Goal: Answer question/provide support: Share knowledge or assist other users

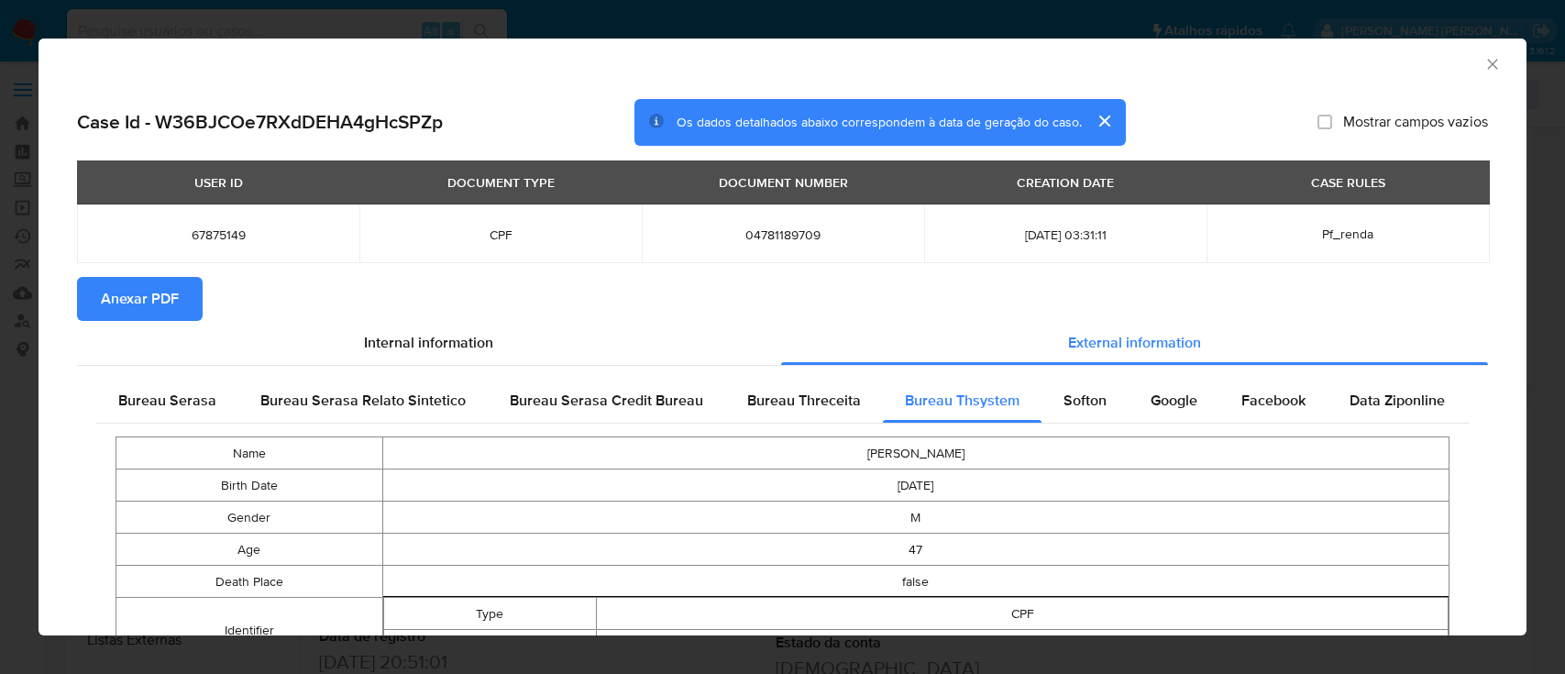
select select "10"
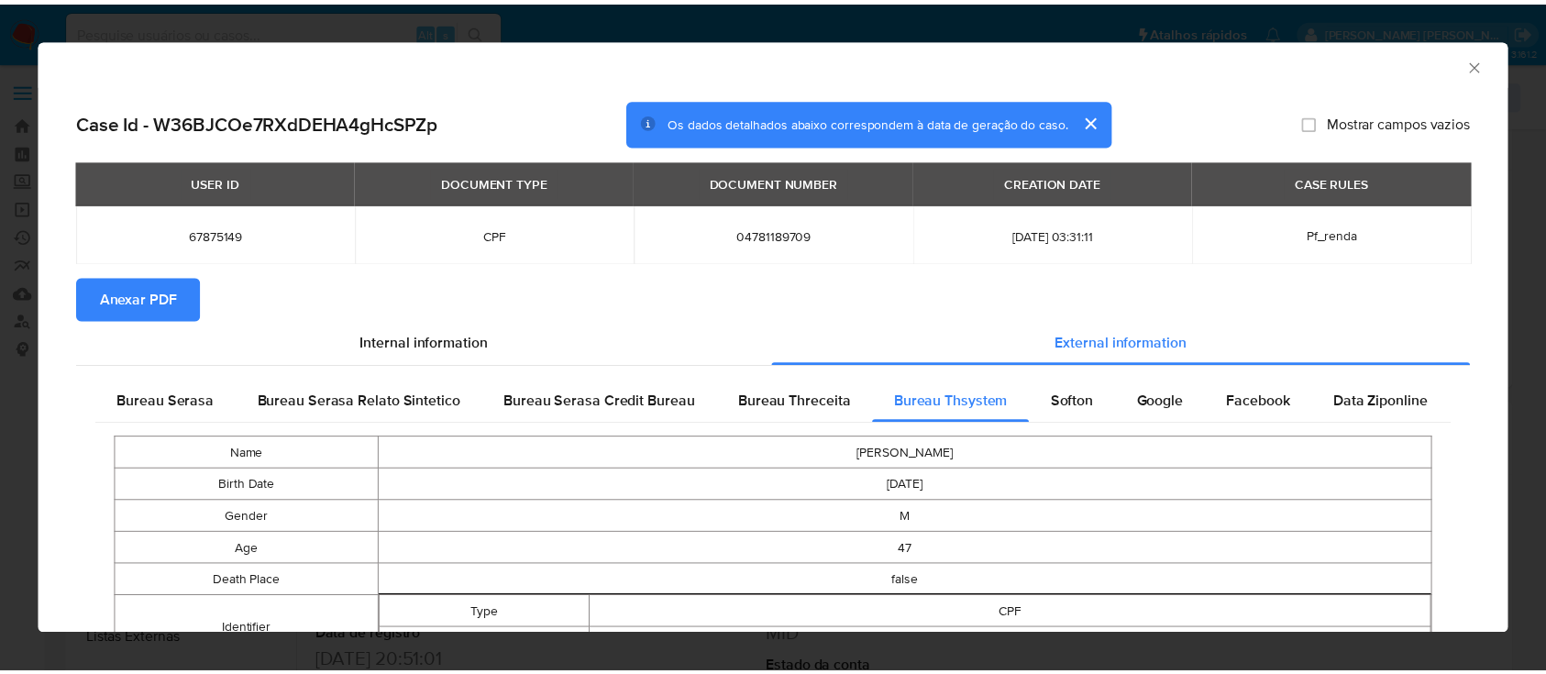
scroll to position [244, 0]
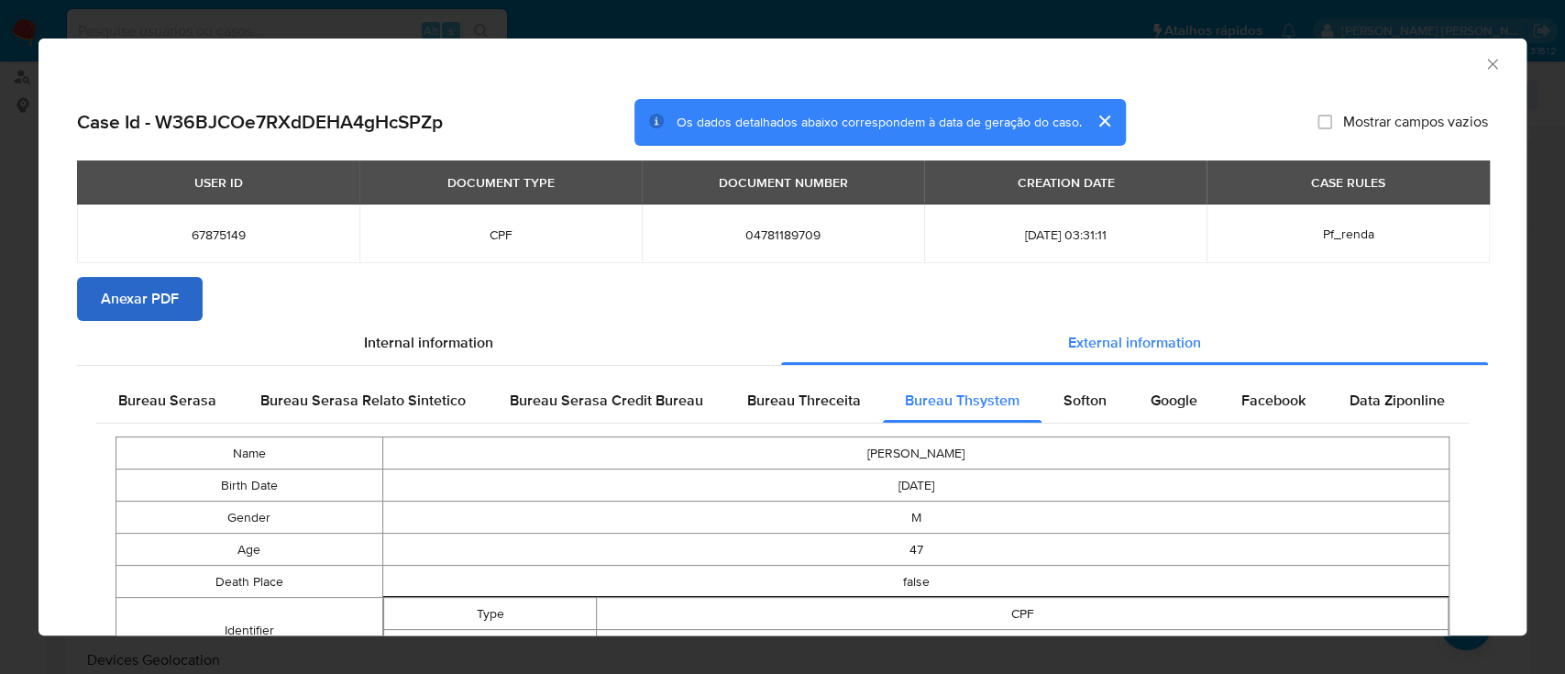
click at [152, 301] on span "Anexar PDF" at bounding box center [140, 299] width 78 height 40
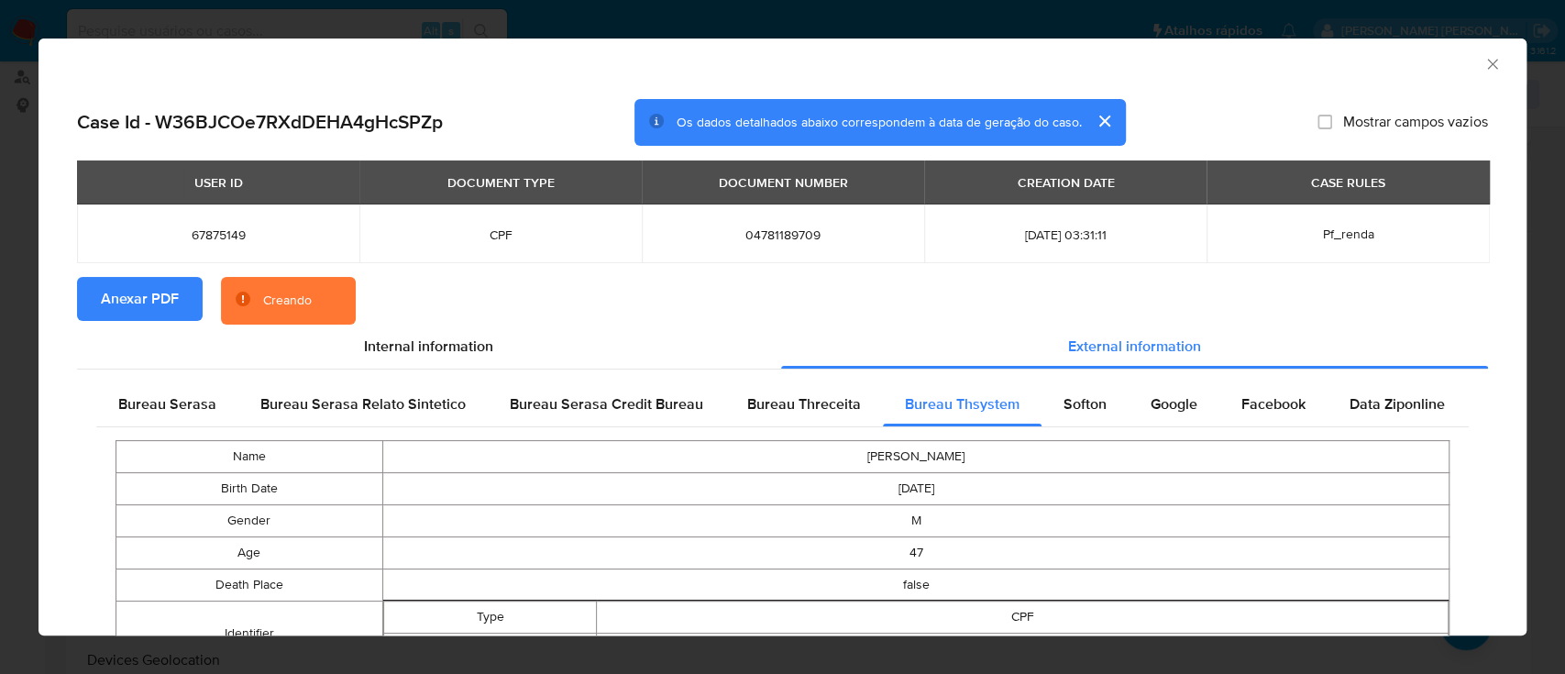
click at [367, 117] on h2 "Case Id - W36BJCOe7RXdDEHA4gHcSPZp" at bounding box center [260, 122] width 366 height 24
copy h2 "W36BJCOe7RXdDEHA4gHcSPZp"
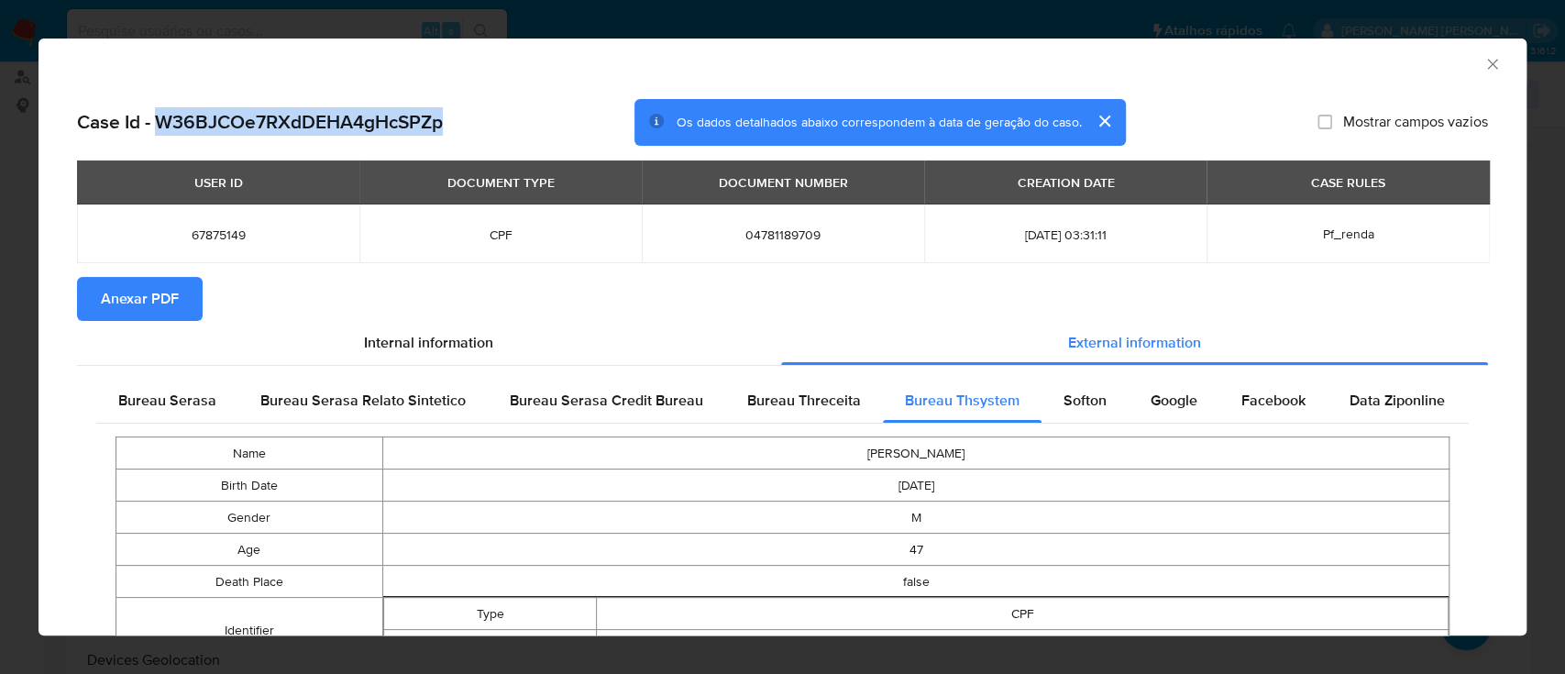
click at [1487, 67] on icon "Fechar a janela" at bounding box center [1492, 64] width 10 height 10
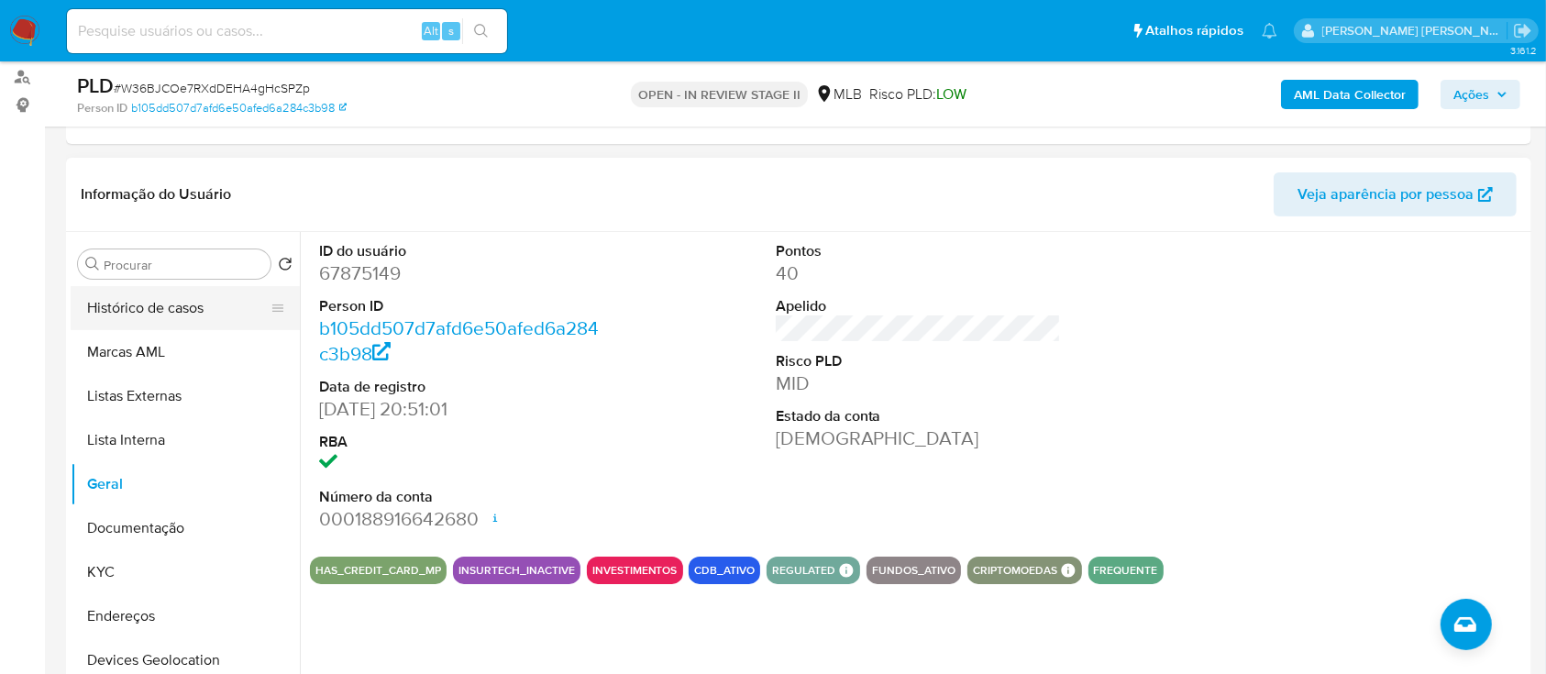
click at [171, 291] on button "Histórico de casos" at bounding box center [178, 308] width 215 height 44
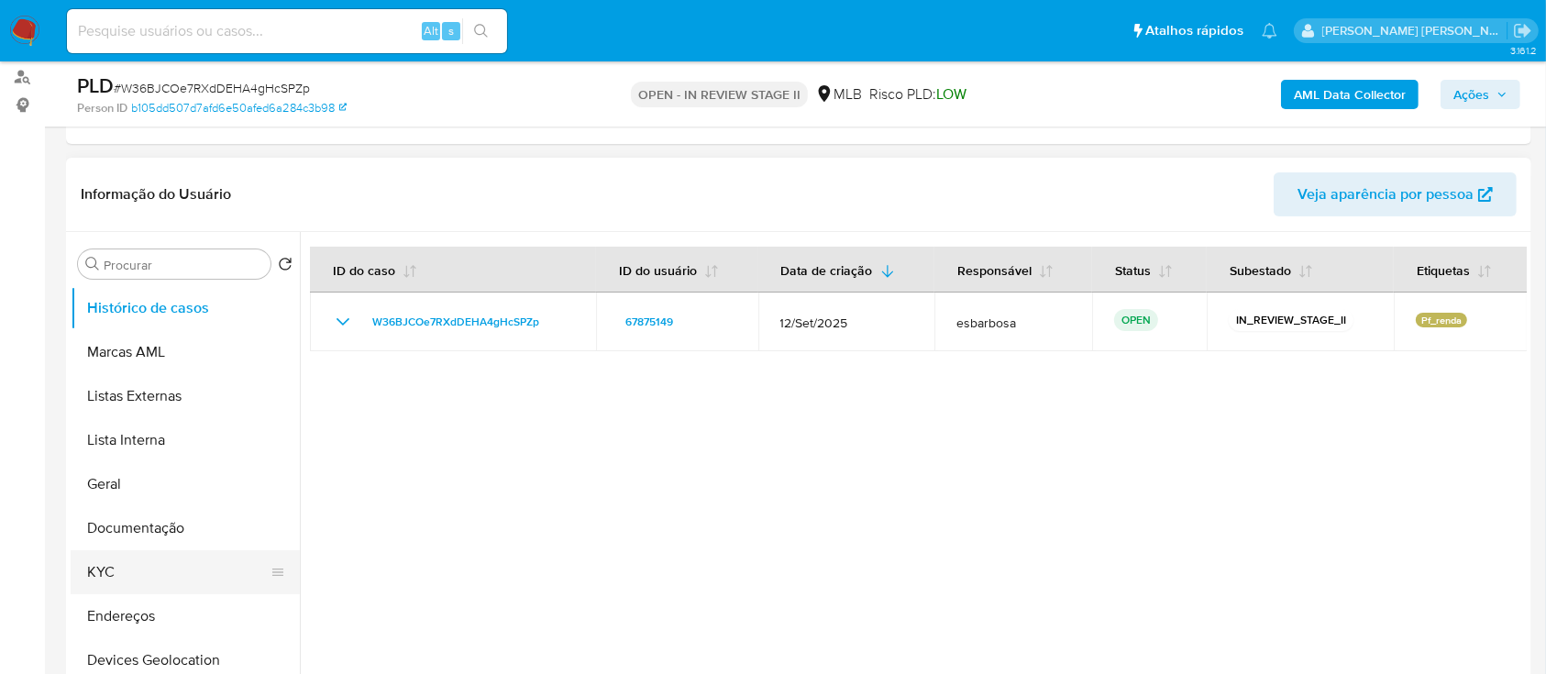
click at [141, 573] on button "KYC" at bounding box center [178, 572] width 215 height 44
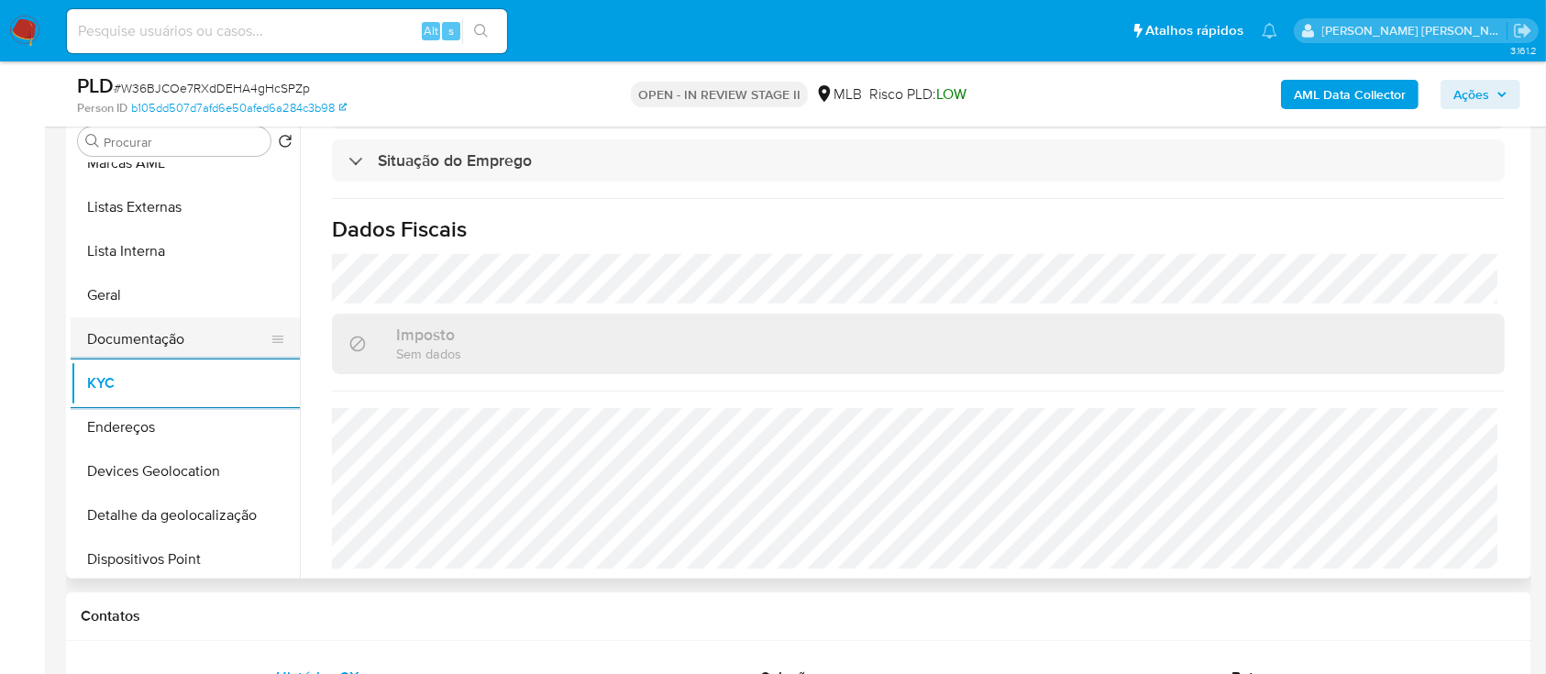
scroll to position [122, 0]
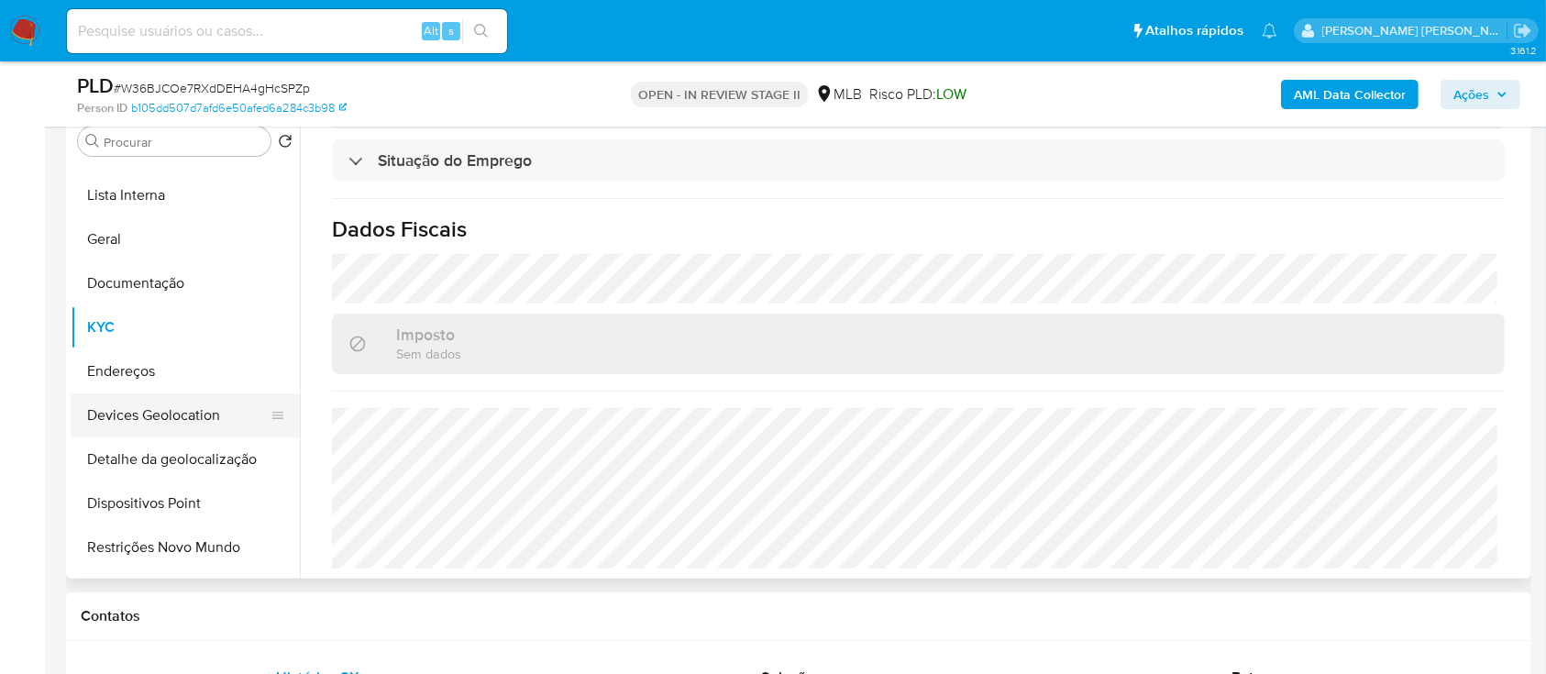
click at [213, 410] on button "Devices Geolocation" at bounding box center [178, 415] width 215 height 44
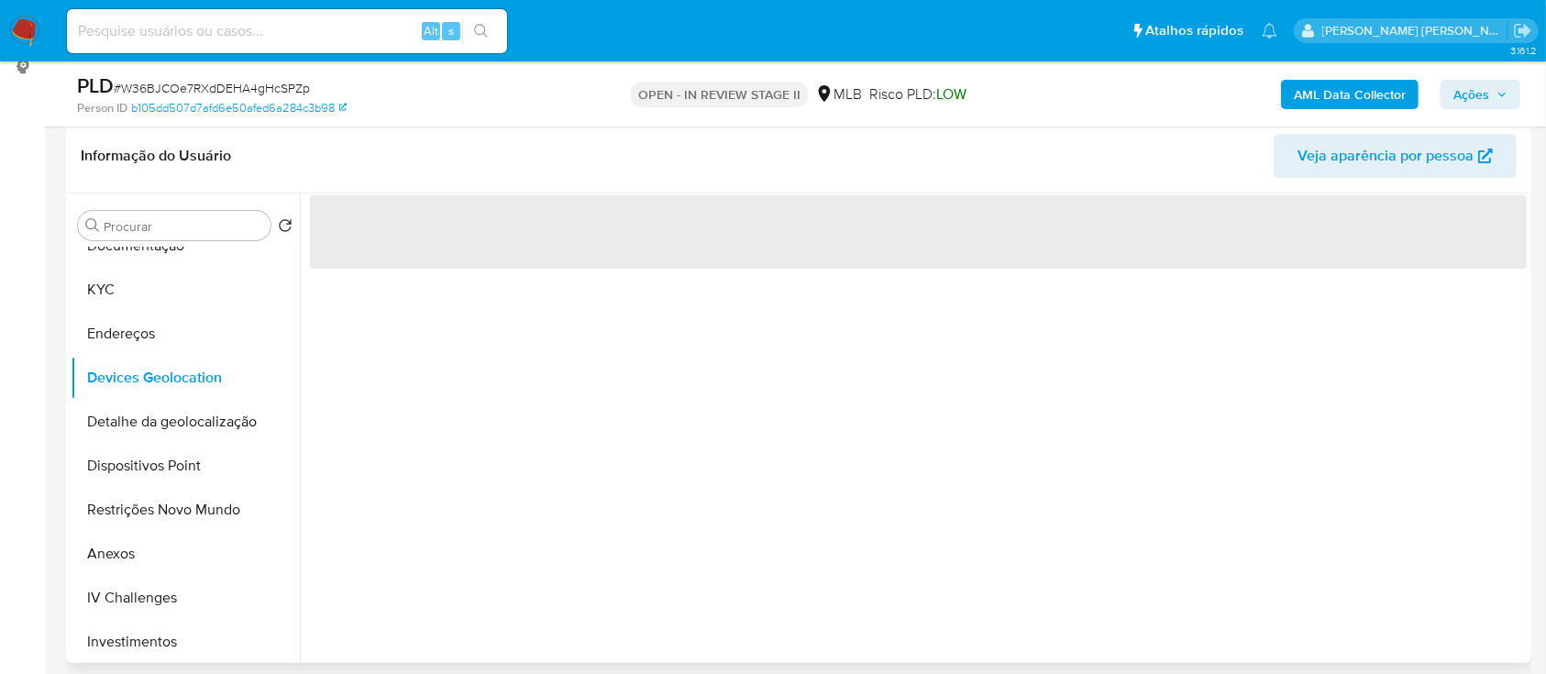
scroll to position [244, 0]
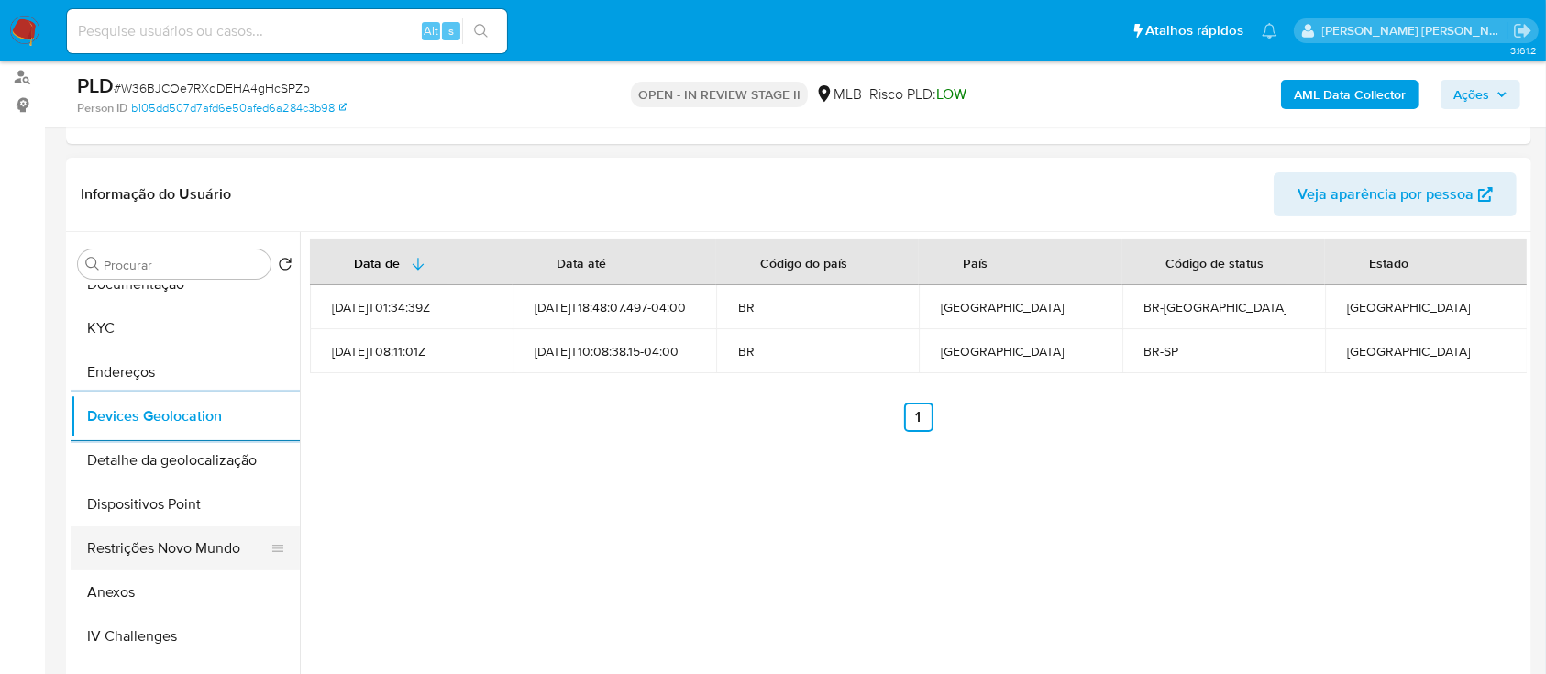
click at [155, 542] on button "Restrições Novo Mundo" at bounding box center [178, 548] width 215 height 44
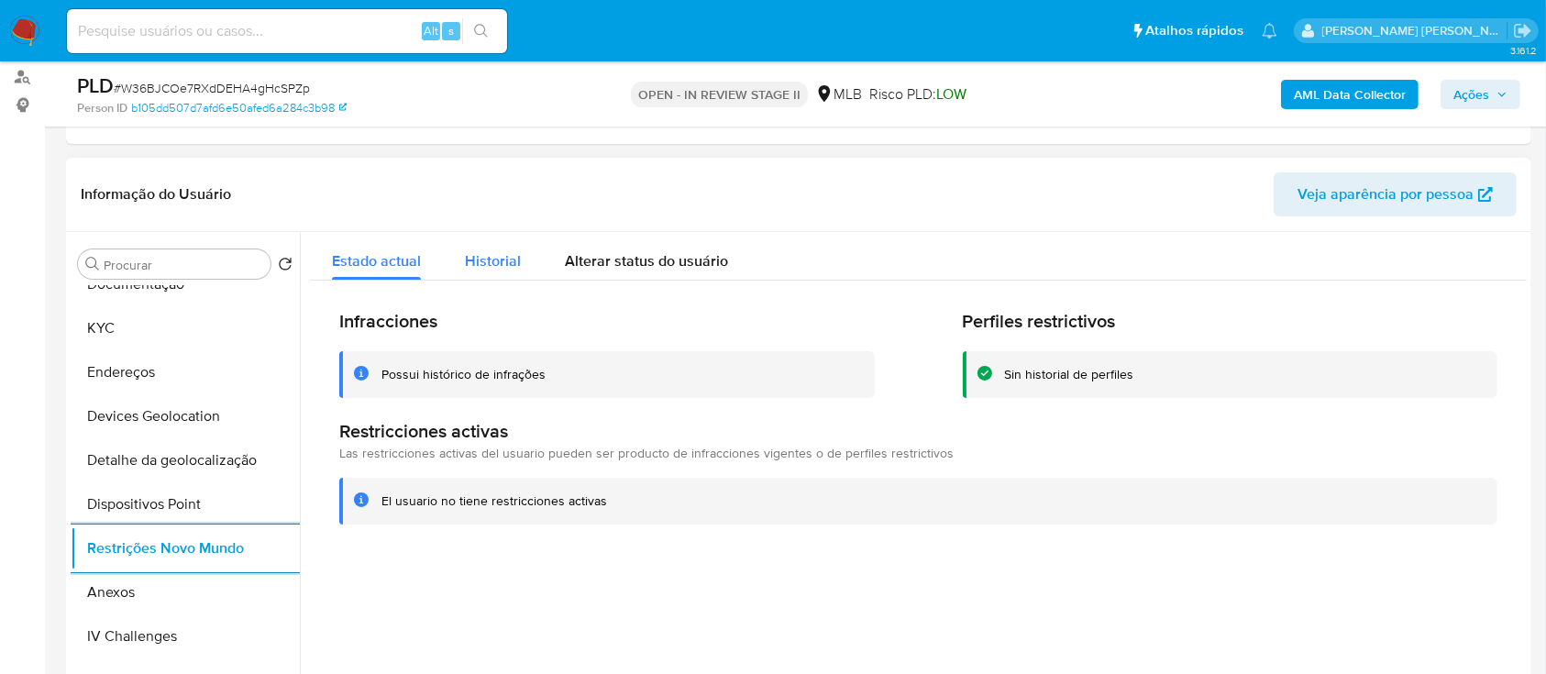
click at [493, 258] on span "Historial" at bounding box center [493, 260] width 56 height 21
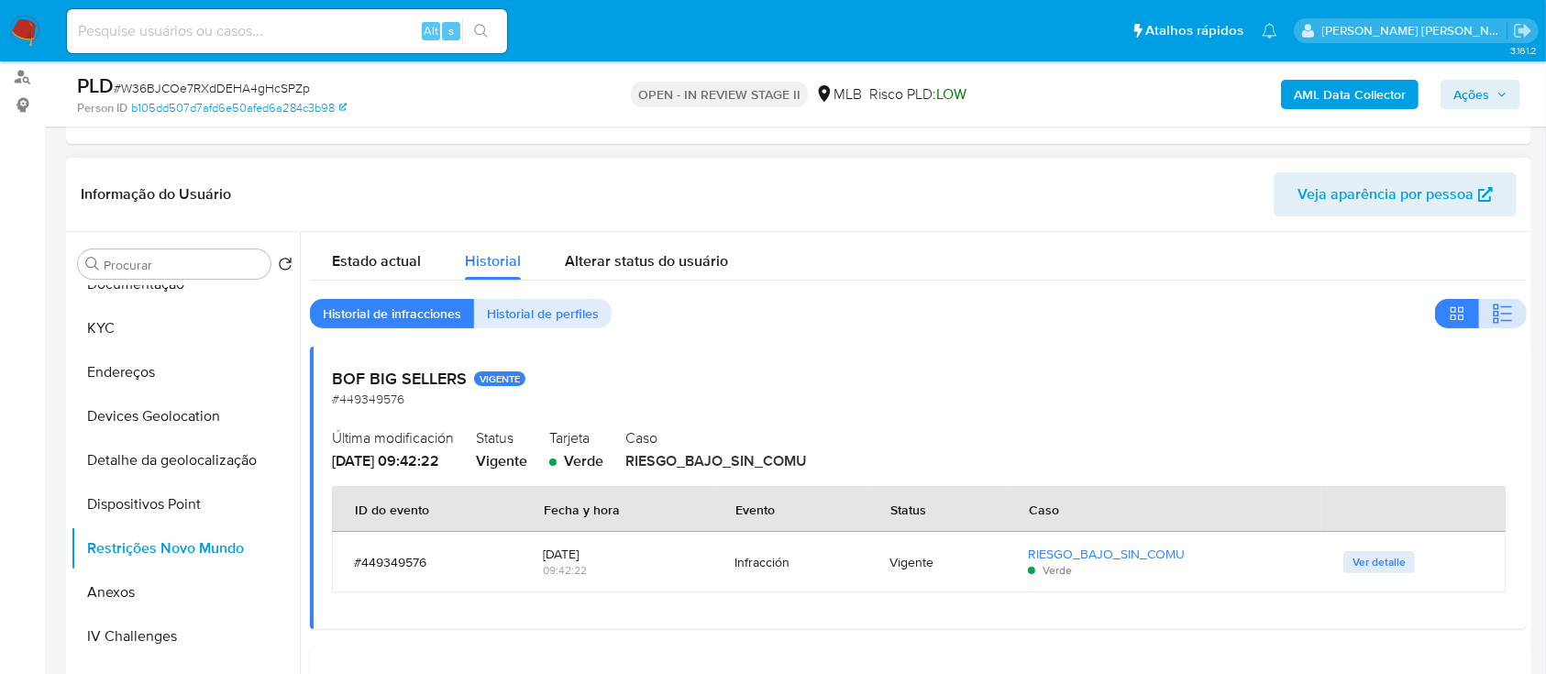
click at [1503, 311] on icon "button" at bounding box center [1503, 314] width 22 height 22
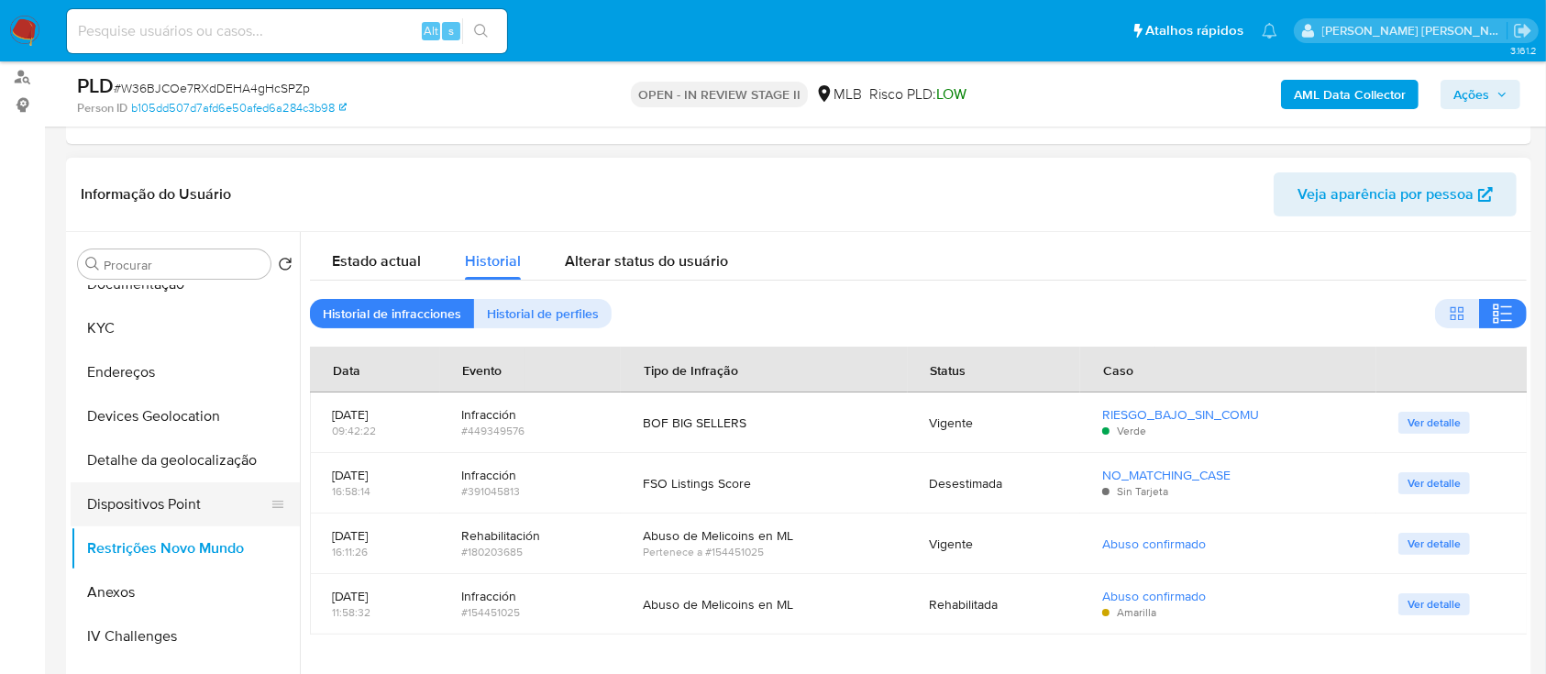
click at [156, 493] on button "Dispositivos Point" at bounding box center [178, 504] width 215 height 44
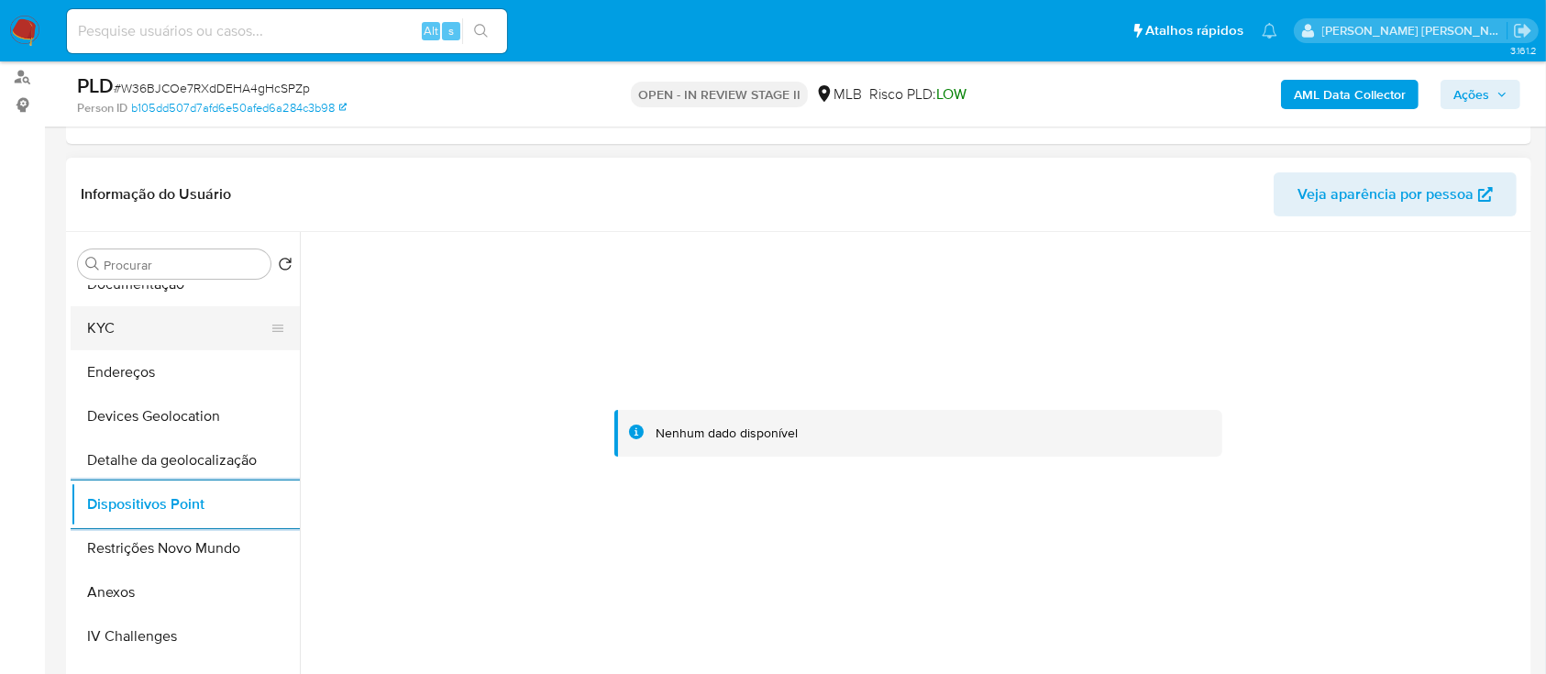
click at [106, 322] on button "KYC" at bounding box center [178, 328] width 215 height 44
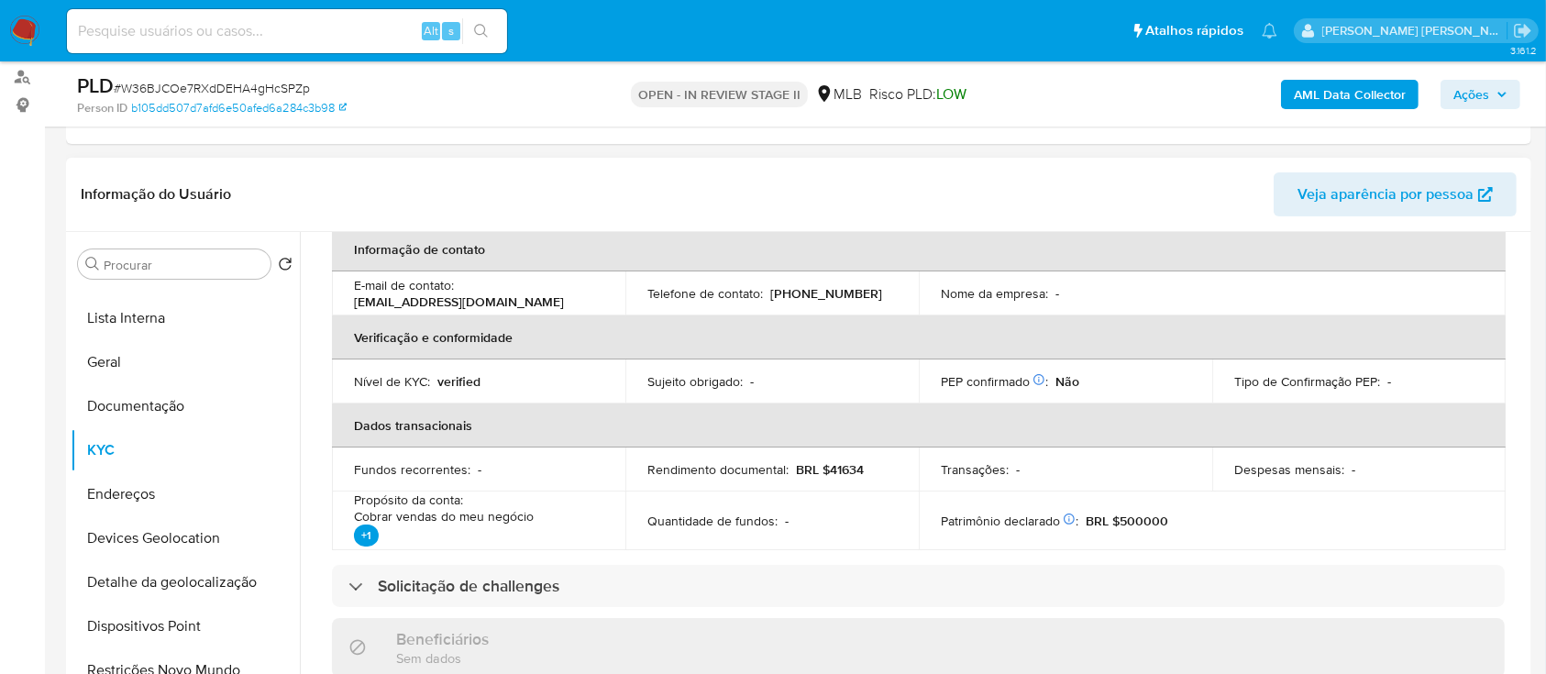
scroll to position [183, 0]
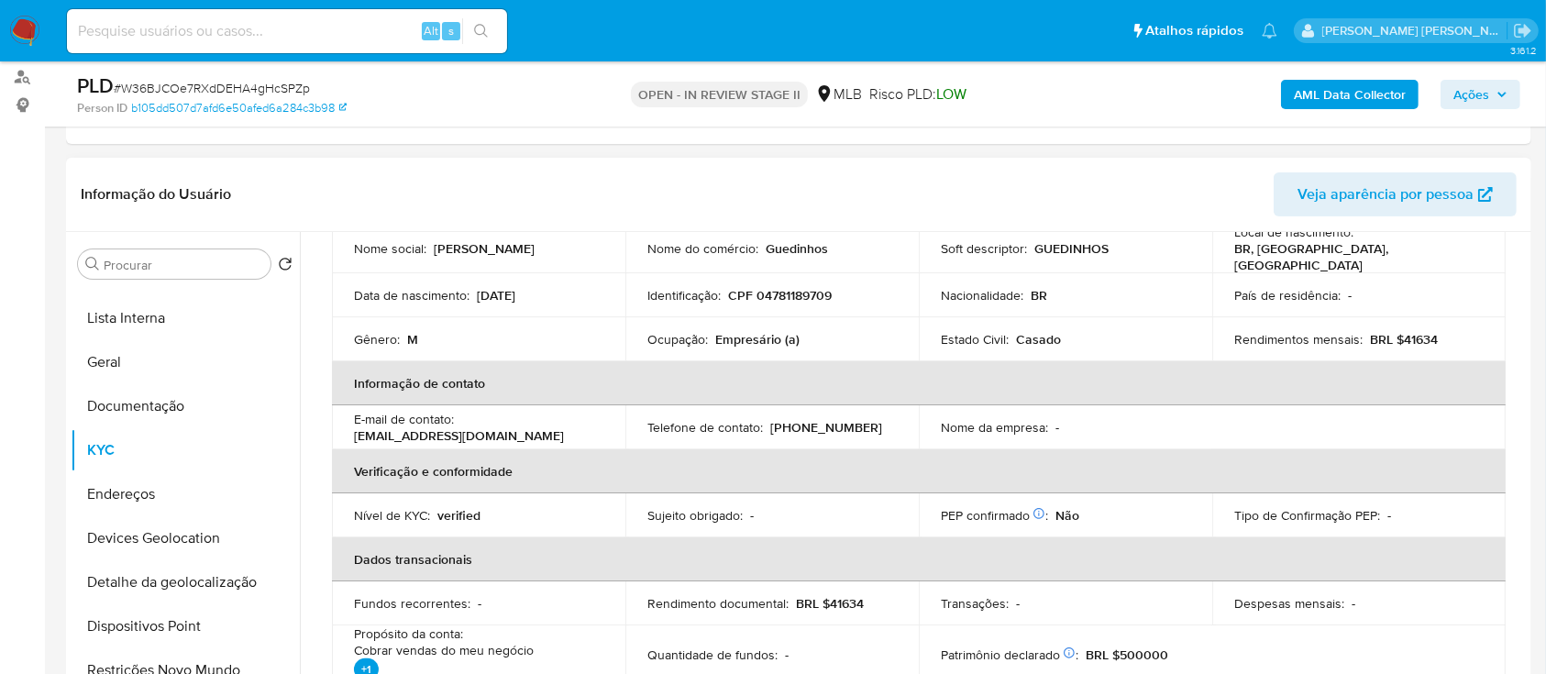
click at [819, 292] on p "CPF 04781189709" at bounding box center [780, 295] width 104 height 17
copy p "04781189709"
drag, startPoint x: 798, startPoint y: 332, endPoint x: 641, endPoint y: 333, distance: 157.7
click at [641, 333] on td "Ocupação : Empresário (a)" at bounding box center [771, 339] width 293 height 44
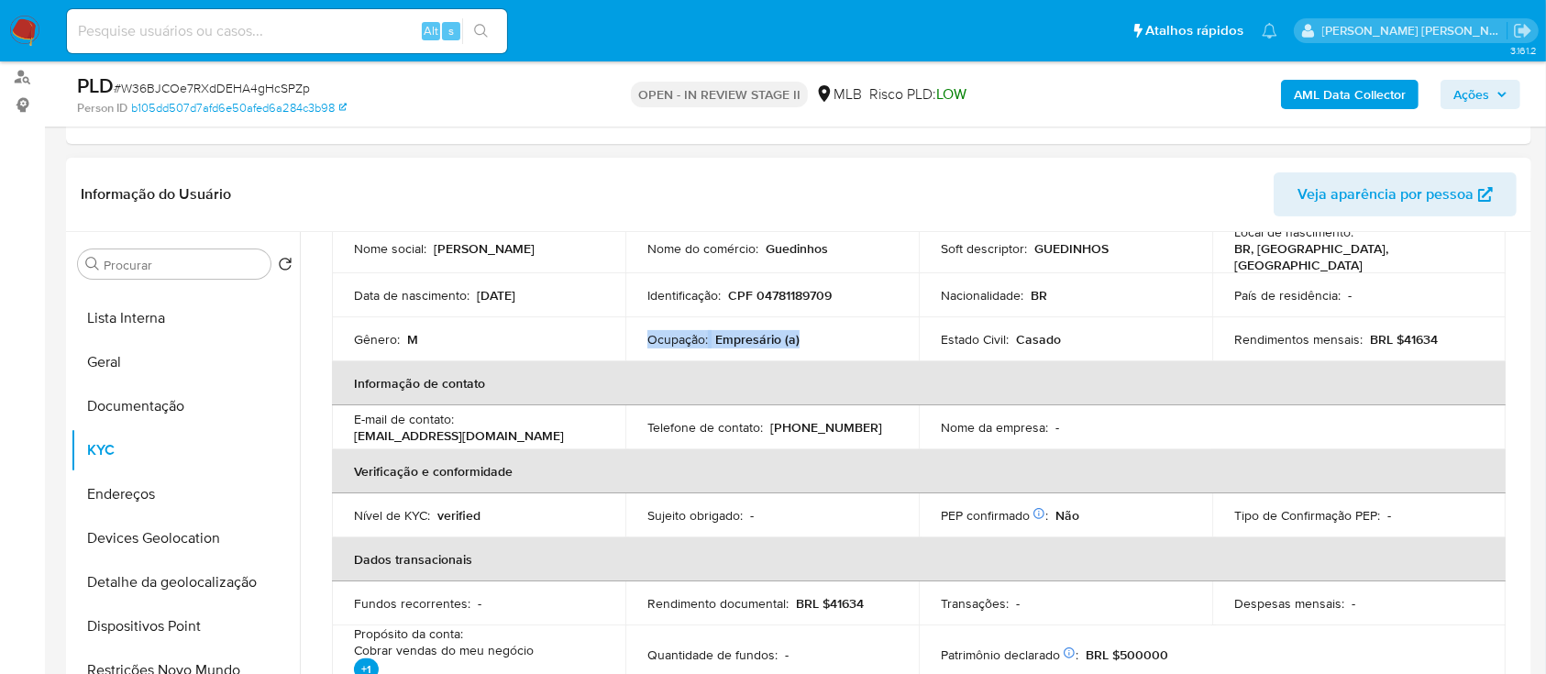
copy div "Ocupação : Empresário (a)"
click at [1463, 95] on span "Ações" at bounding box center [1471, 94] width 36 height 29
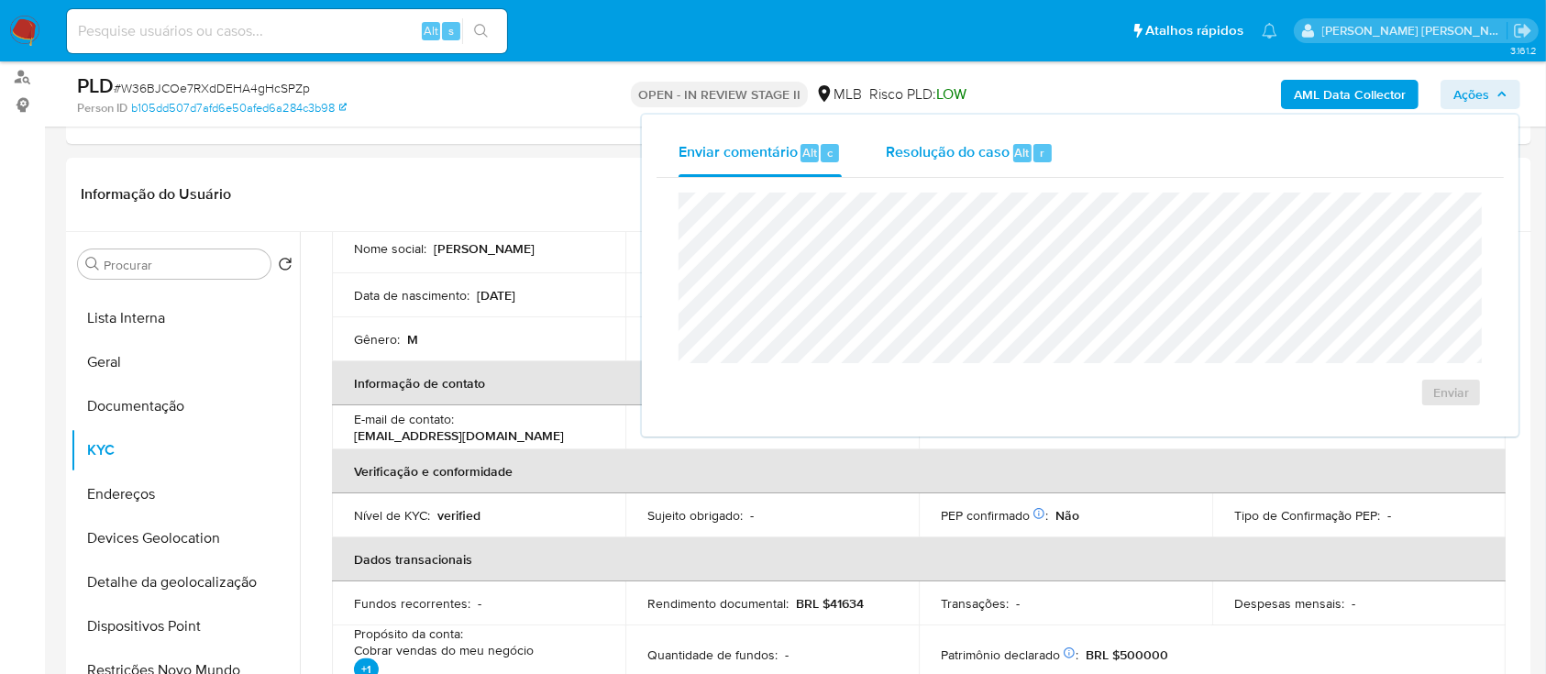
click at [949, 163] on div "Resolução do caso Alt r" at bounding box center [970, 153] width 168 height 48
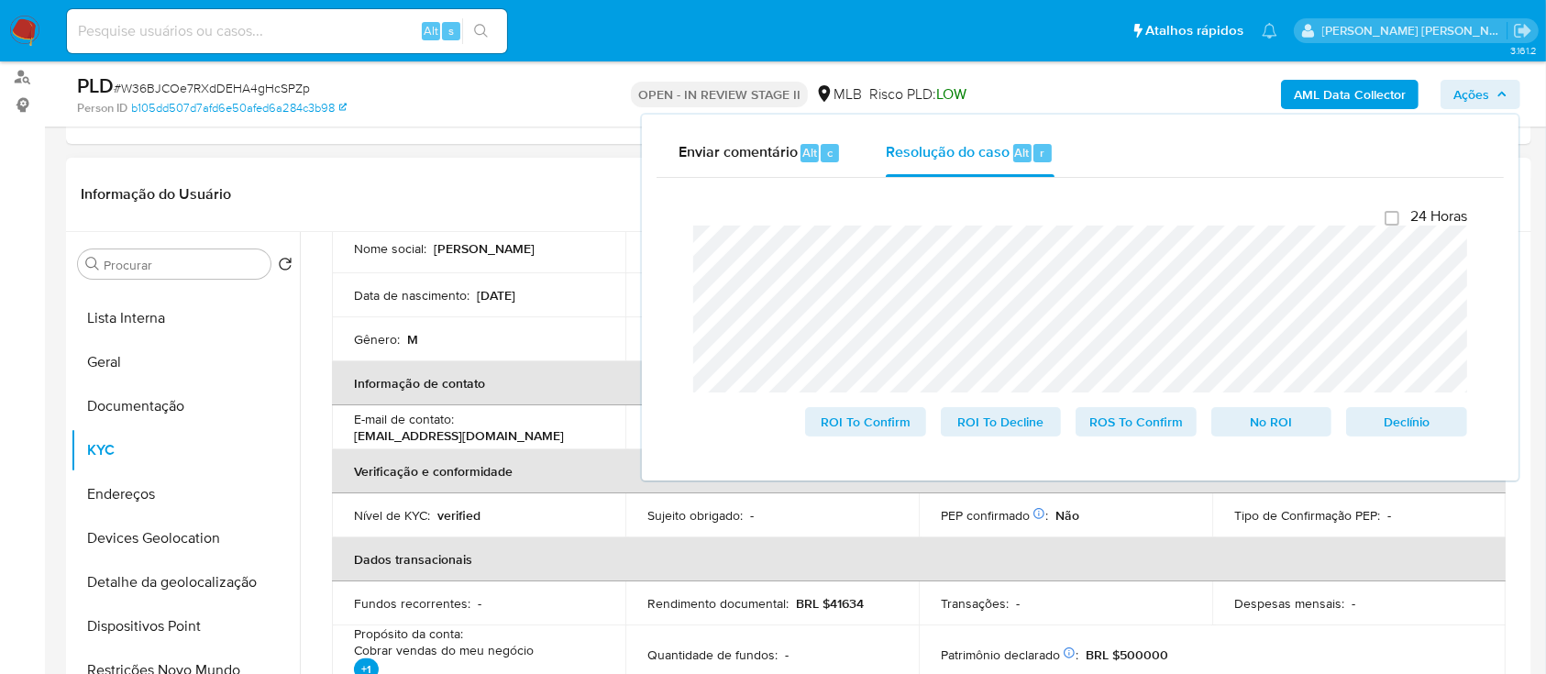
click at [506, 186] on header "Informação do Usuário Veja aparência por pessoa" at bounding box center [799, 194] width 1436 height 44
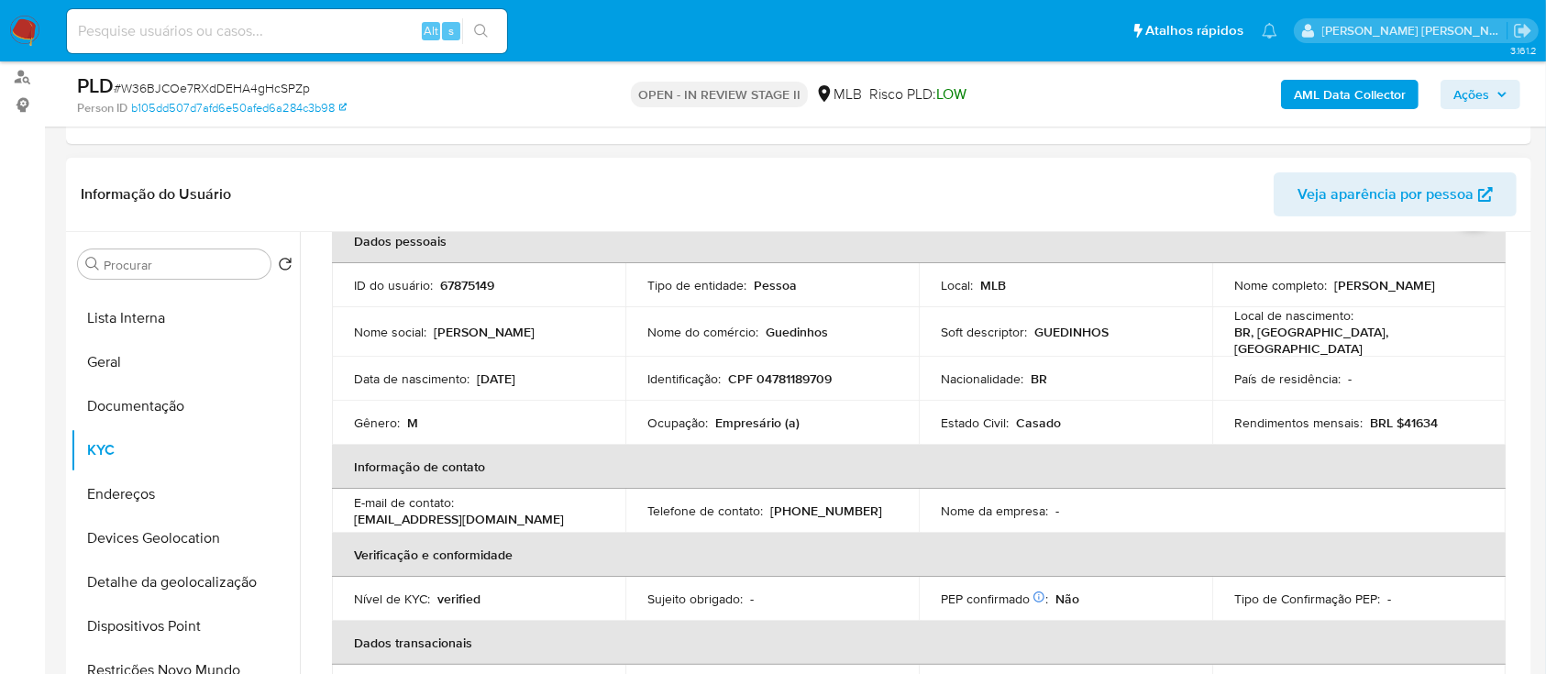
scroll to position [61, 0]
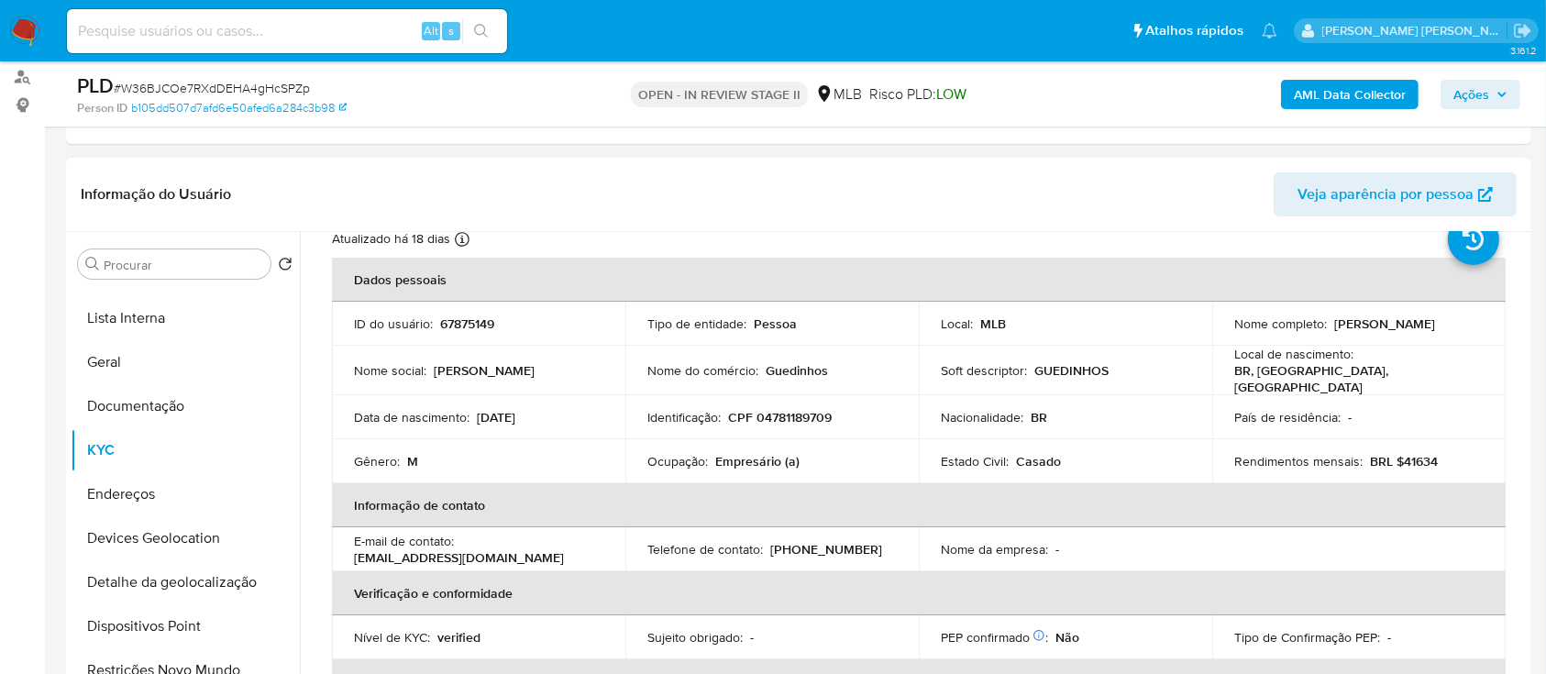
click at [1394, 325] on p "Alvaro Henrique Pereira Junior" at bounding box center [1384, 323] width 101 height 17
click at [1424, 330] on div "Nome completo : Alvaro Henrique Pereira Junior" at bounding box center [1358, 323] width 249 height 17
drag, startPoint x: 1422, startPoint y: 330, endPoint x: 1228, endPoint y: 327, distance: 193.5
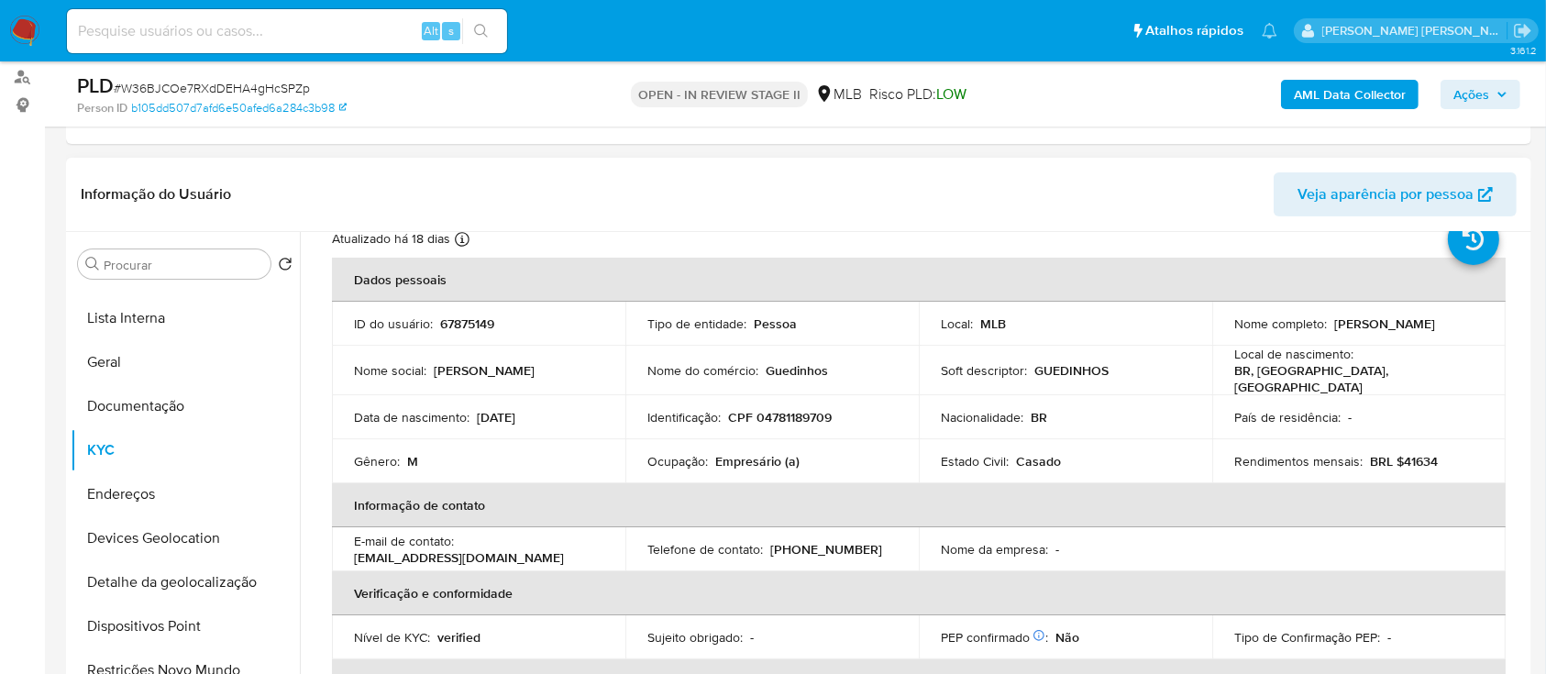
click at [1234, 327] on div "Nome completo : Alvaro Henrique Pereira Junior" at bounding box center [1358, 323] width 249 height 17
copy p "Alvaro Henrique Pereira Junior"
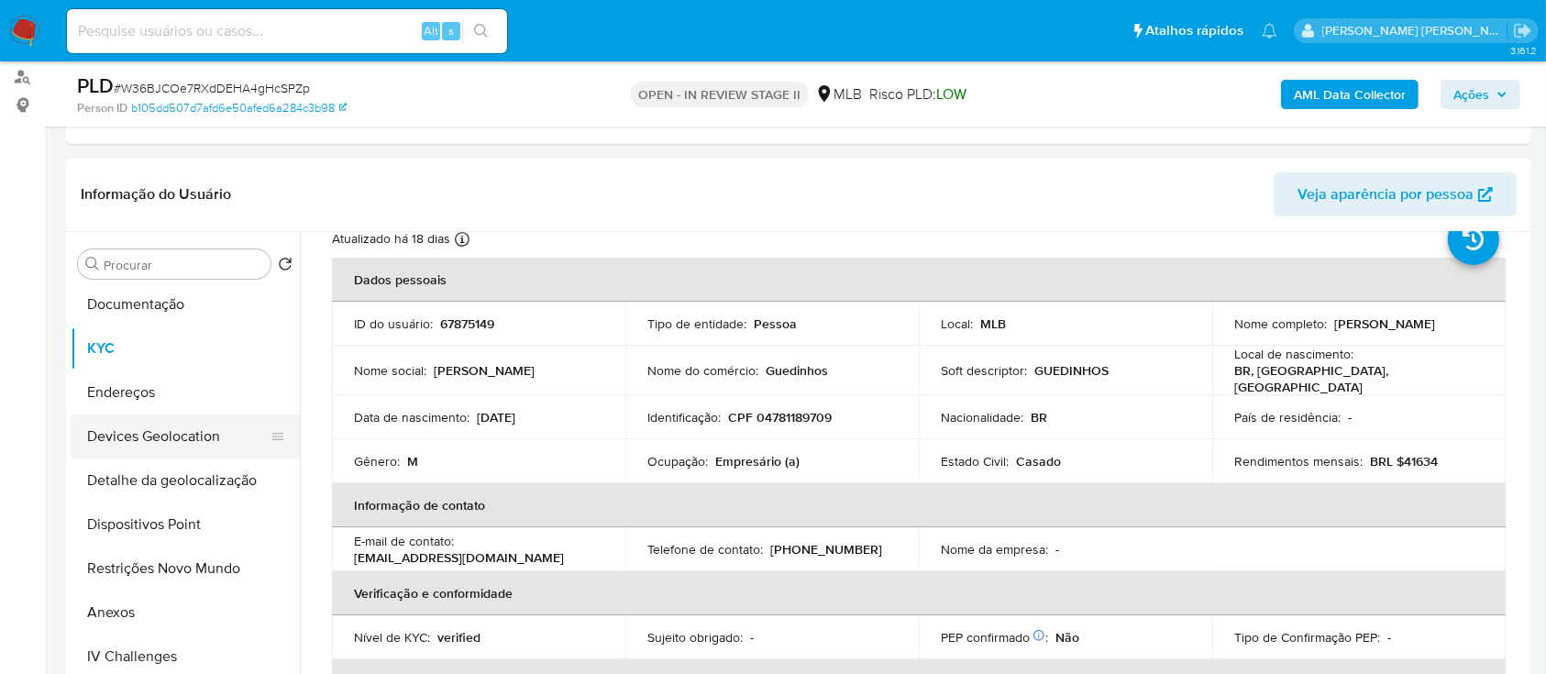
scroll to position [367, 0]
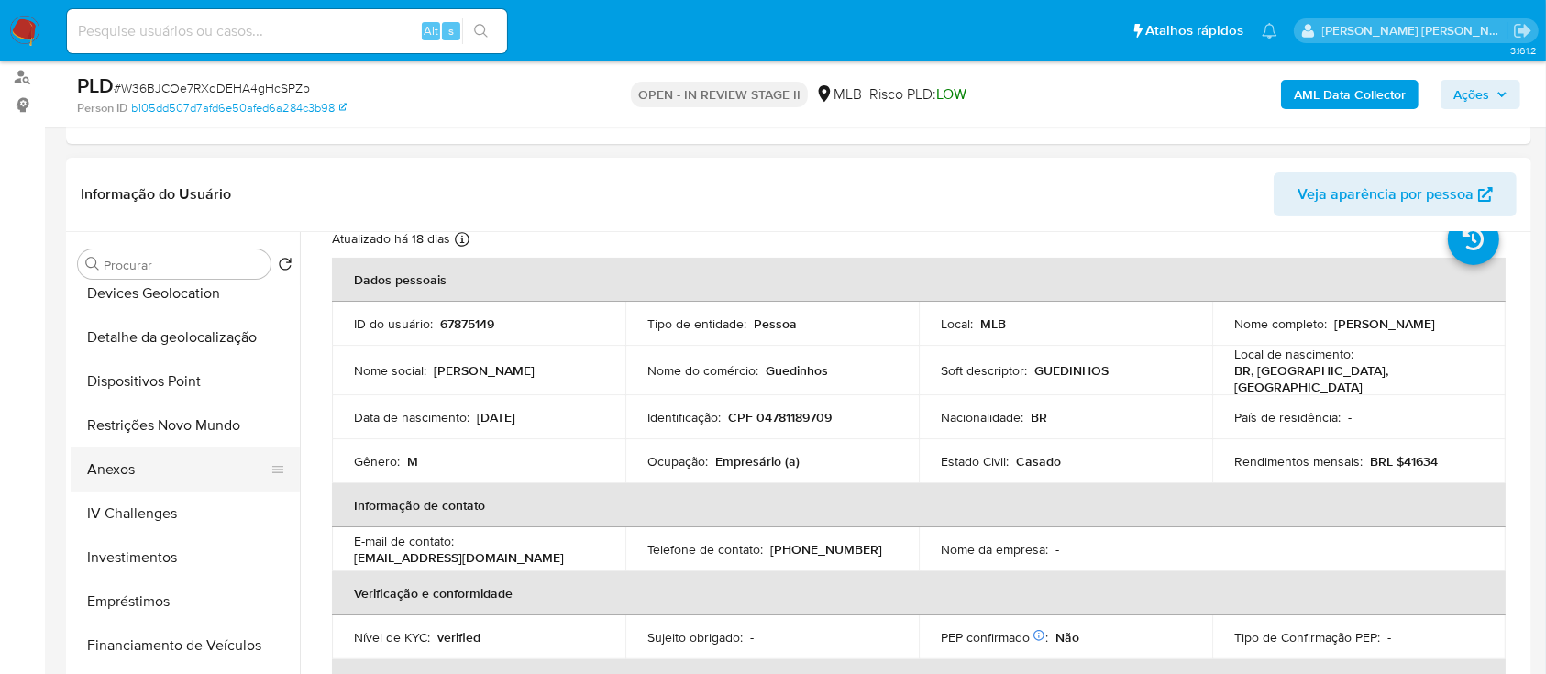
click at [139, 467] on button "Anexos" at bounding box center [178, 469] width 215 height 44
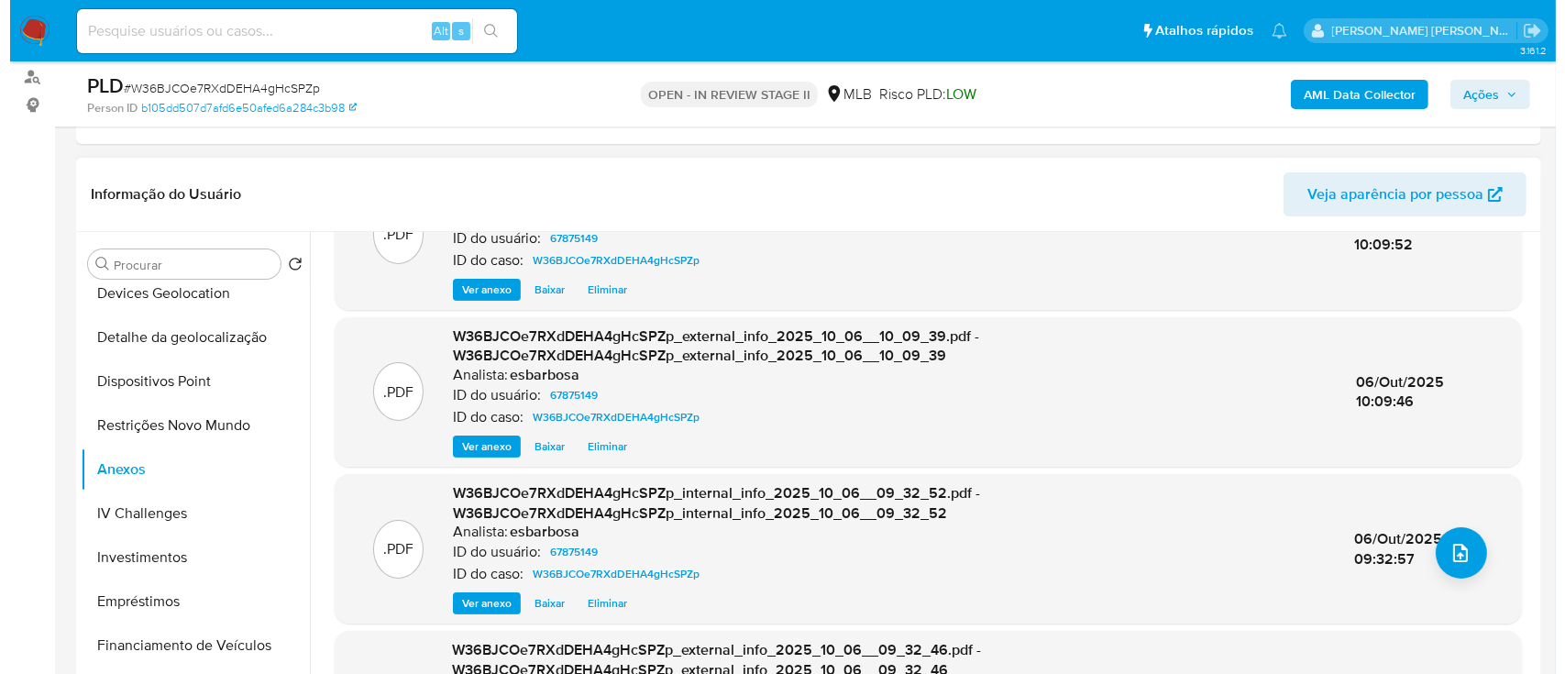
scroll to position [122, 0]
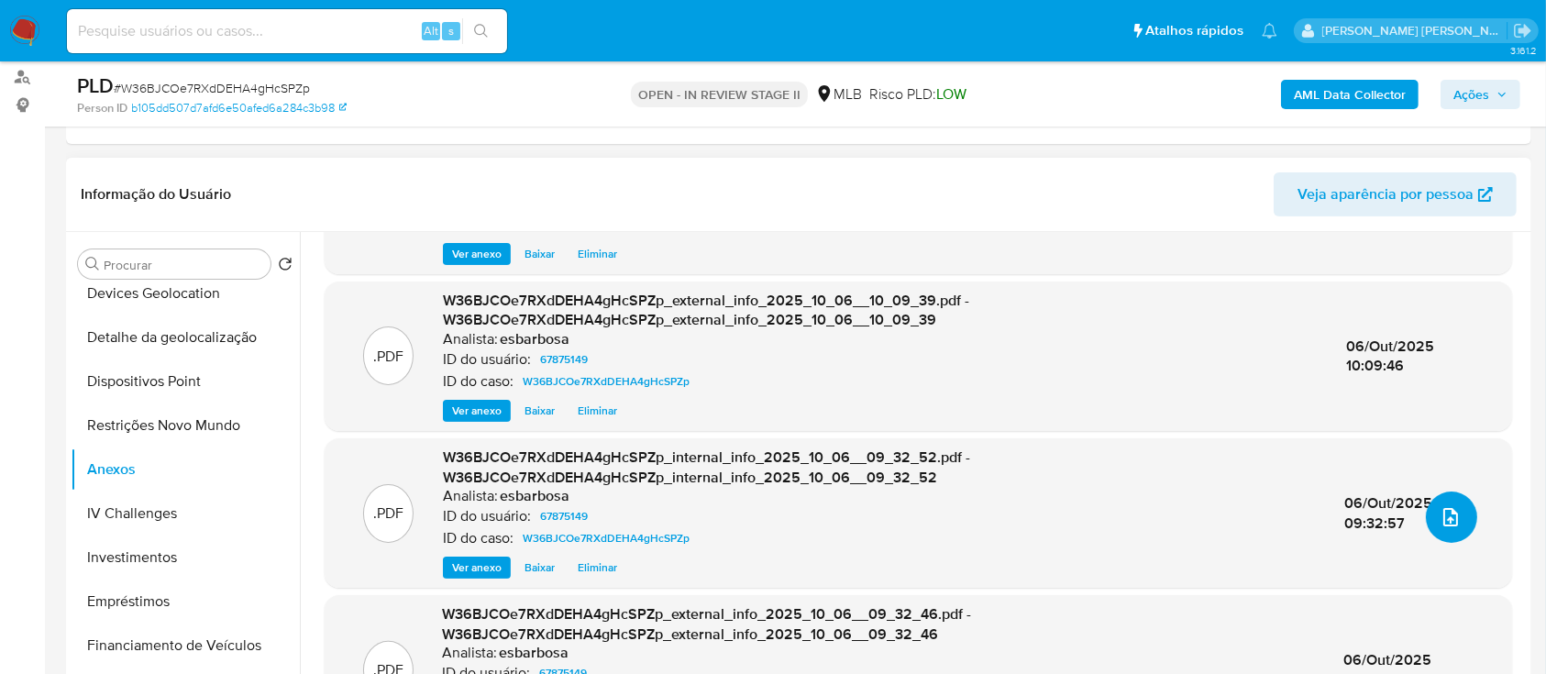
click at [1443, 518] on icon "upload-file" at bounding box center [1450, 517] width 22 height 22
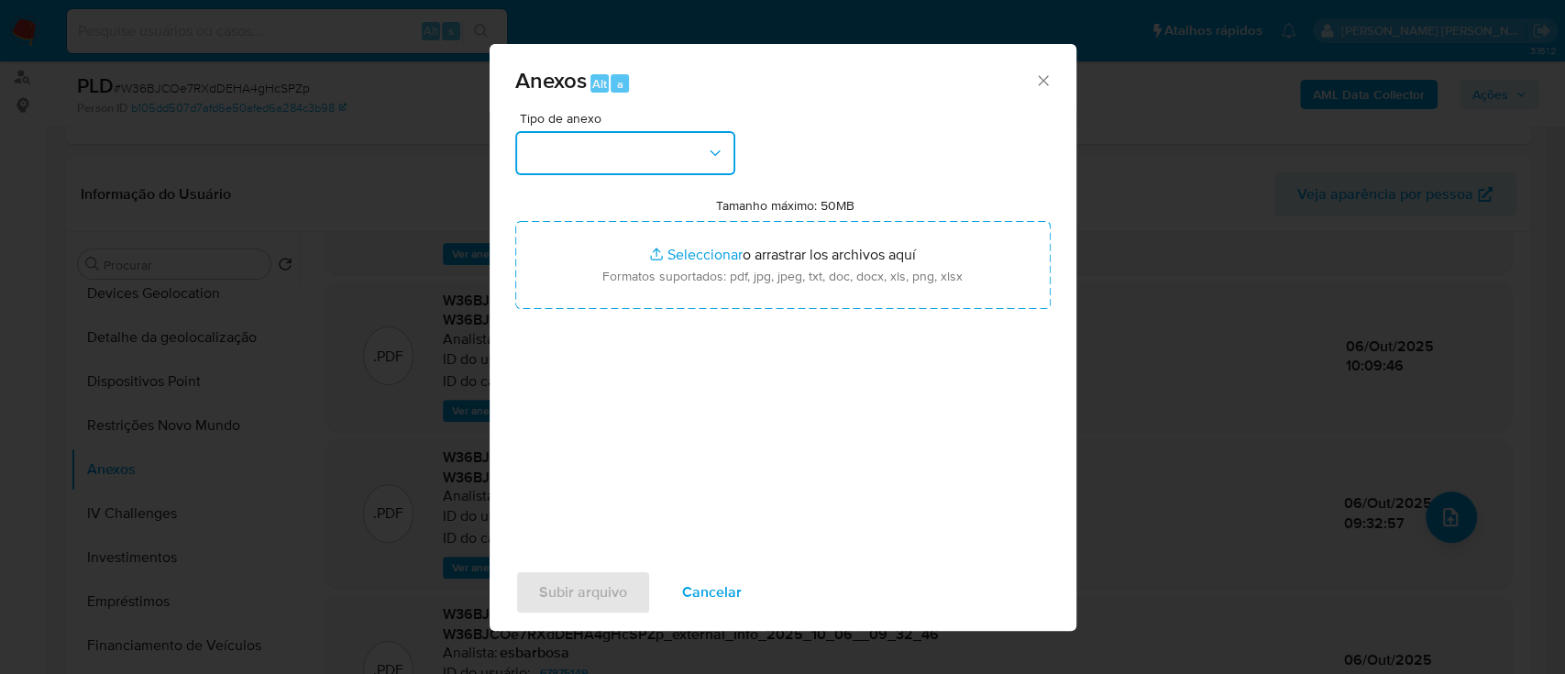
click at [680, 171] on button "button" at bounding box center [625, 153] width 220 height 44
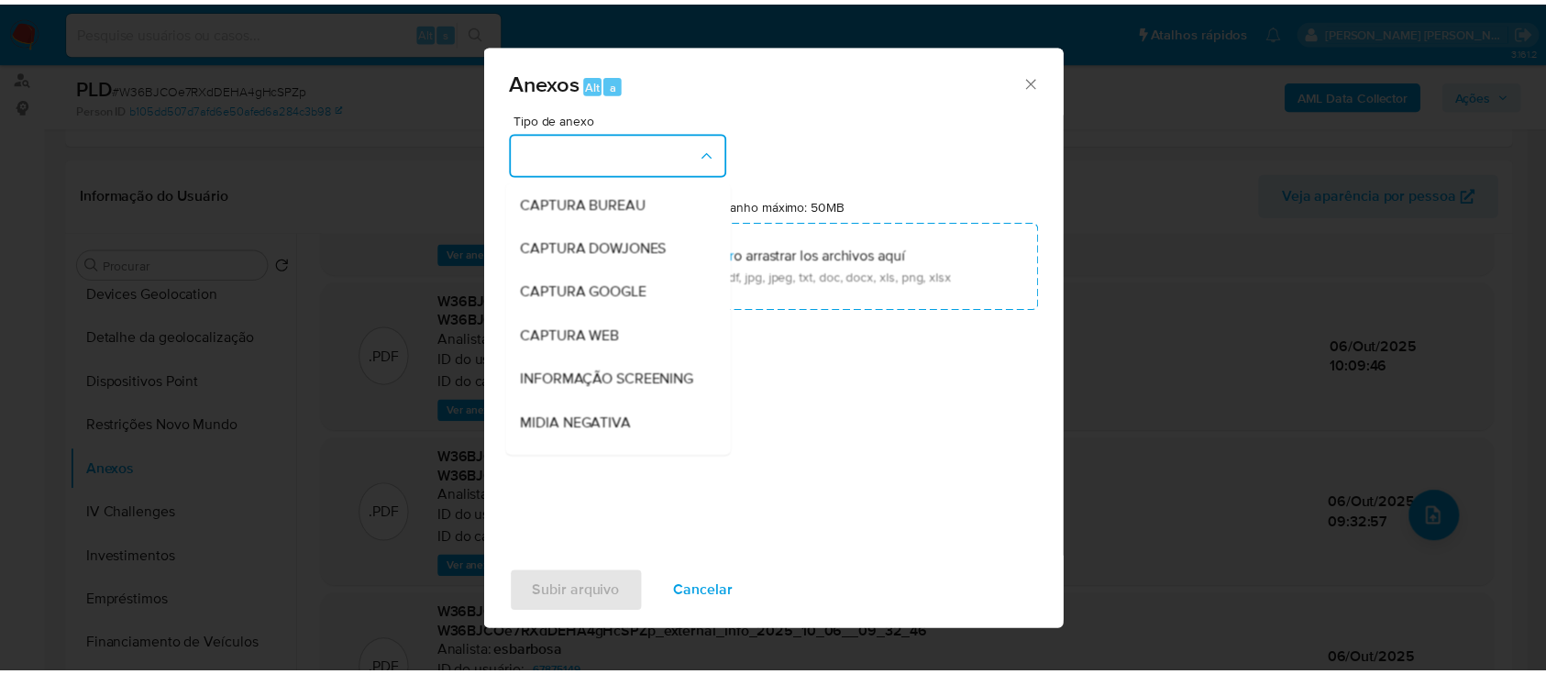
scroll to position [281, 0]
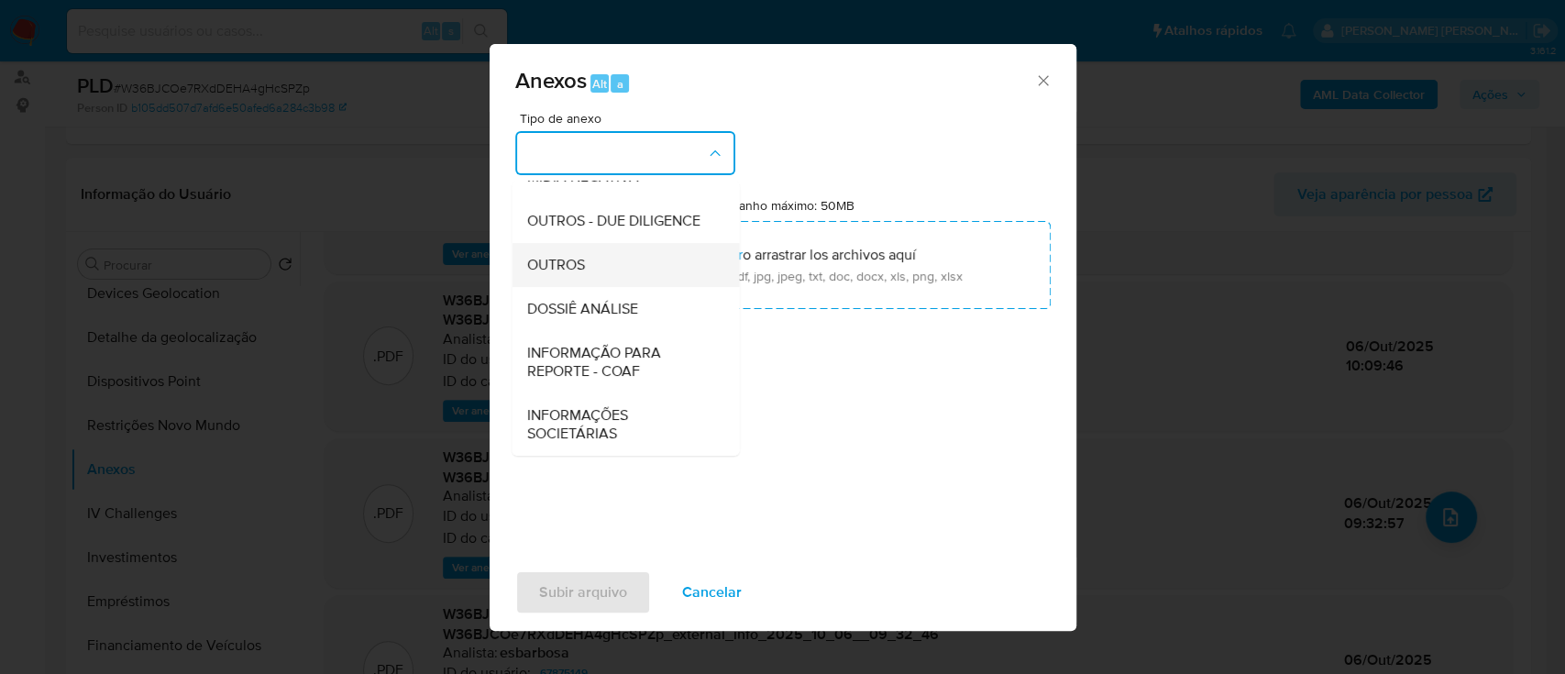
click at [600, 274] on div "OUTROS" at bounding box center [619, 265] width 187 height 44
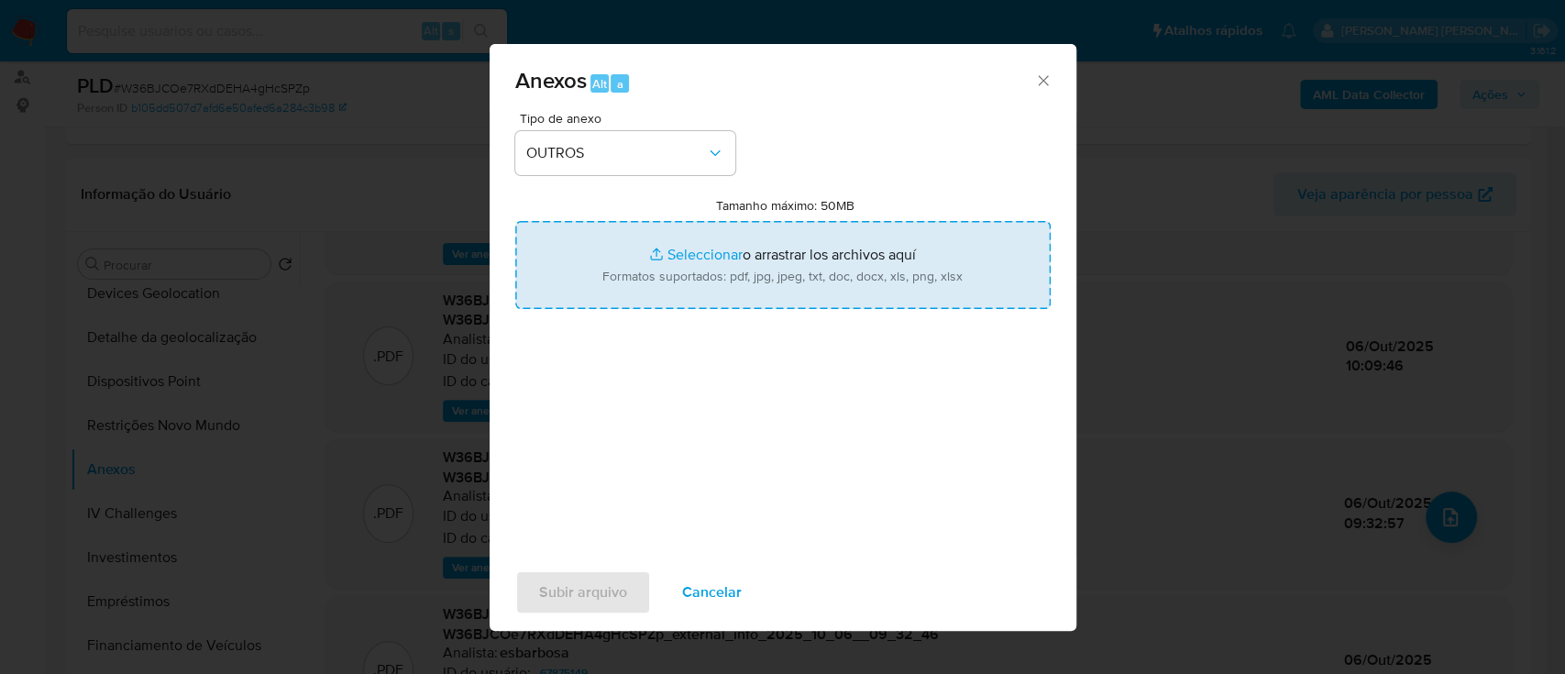
click at [676, 253] on input "Tamanho máximo: 50MB Seleccionar archivos" at bounding box center [782, 265] width 535 height 88
type input "C:\fakepath\Mulan 67875149_2025_10_03_08_36_27.xlsx"
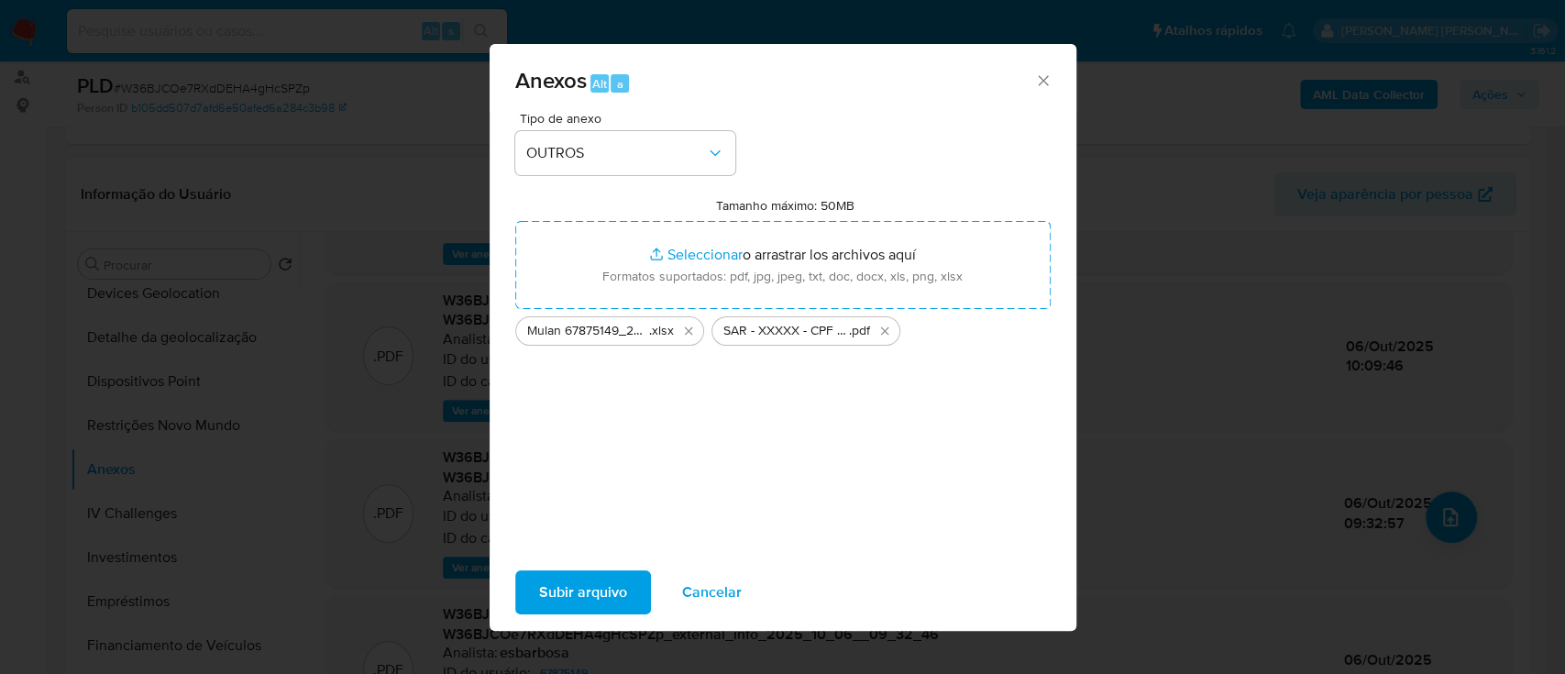
click at [585, 600] on span "Subir arquivo" at bounding box center [583, 592] width 88 height 40
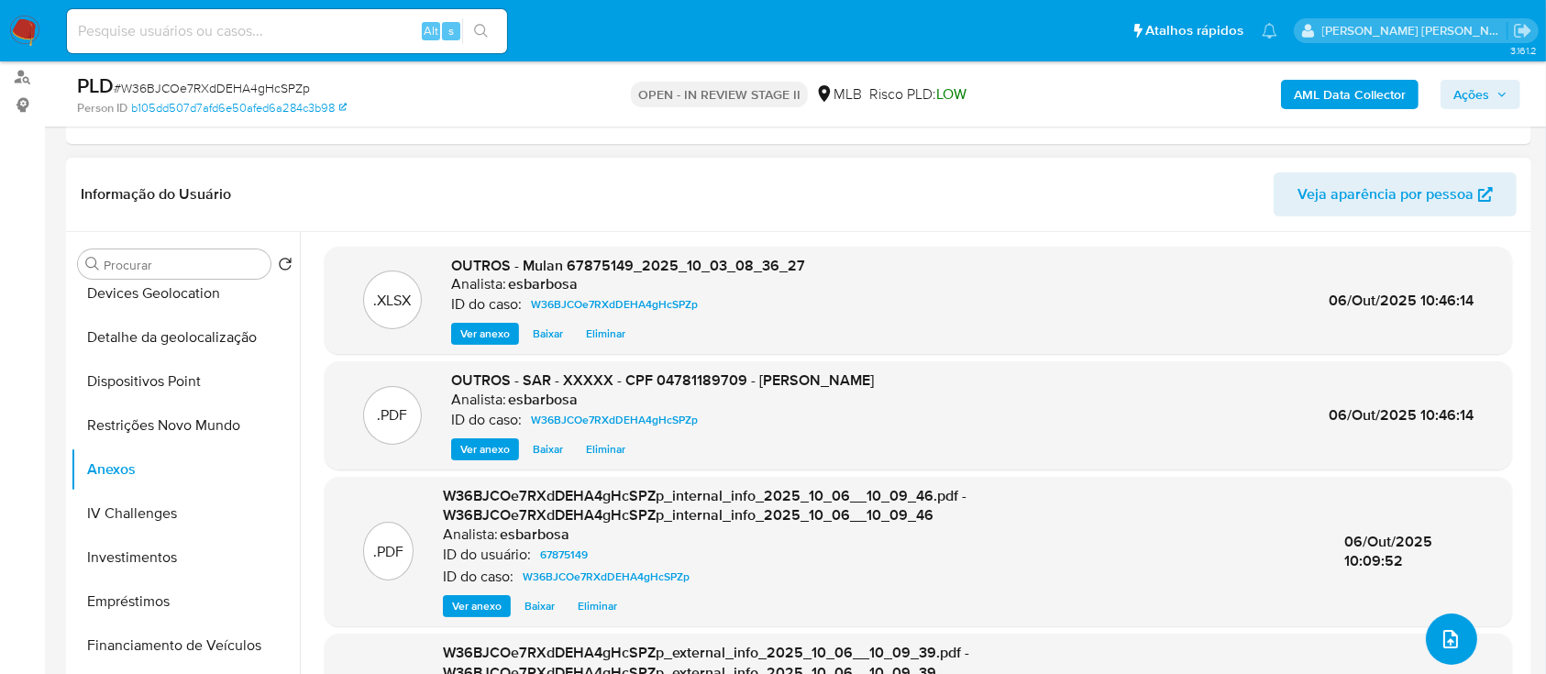
scroll to position [0, 0]
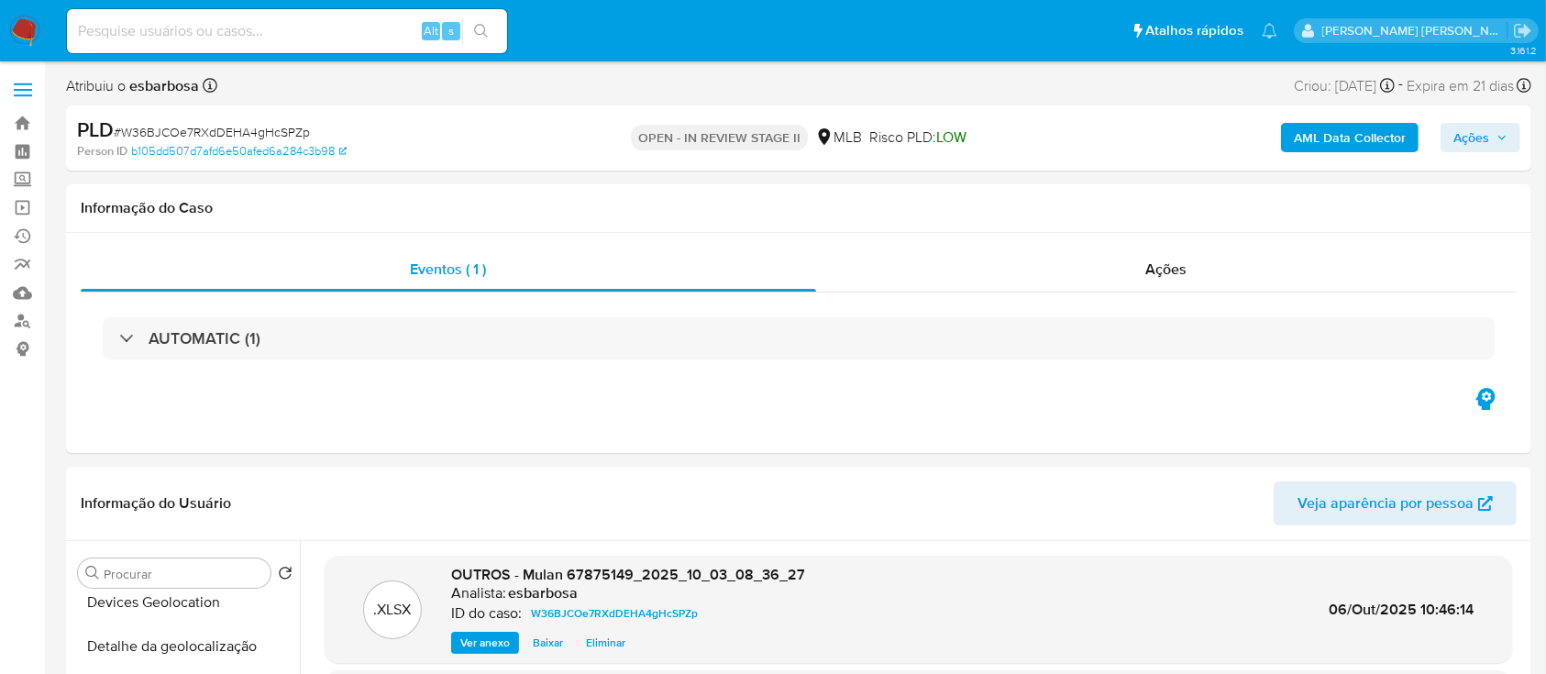
click at [1496, 138] on icon "button" at bounding box center [1501, 137] width 11 height 11
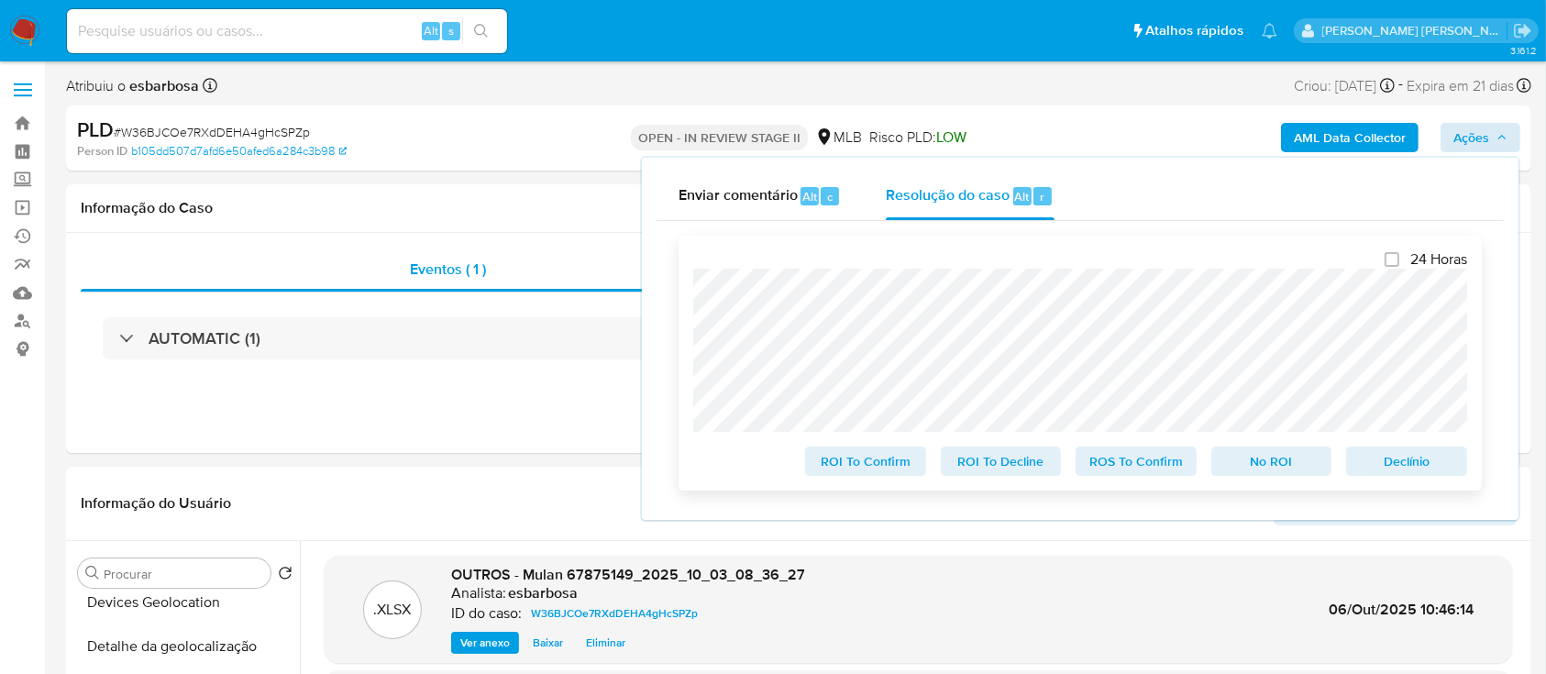
click at [1138, 464] on span "ROS To Confirm" at bounding box center [1135, 461] width 95 height 26
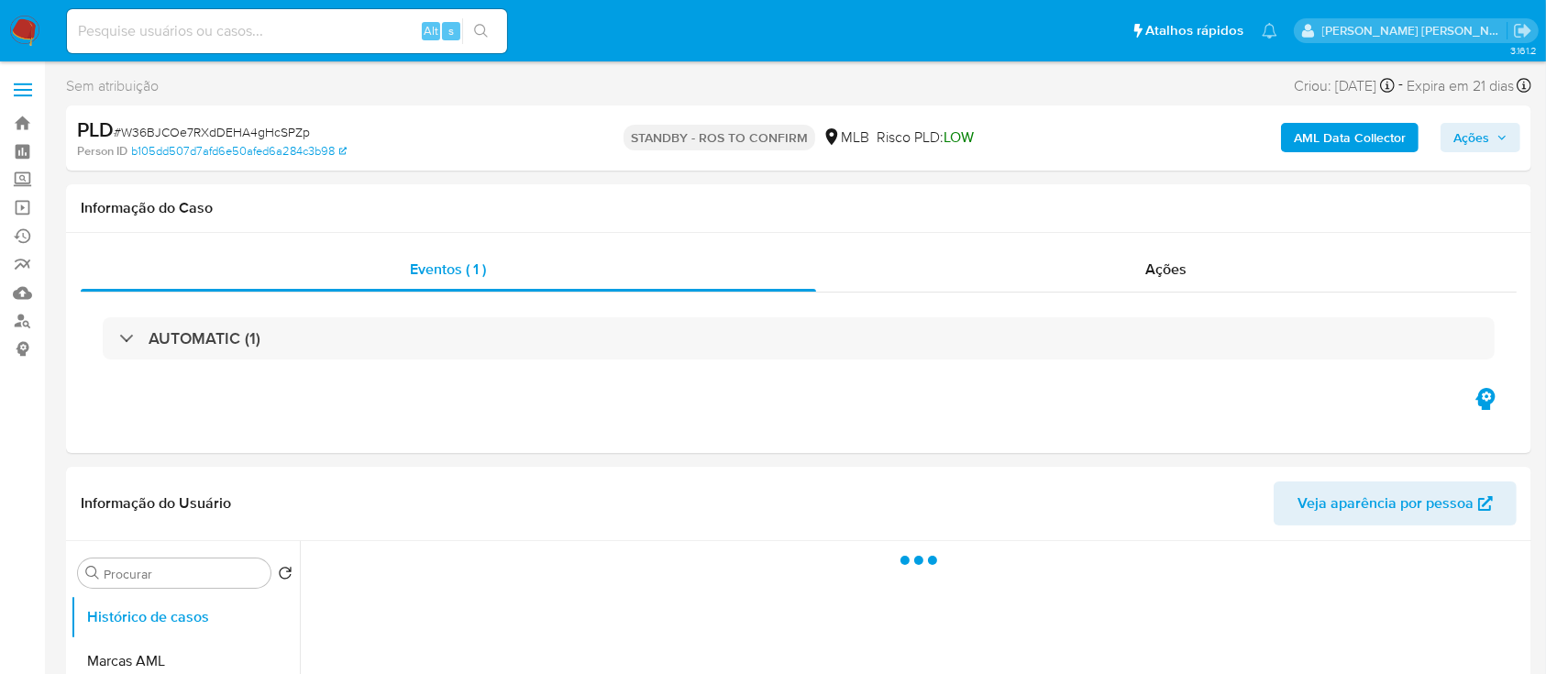
select select "10"
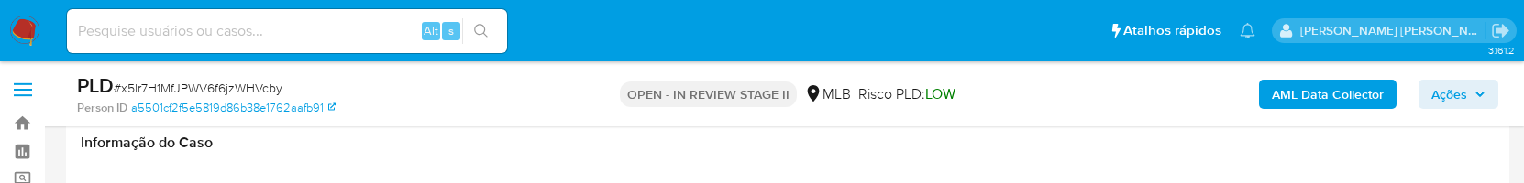
select select "10"
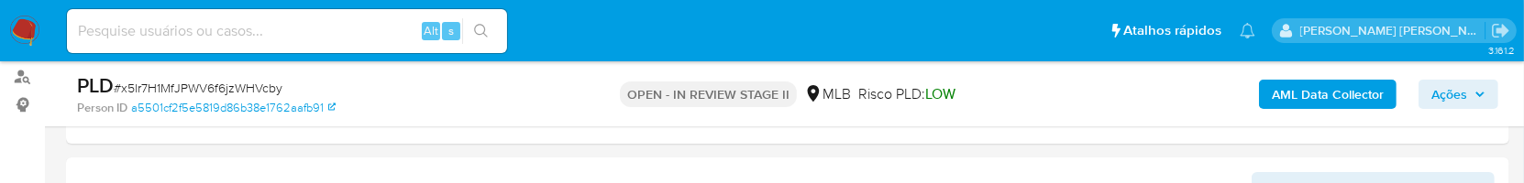
scroll to position [244, 0]
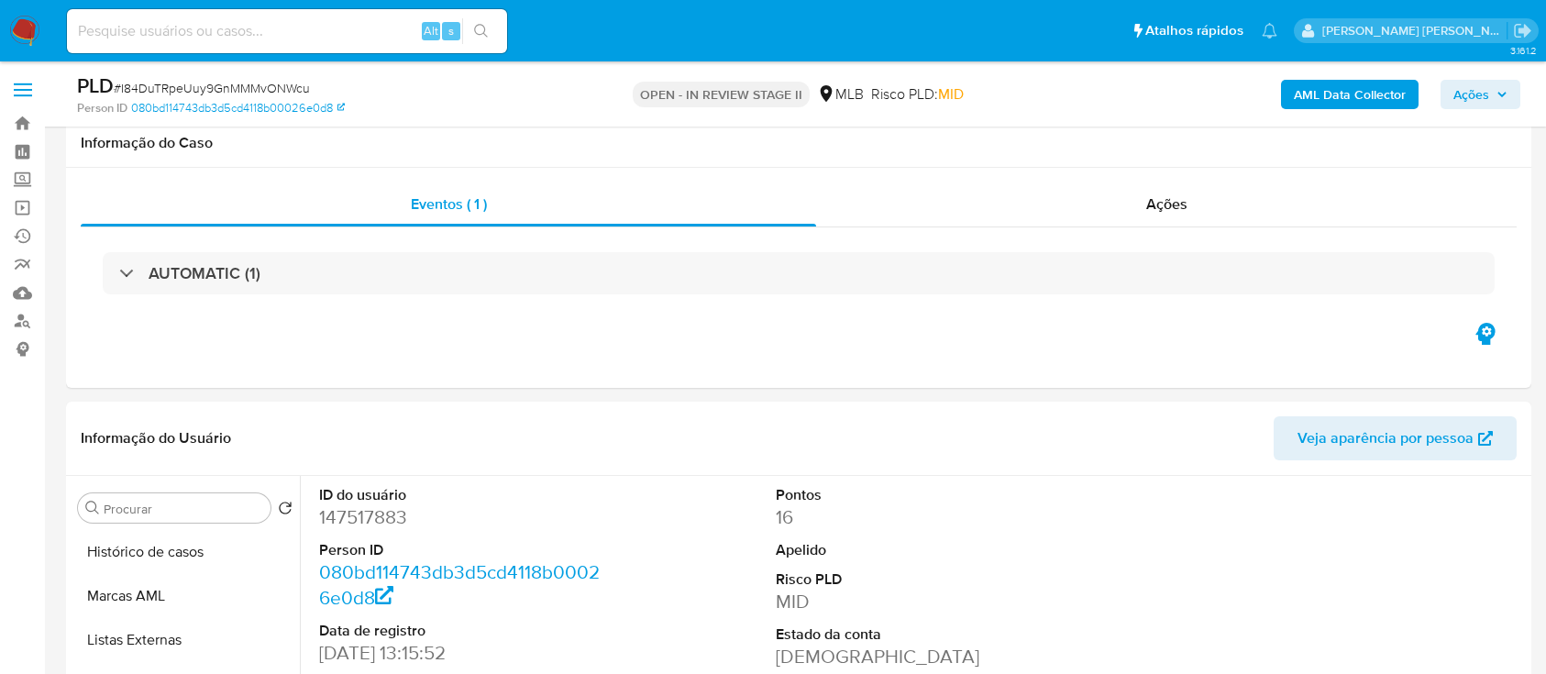
select select "10"
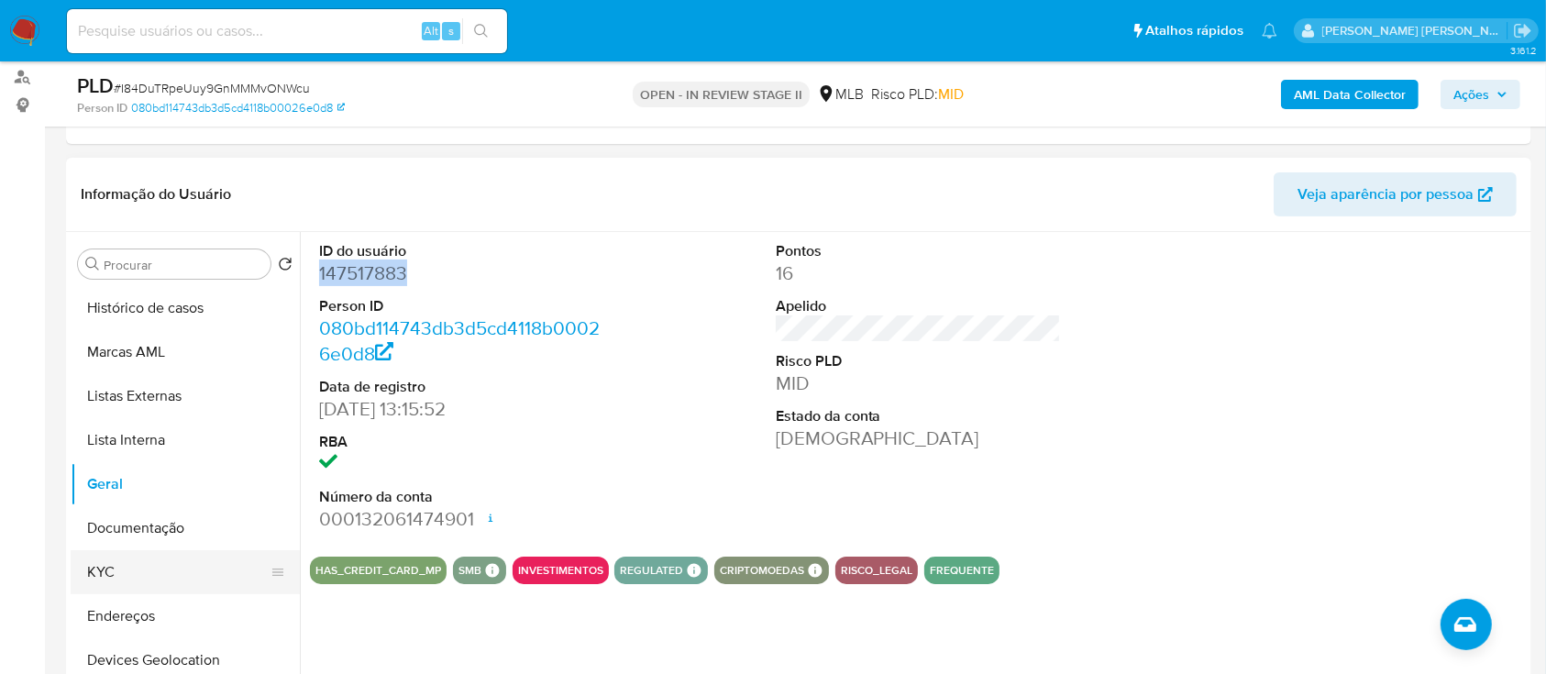
click at [116, 575] on button "KYC" at bounding box center [178, 572] width 215 height 44
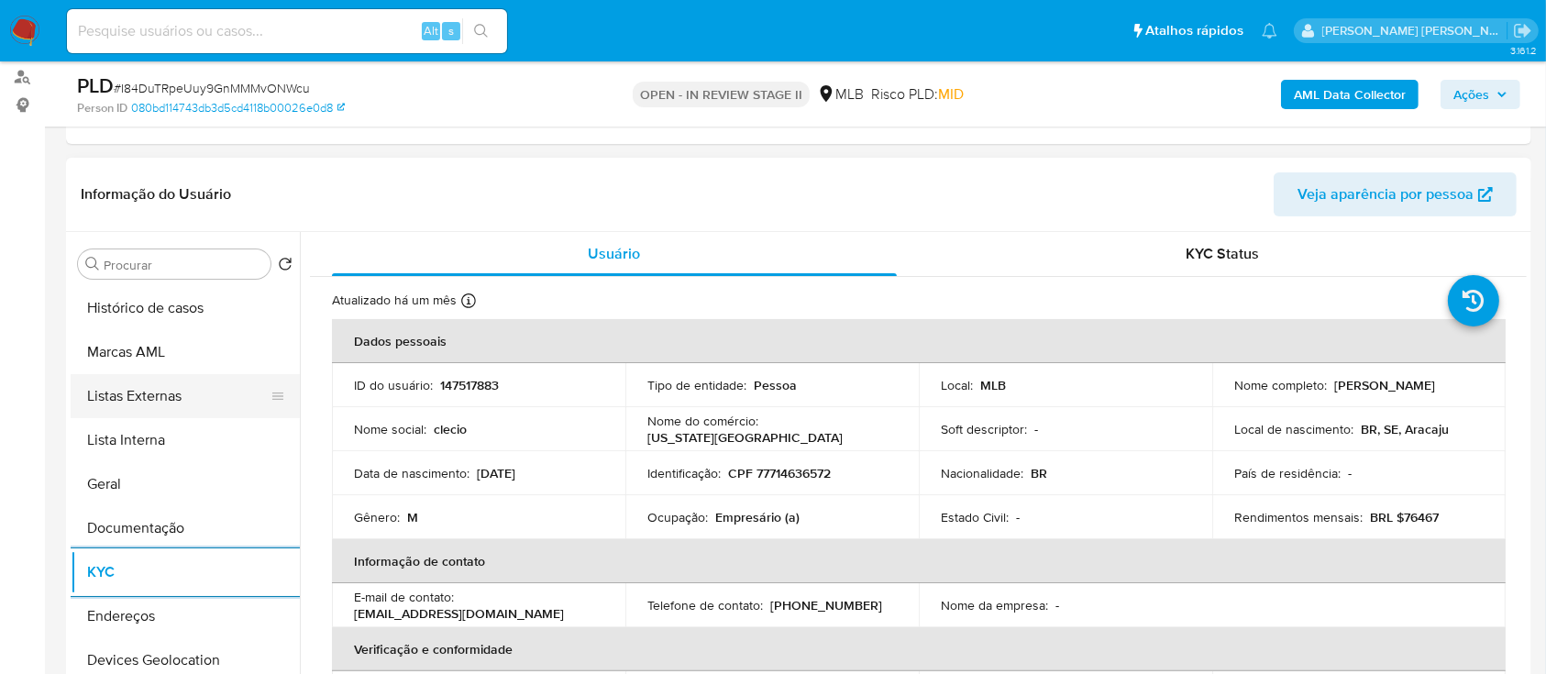
scroll to position [122, 0]
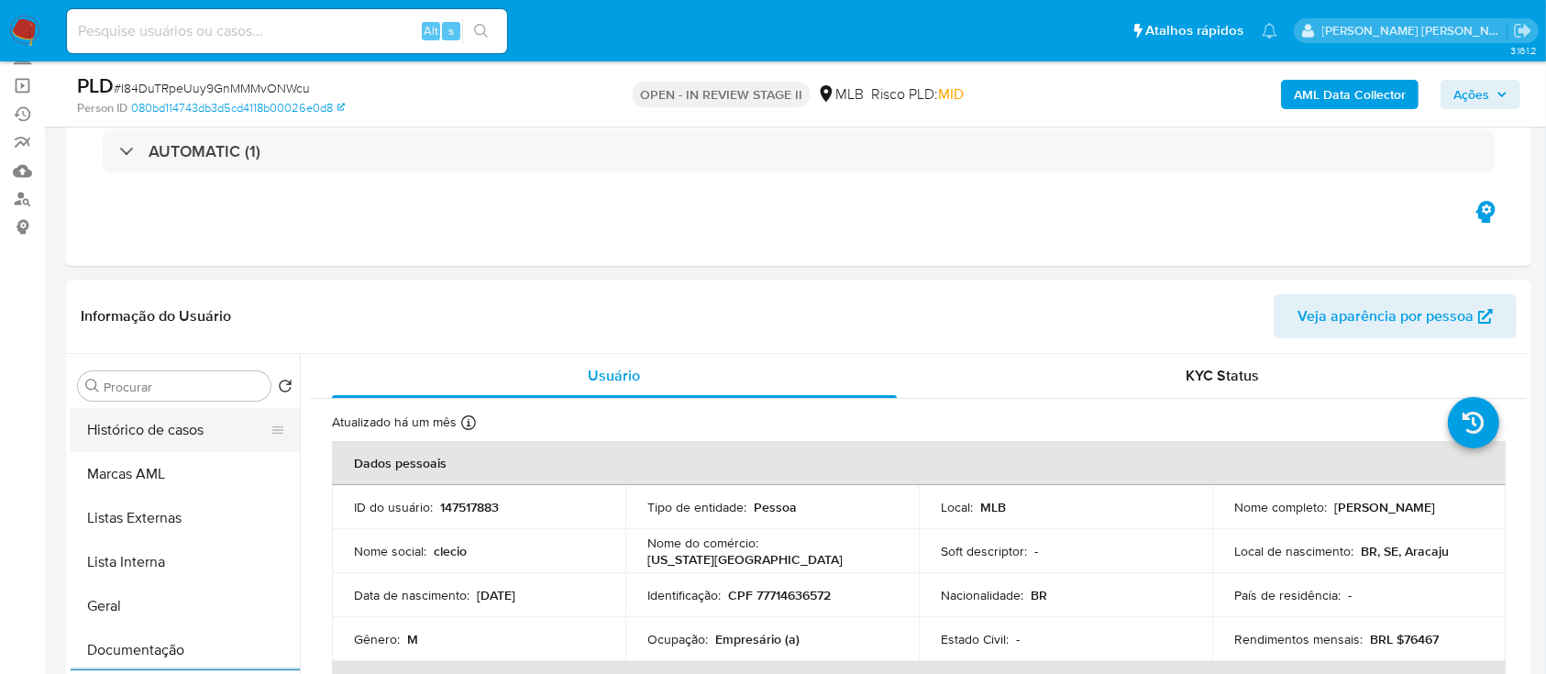
click at [169, 435] on button "Histórico de casos" at bounding box center [178, 430] width 215 height 44
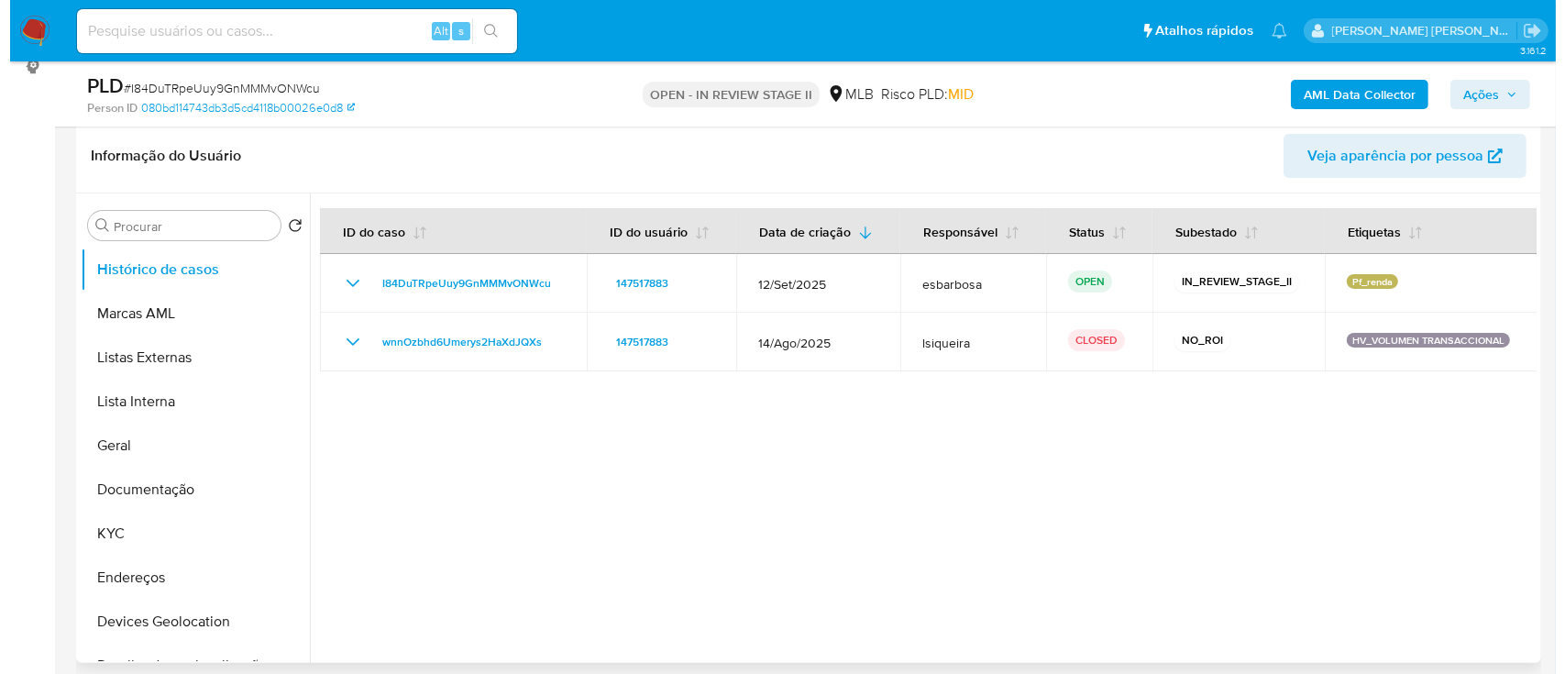
scroll to position [244, 0]
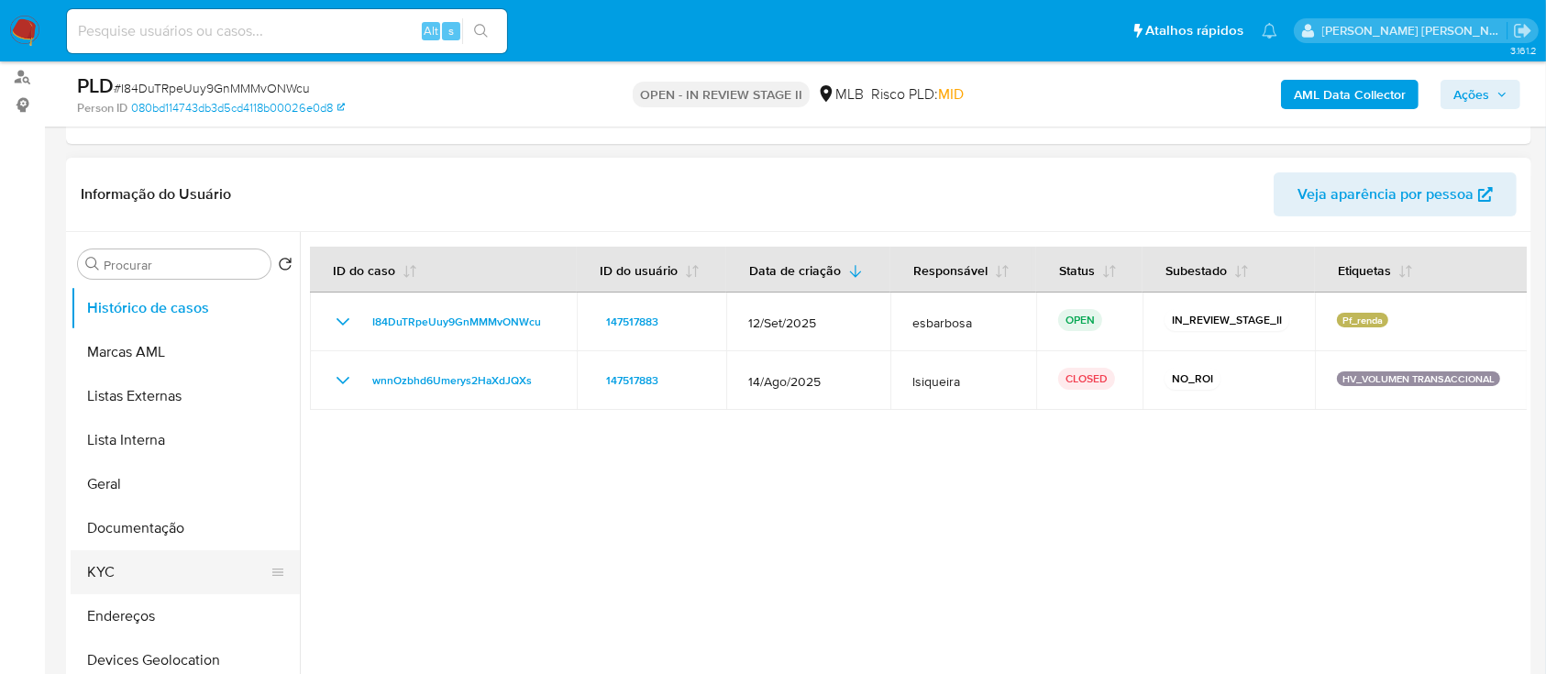
click at [165, 566] on button "KYC" at bounding box center [178, 572] width 215 height 44
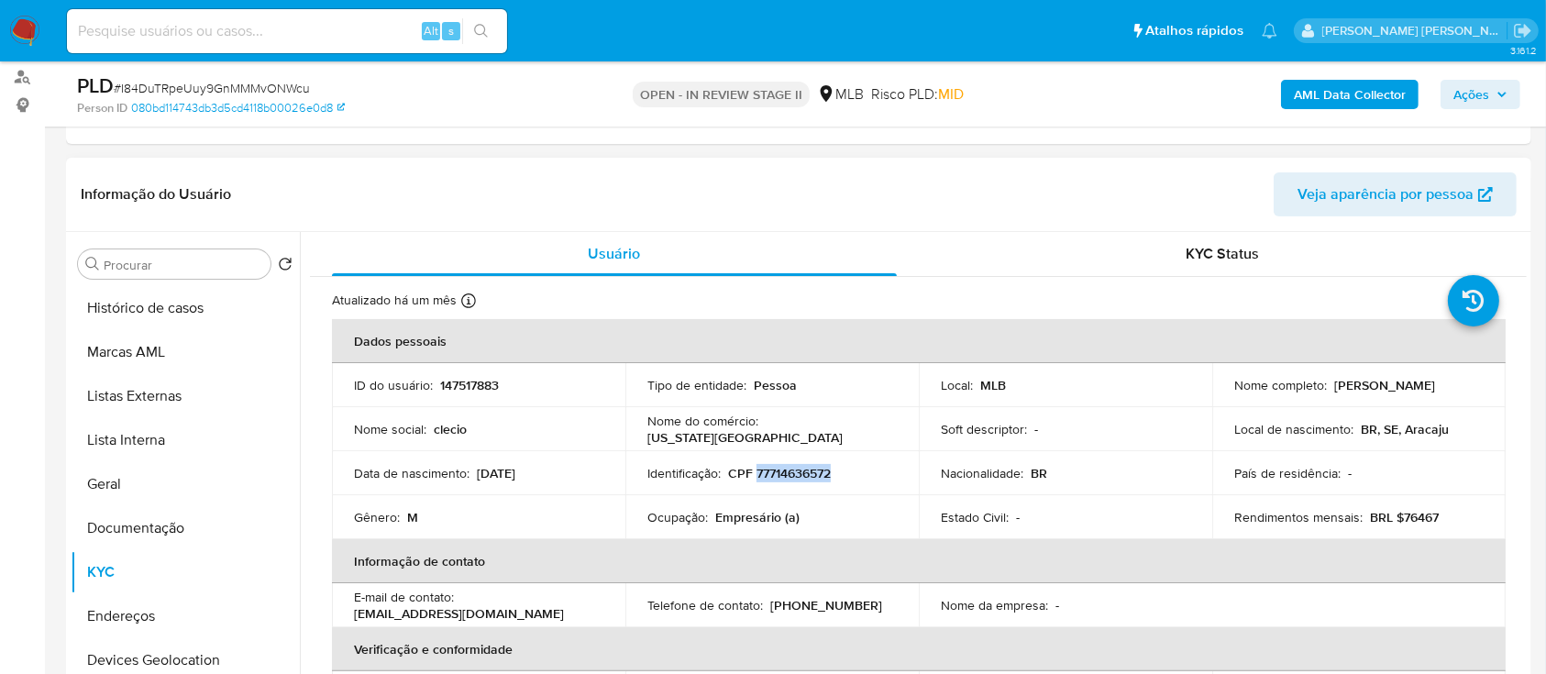
drag, startPoint x: 831, startPoint y: 477, endPoint x: 753, endPoint y: 472, distance: 79.0
click at [753, 472] on div "Identificação : CPF 77714636572" at bounding box center [771, 473] width 249 height 17
click at [1329, 99] on b "AML Data Collector" at bounding box center [1350, 94] width 112 height 29
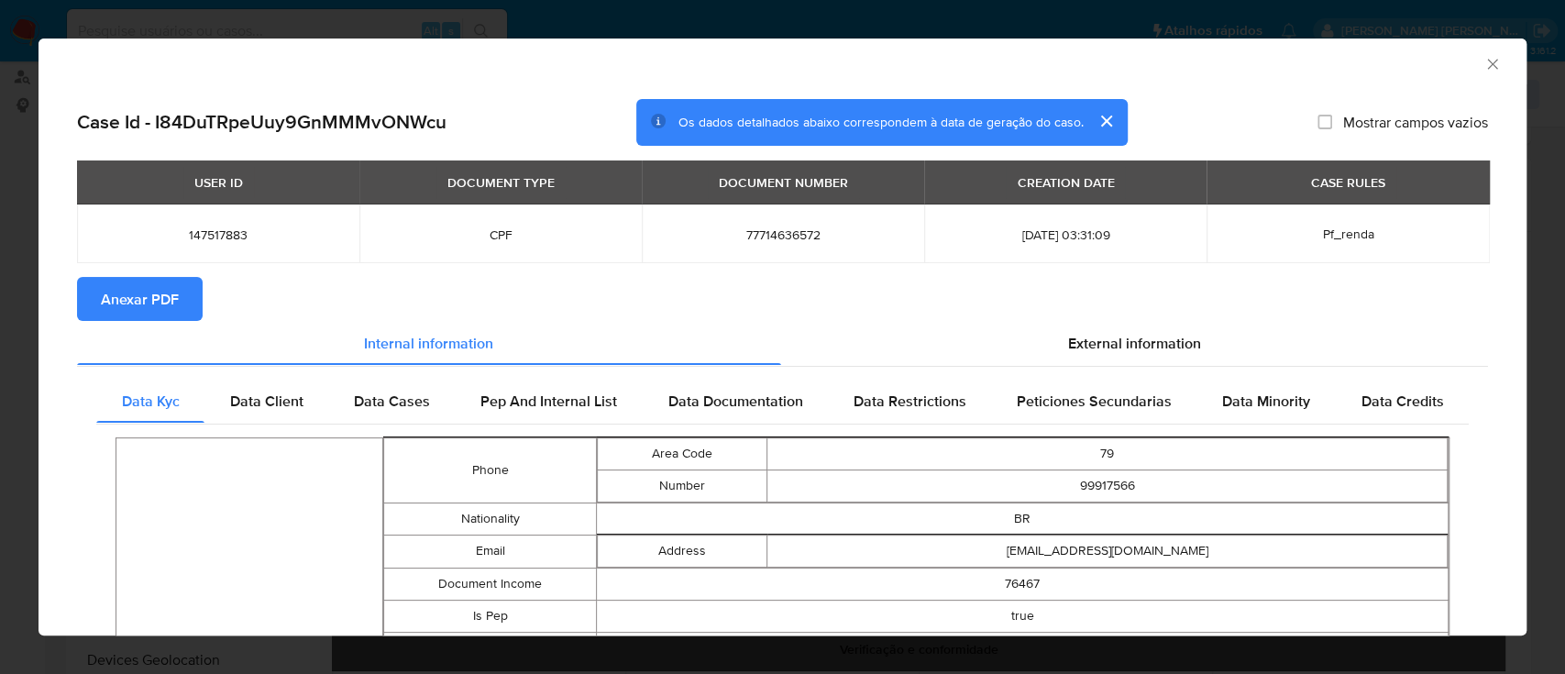
click at [131, 303] on span "Anexar PDF" at bounding box center [140, 299] width 78 height 40
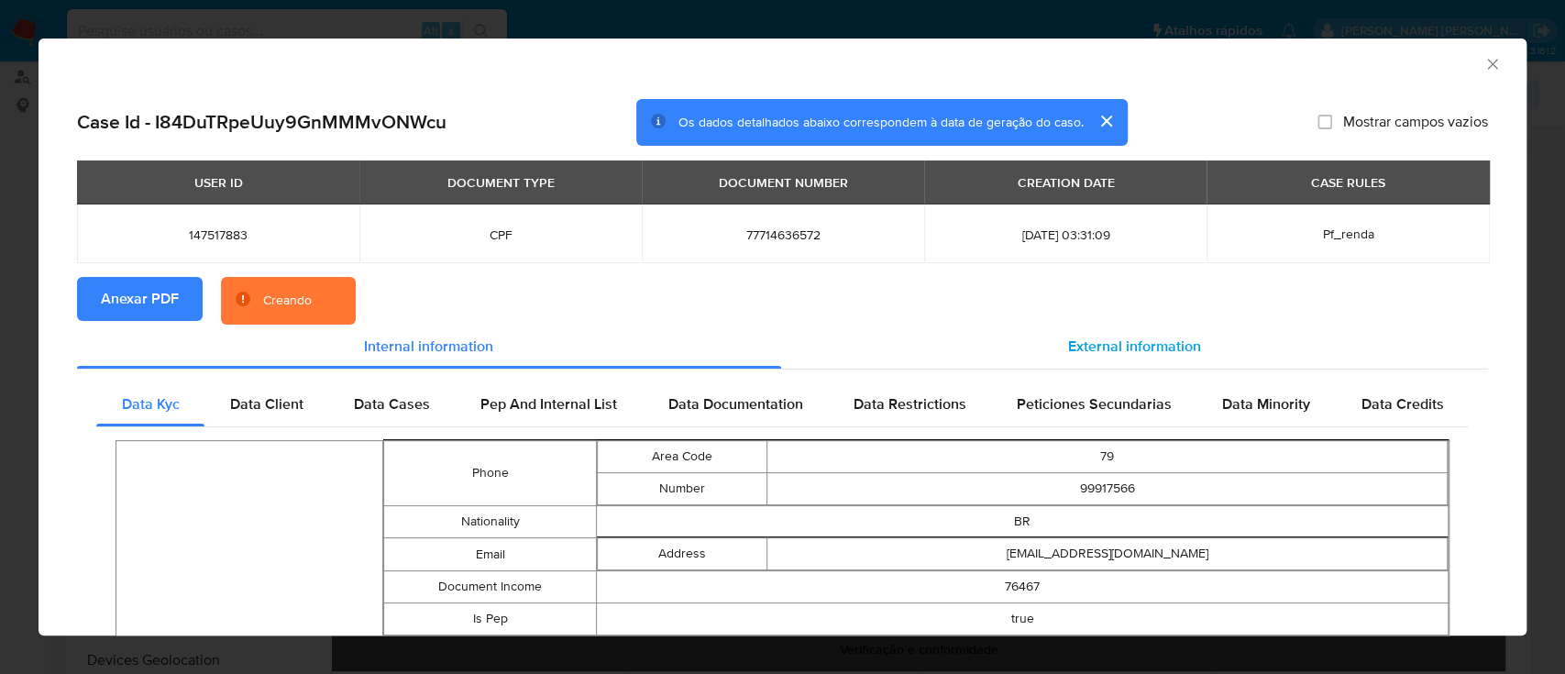
click at [1078, 347] on span "External information" at bounding box center [1134, 346] width 133 height 21
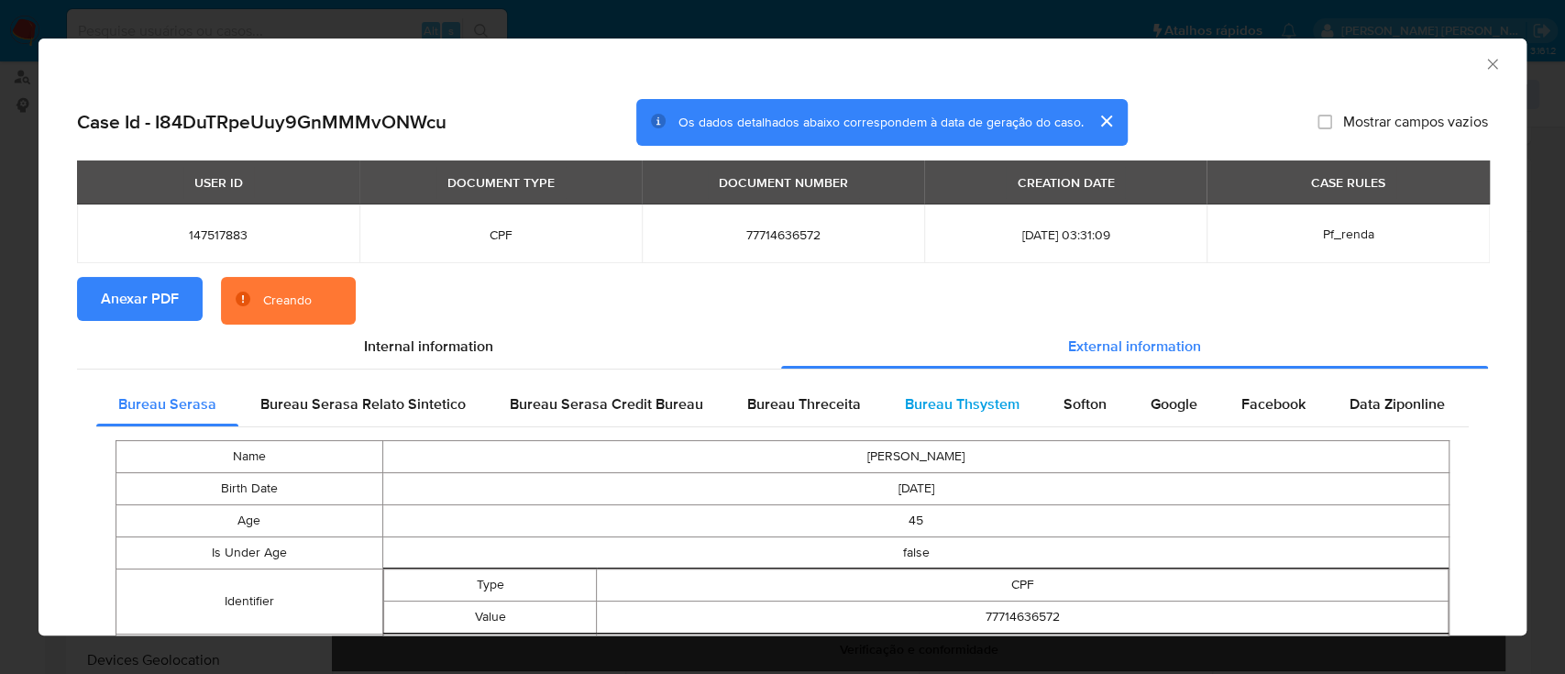
click at [946, 409] on span "Bureau Thsystem" at bounding box center [962, 403] width 115 height 21
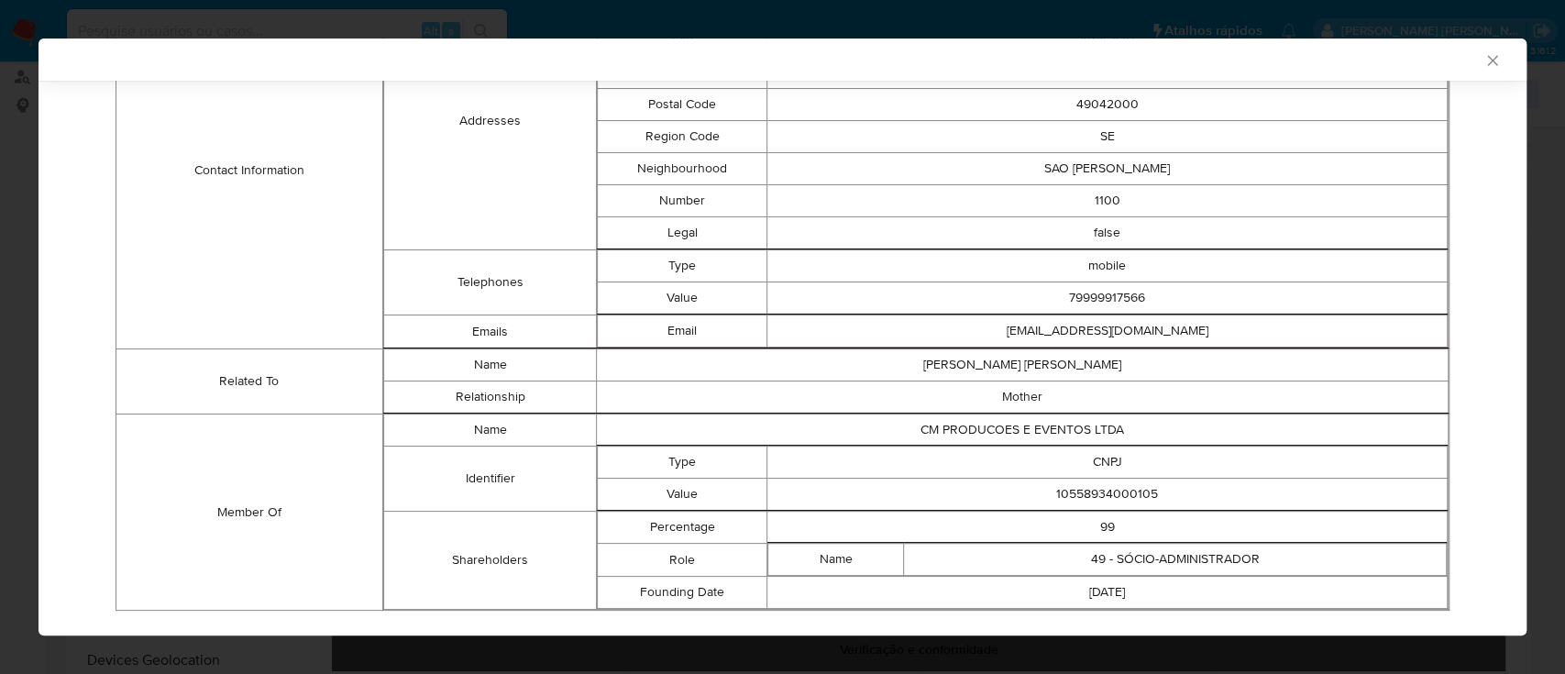
scroll to position [705, 0]
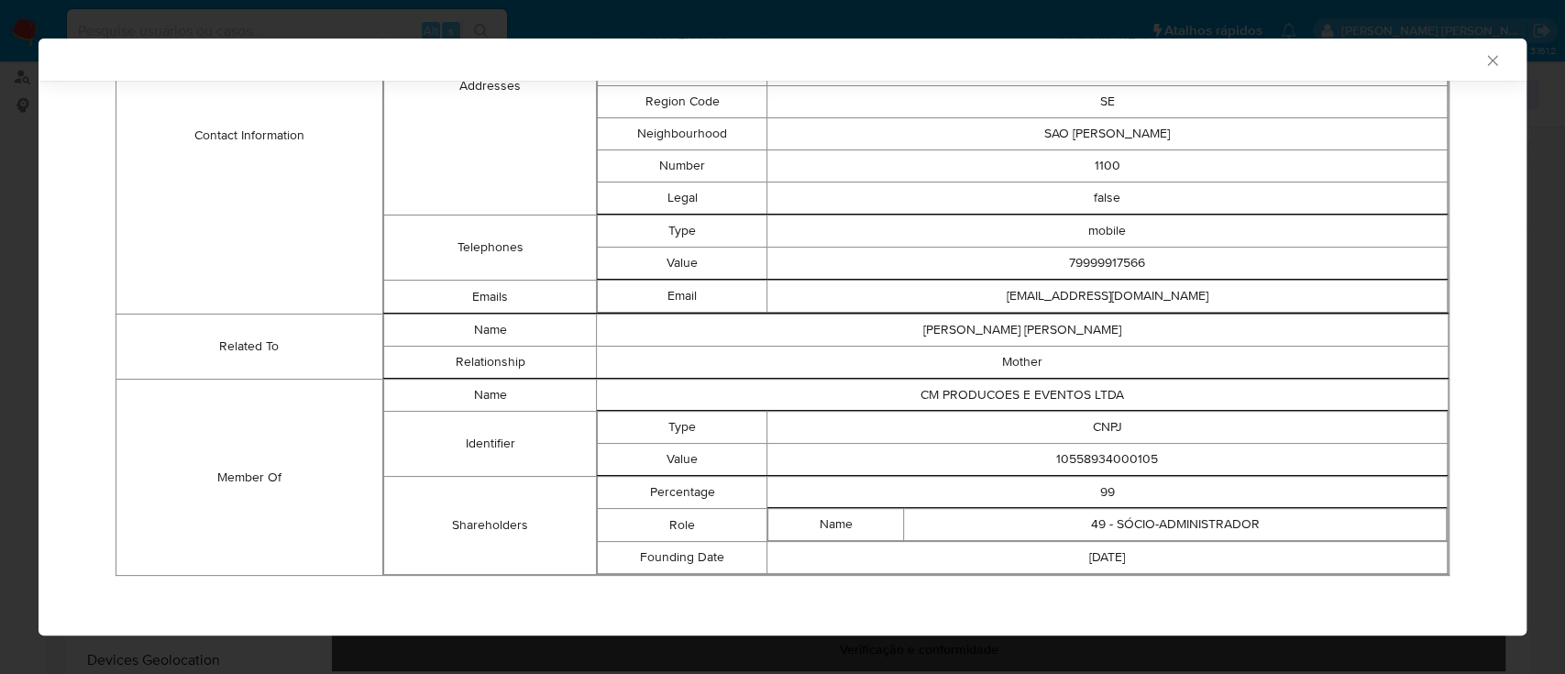
click at [1097, 451] on td "10558934000105" at bounding box center [1107, 460] width 680 height 32
copy td "10558934000105"
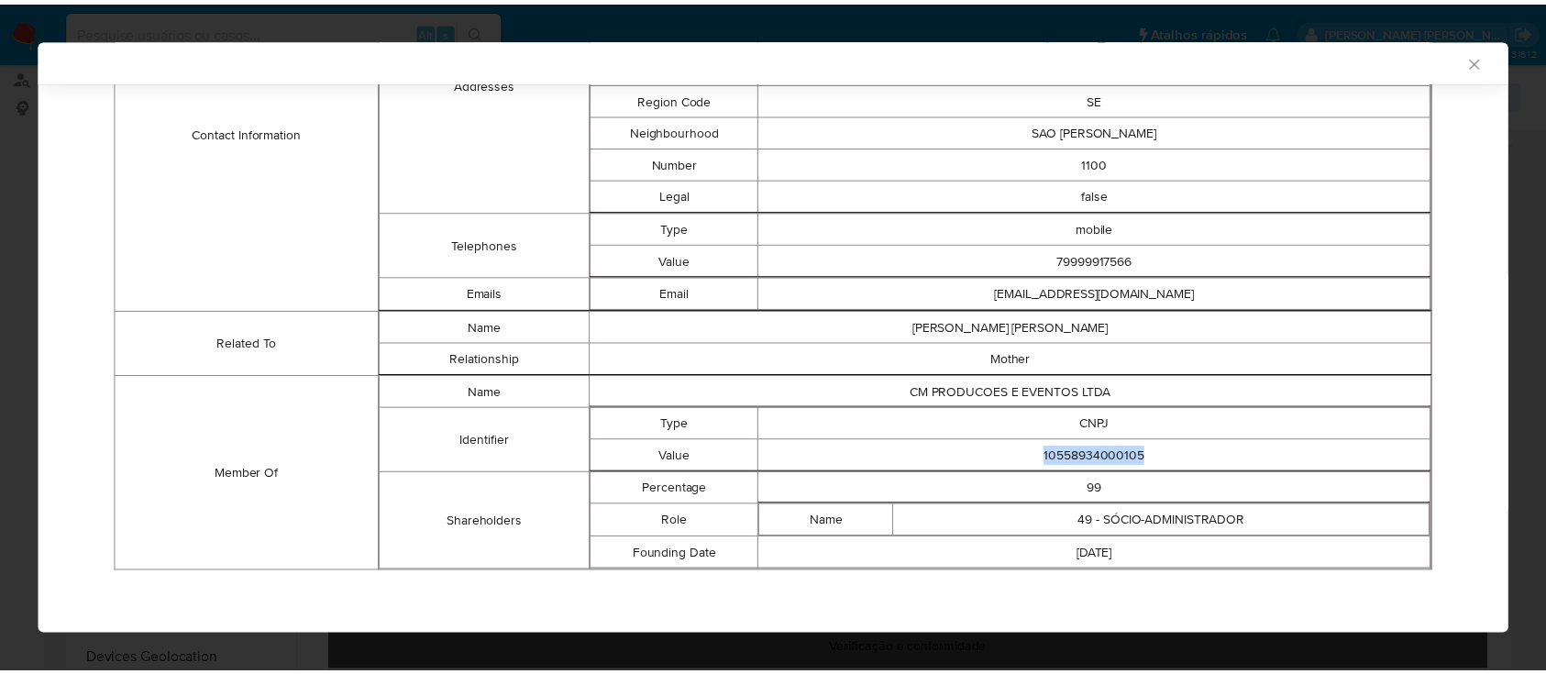
scroll to position [702, 0]
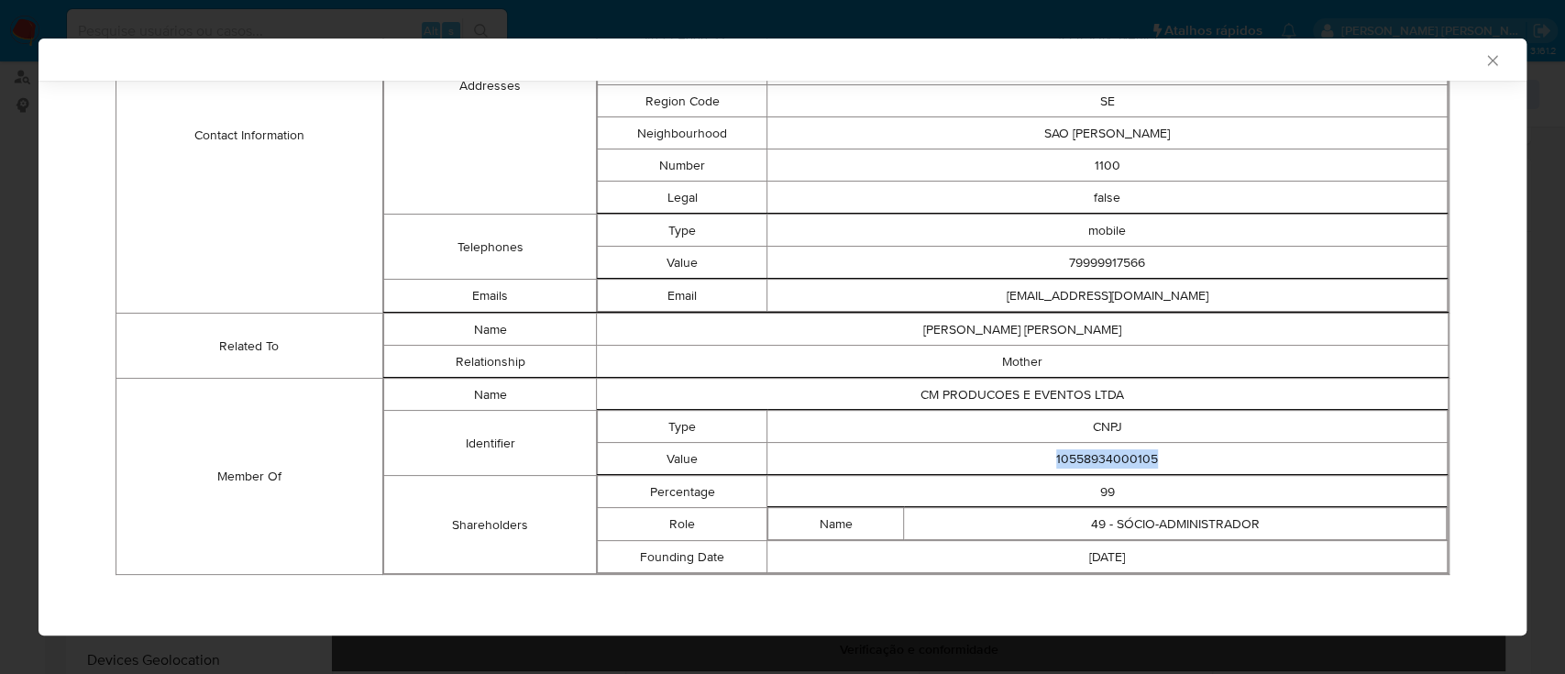
click at [1487, 62] on icon "Fechar a janela" at bounding box center [1492, 60] width 10 height 10
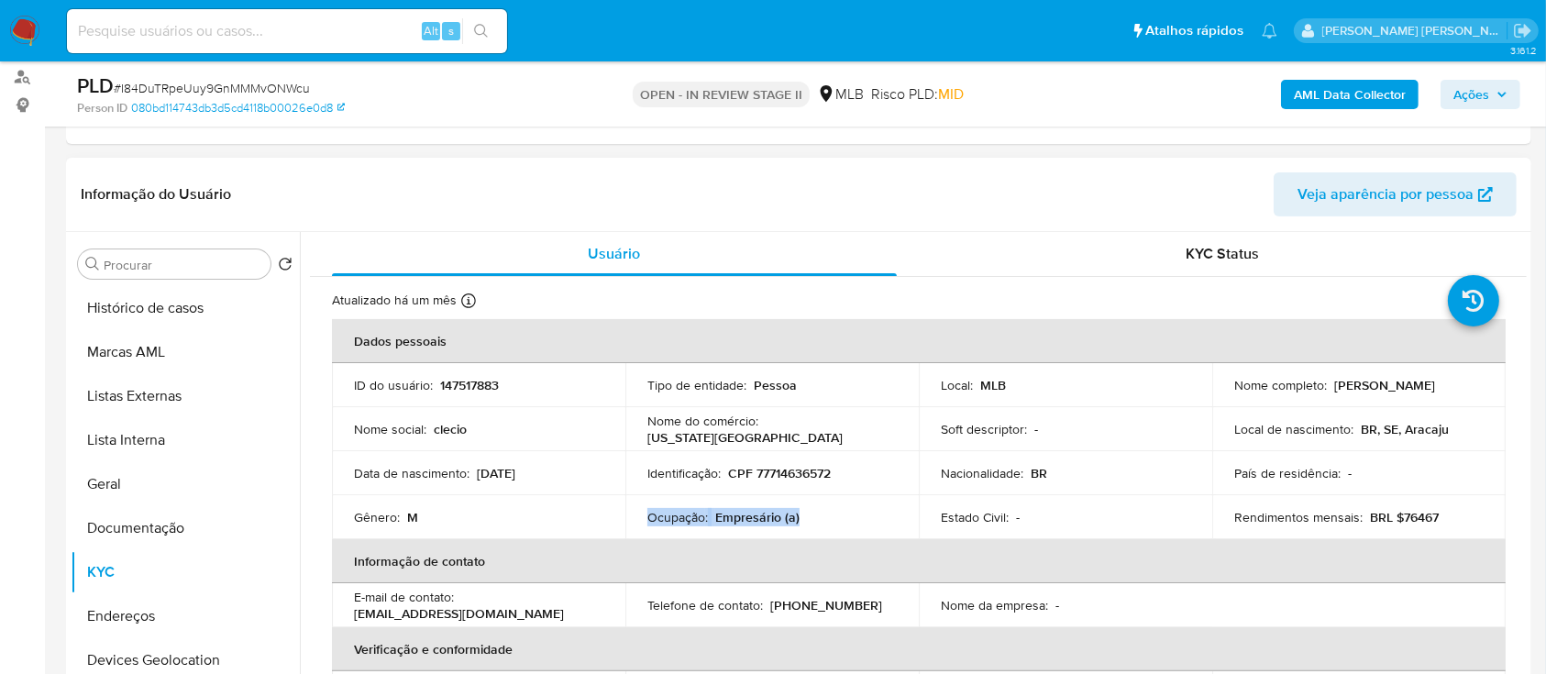
drag, startPoint x: 809, startPoint y: 516, endPoint x: 642, endPoint y: 511, distance: 167.9
click at [642, 511] on td "Ocupação : Empresário (a)" at bounding box center [771, 517] width 293 height 44
copy div "Ocupação : Empresário (a)"
click at [1102, 255] on div "KYC Status" at bounding box center [1223, 254] width 565 height 44
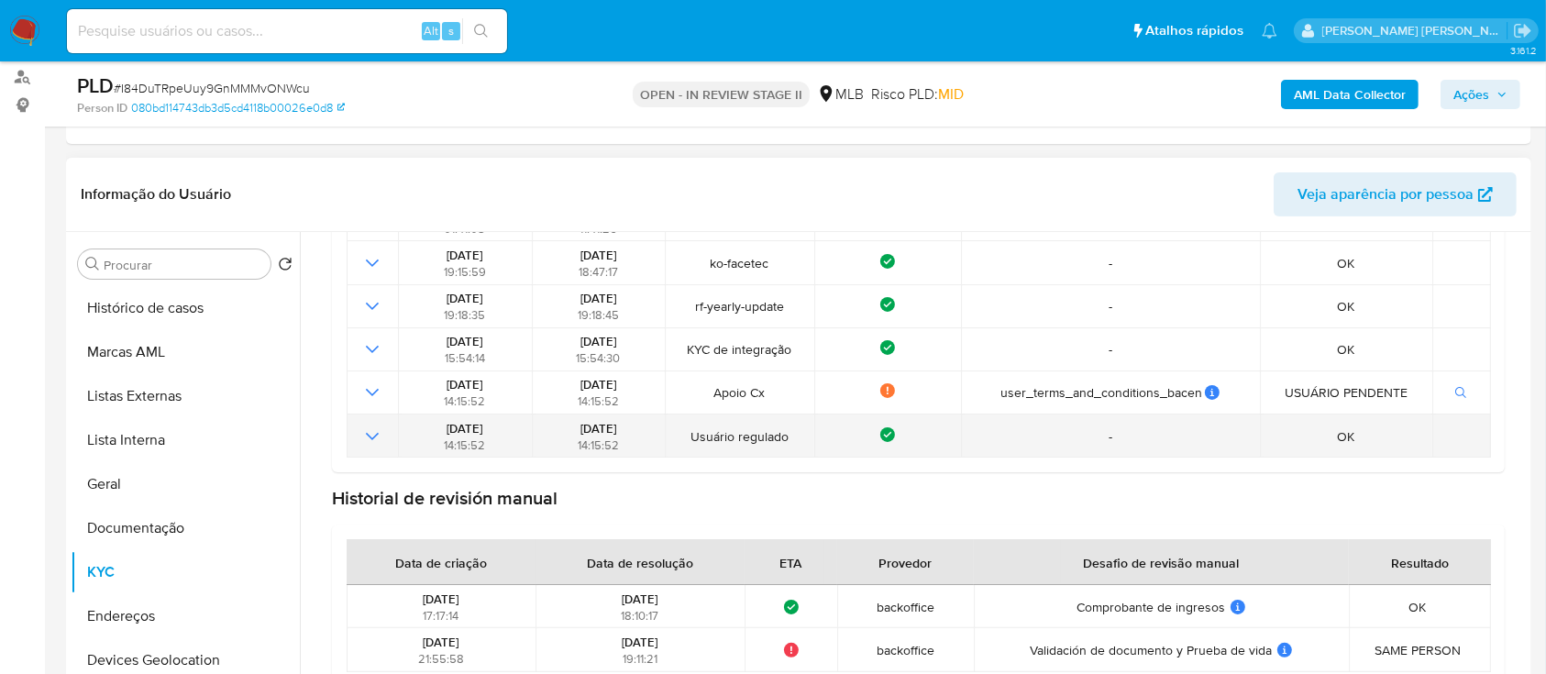
scroll to position [367, 0]
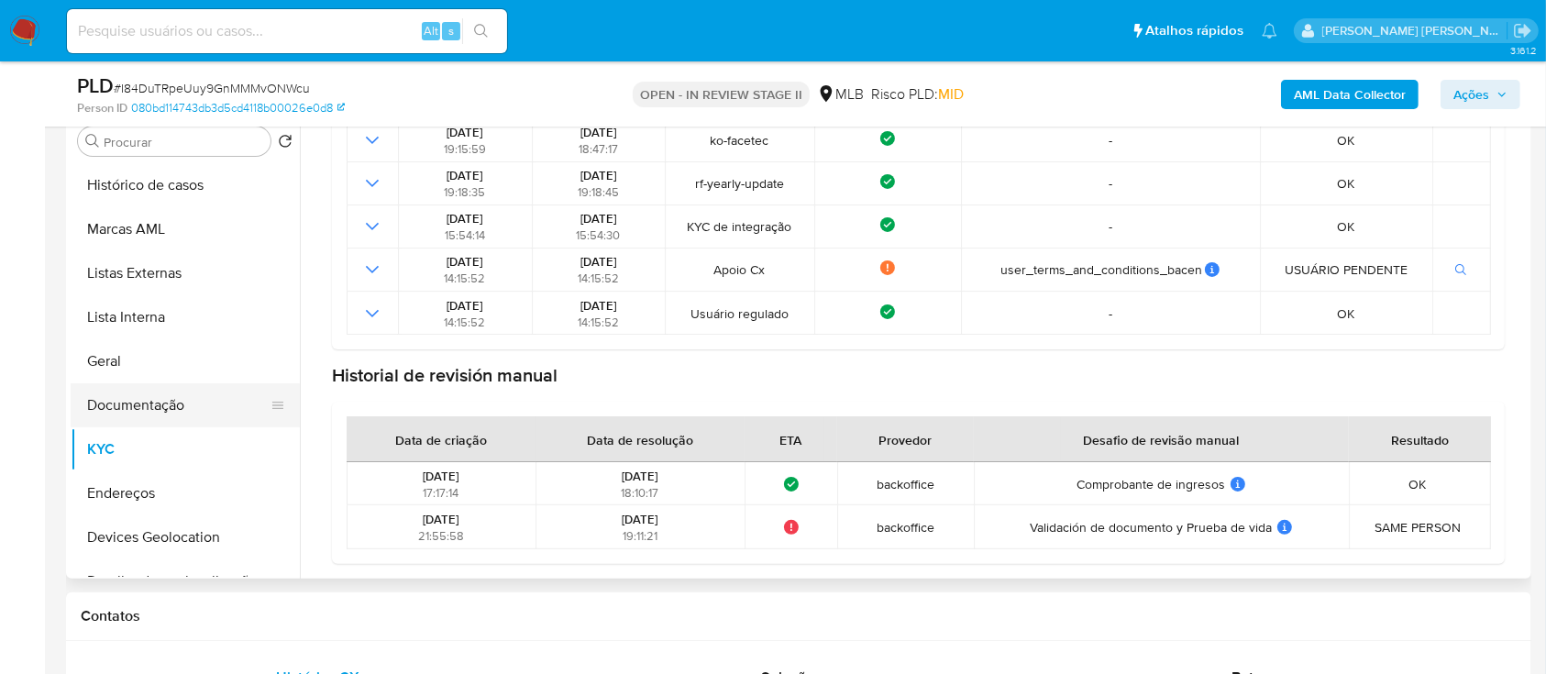
click at [158, 417] on button "Documentação" at bounding box center [178, 405] width 215 height 44
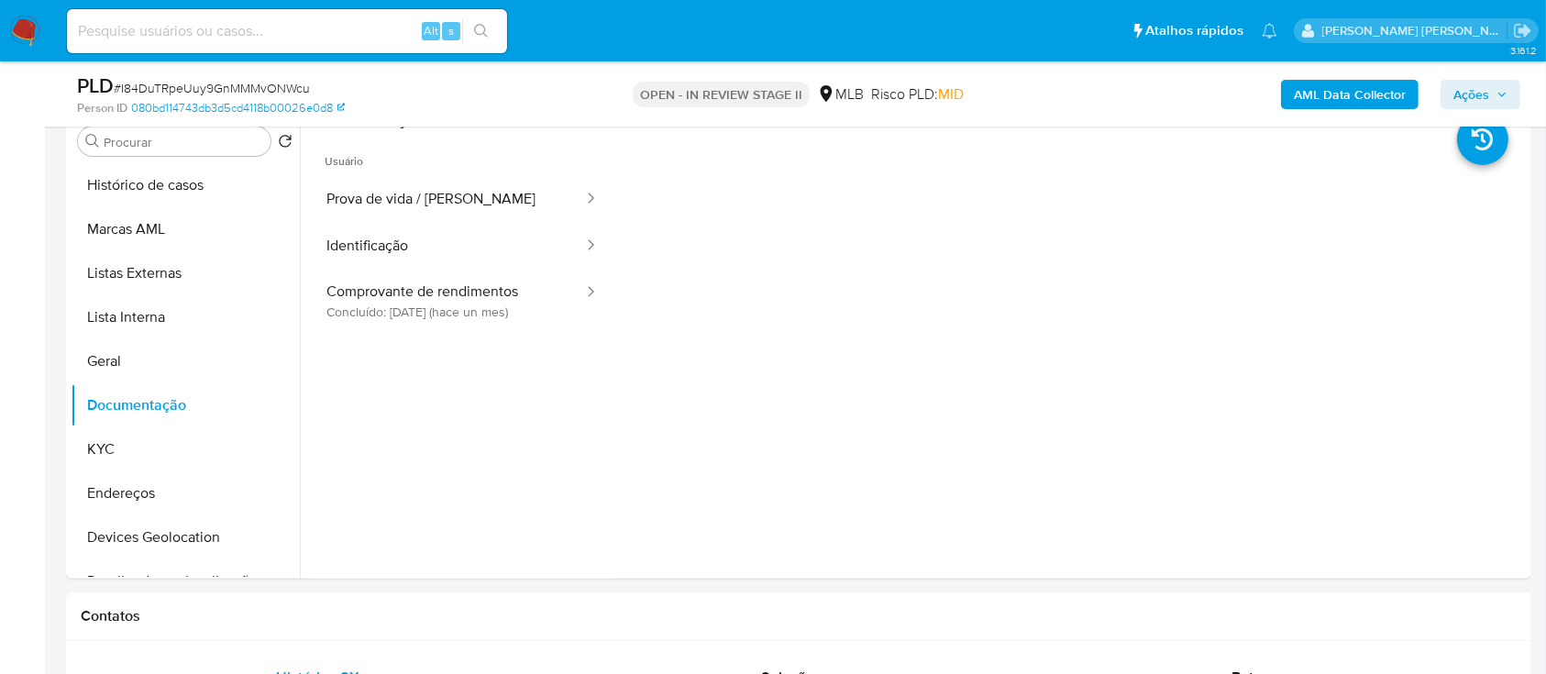
scroll to position [244, 0]
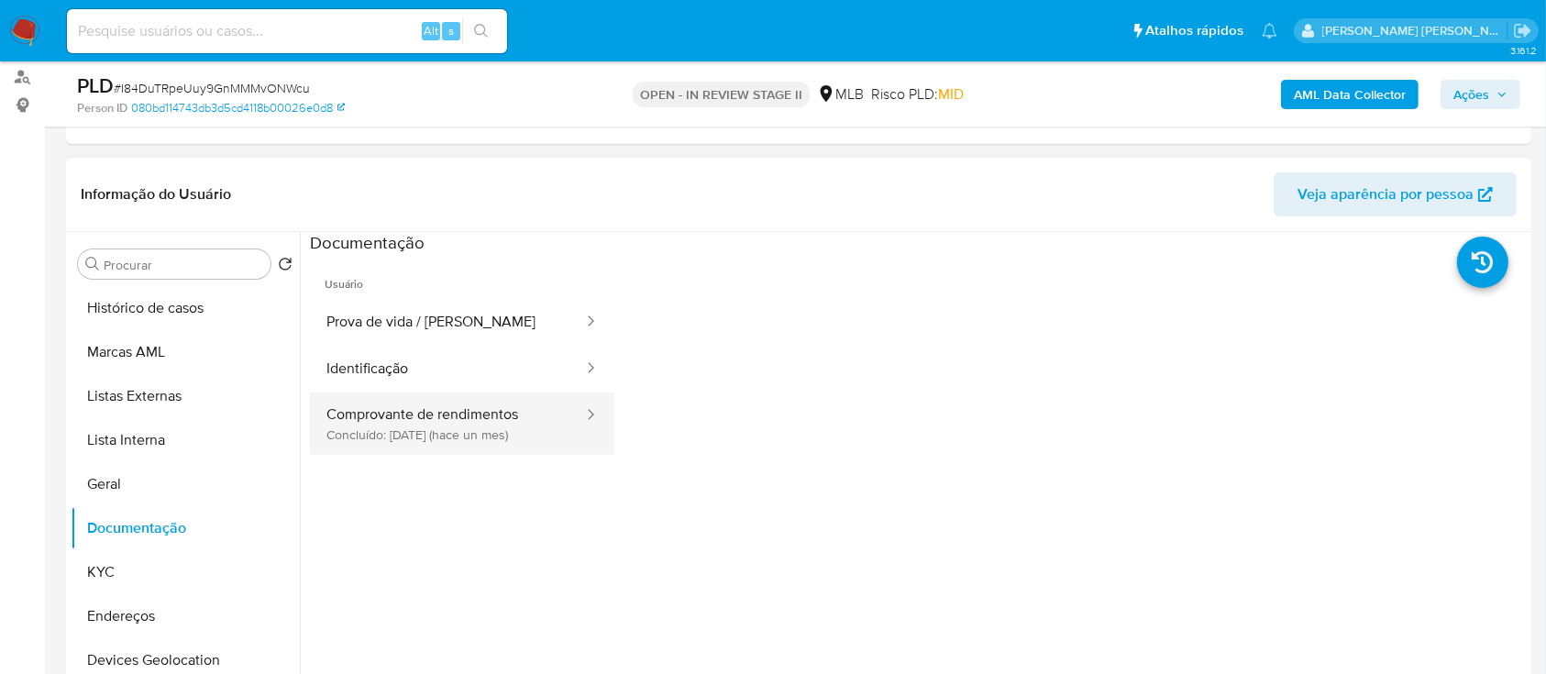
click at [407, 435] on button "Comprovante de rendimentos Concluído: 22/08/2025 (hace un mes)" at bounding box center [447, 423] width 275 height 62
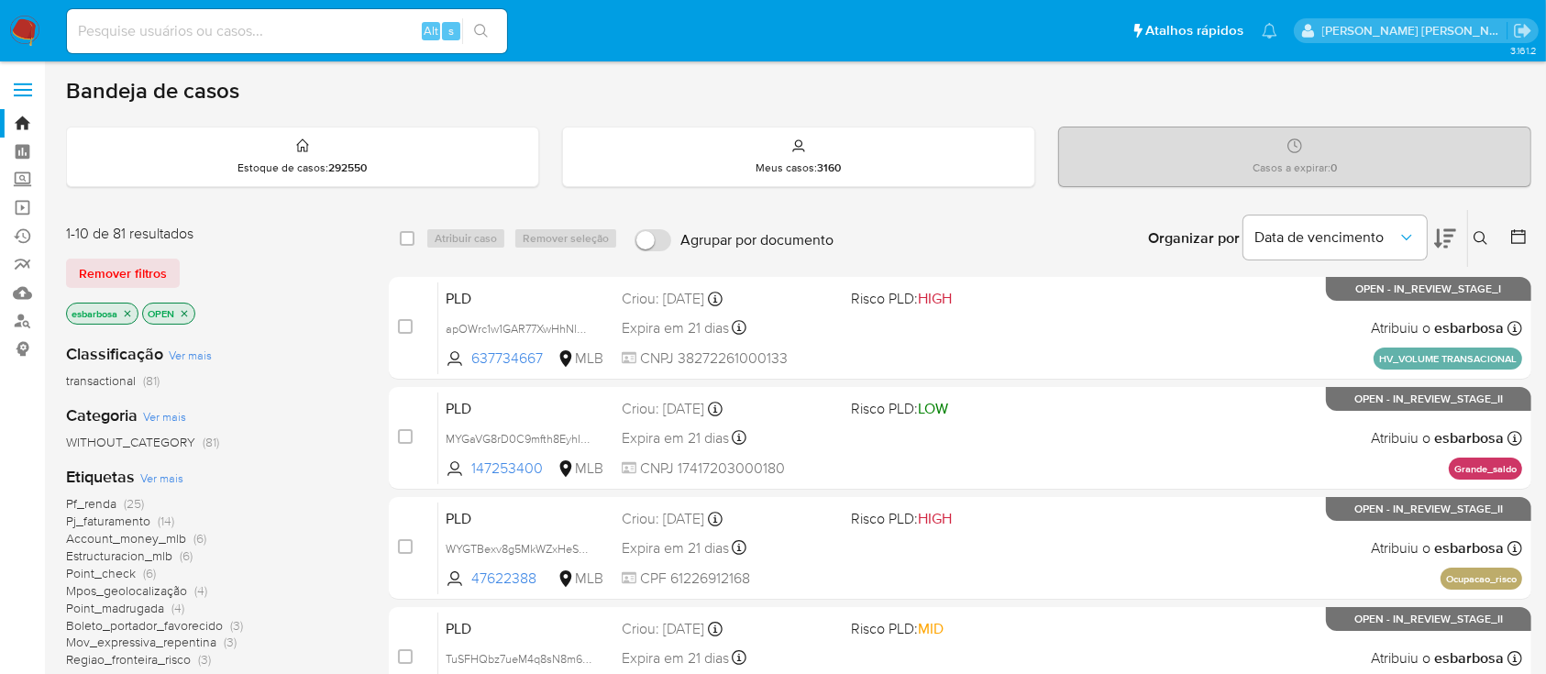
click at [320, 26] on input at bounding box center [287, 31] width 440 height 24
paste input "klu9IncZXQx4UBL6bgDz0SSh"
type input "klu9IncZXQx4UBL6bgDz0SSh"
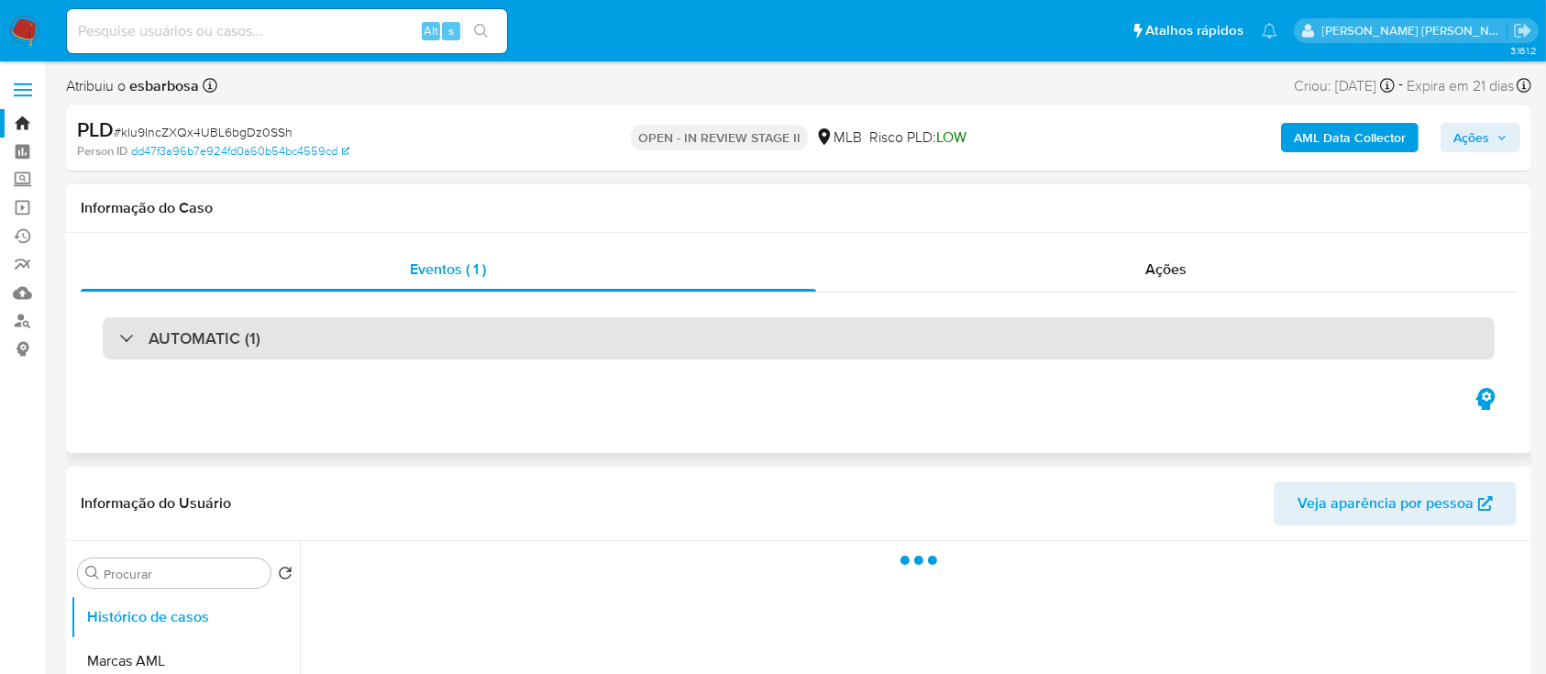
select select "10"
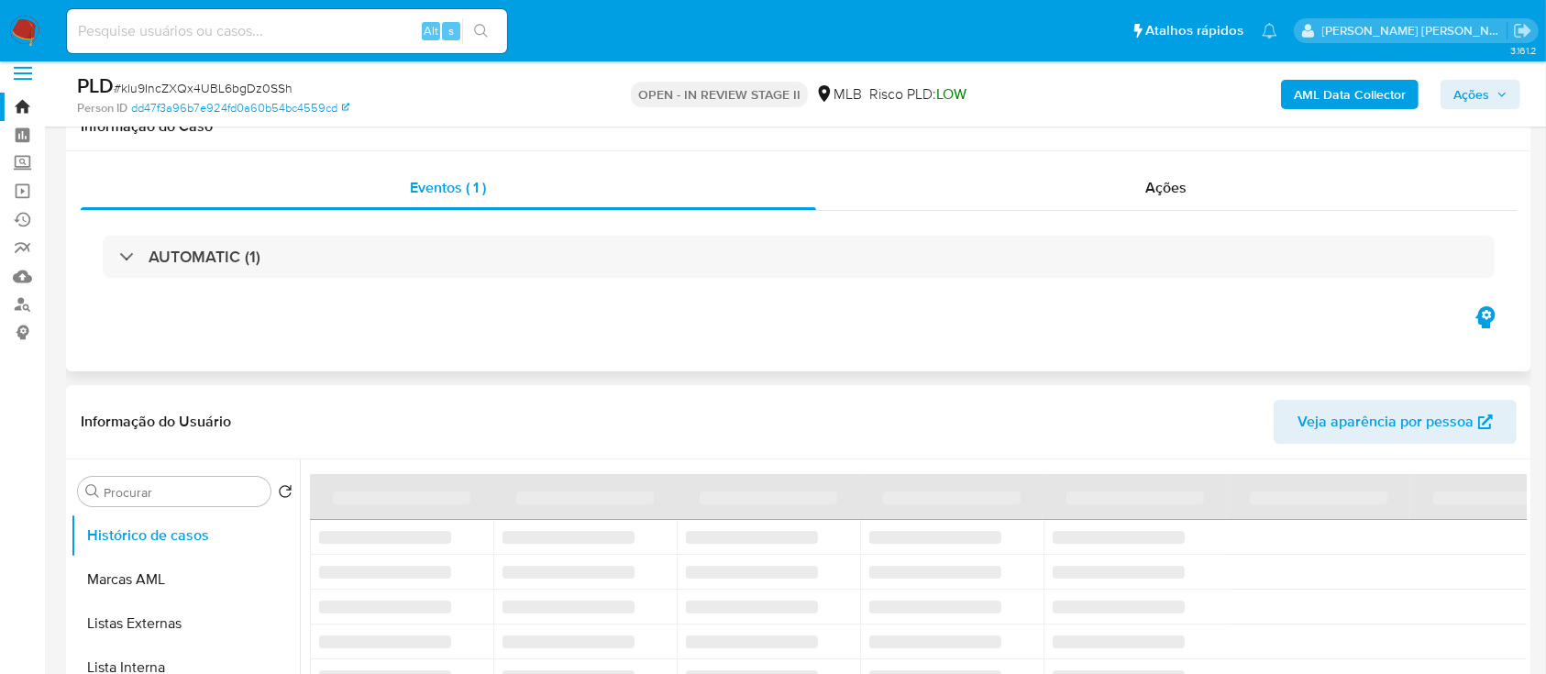
scroll to position [367, 0]
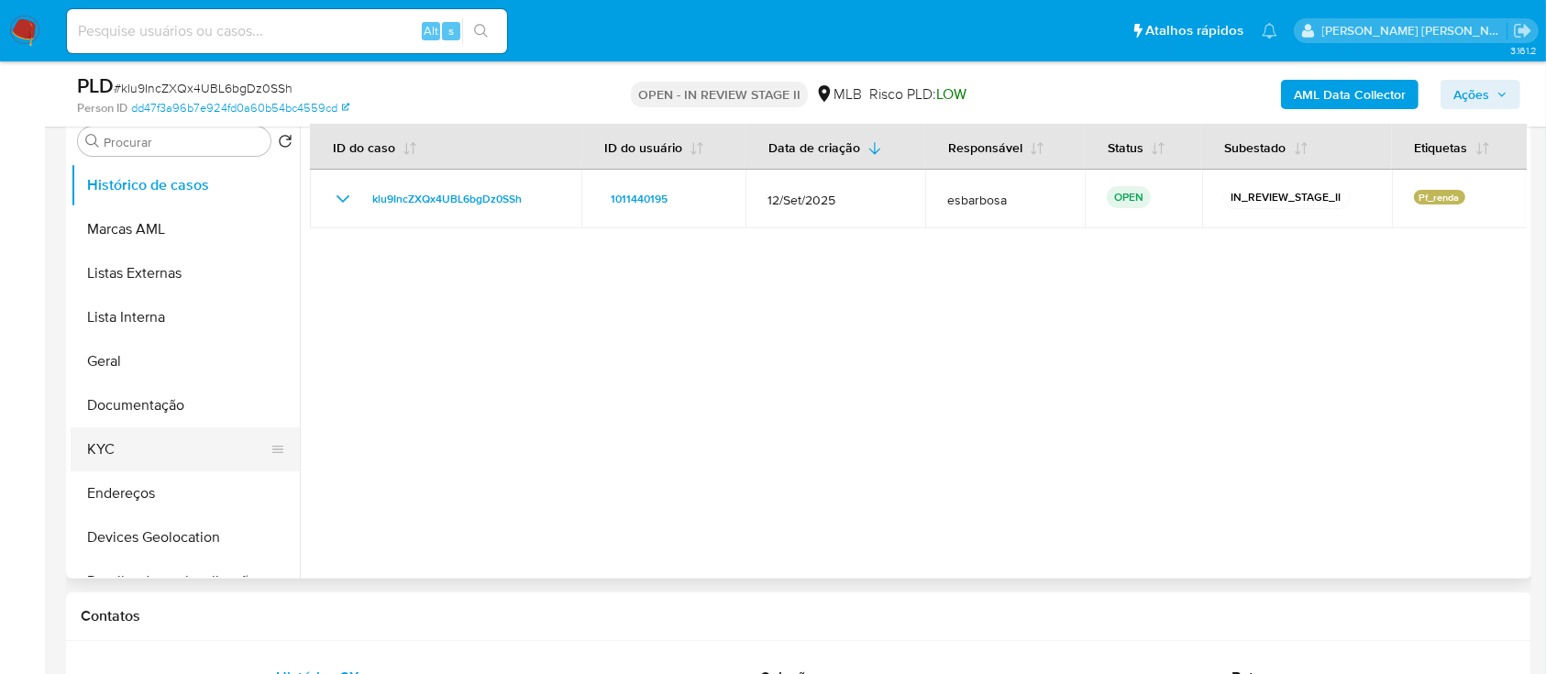
click at [131, 437] on button "KYC" at bounding box center [178, 449] width 215 height 44
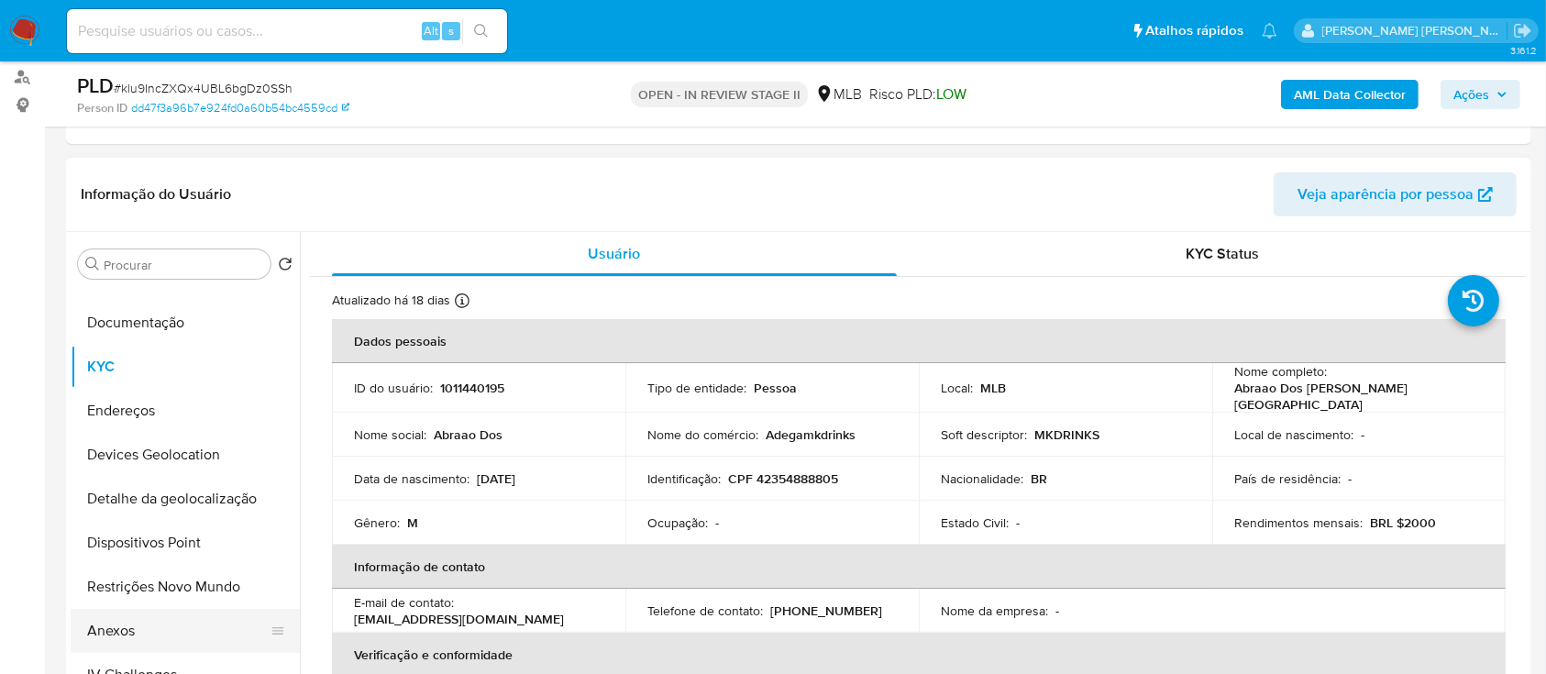
scroll to position [244, 0]
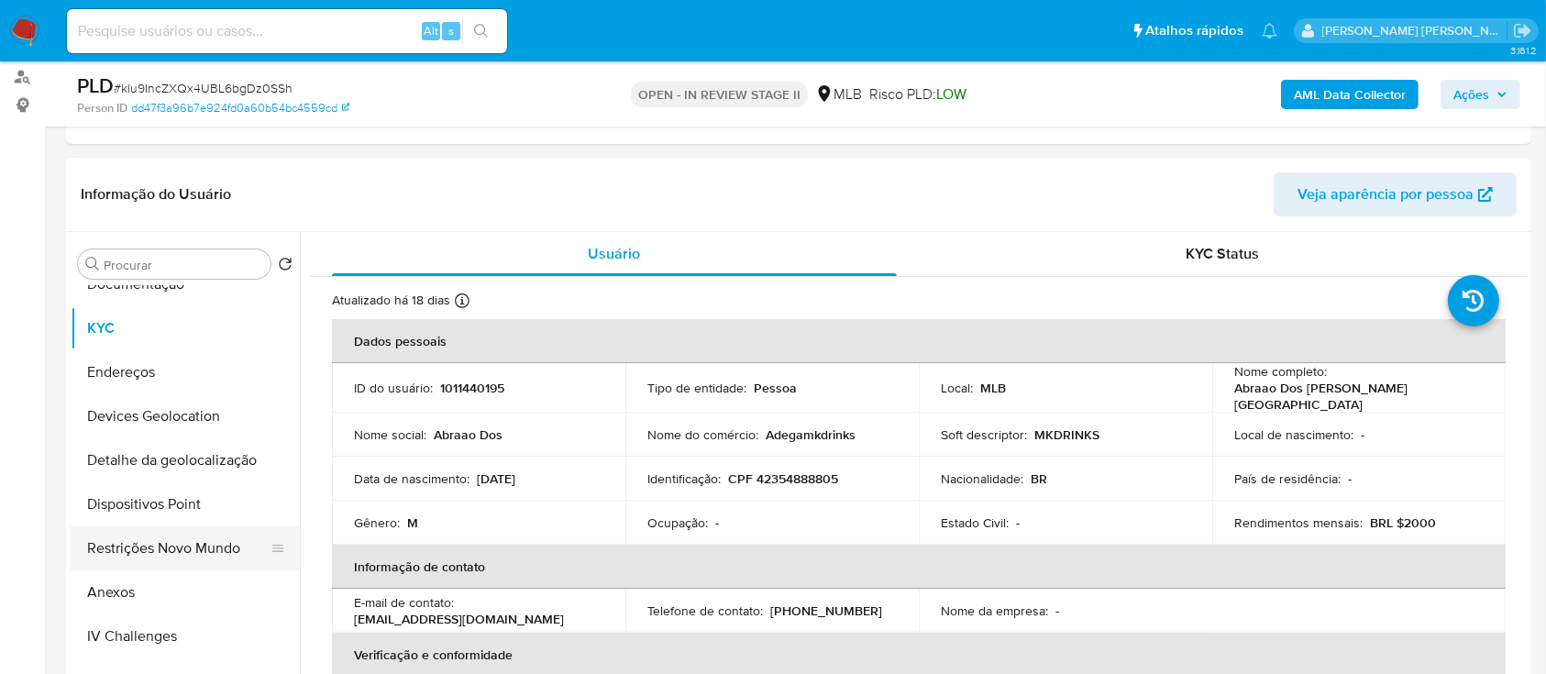
click at [169, 546] on button "Restrições Novo Mundo" at bounding box center [178, 548] width 215 height 44
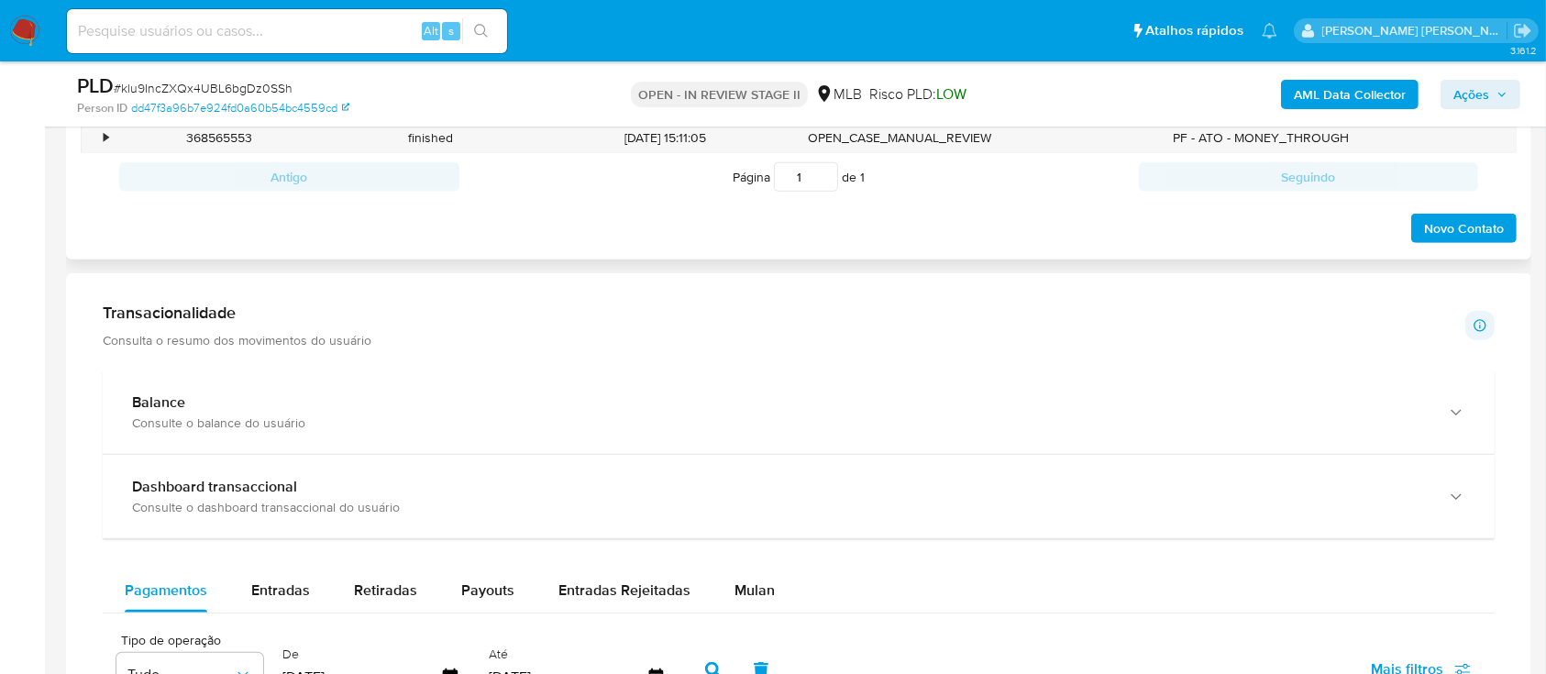
scroll to position [733, 0]
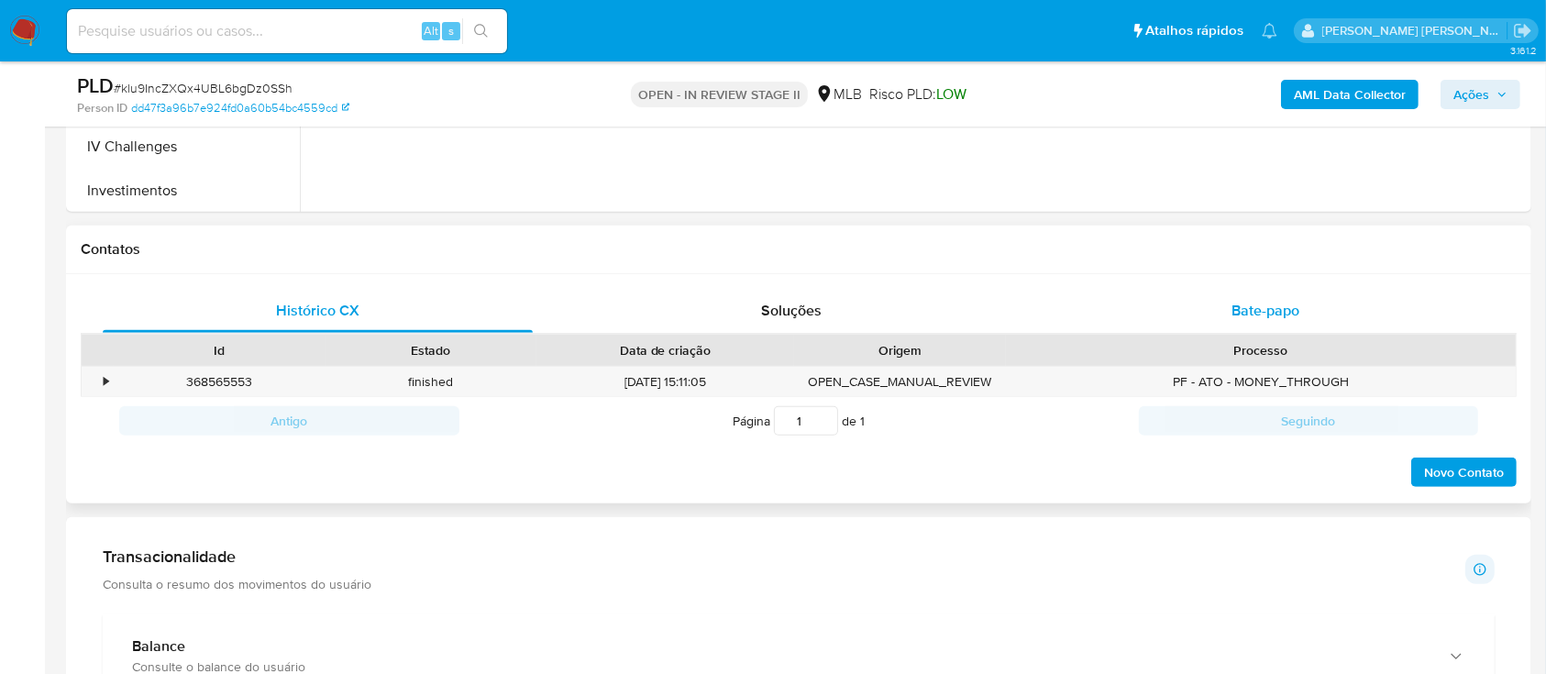
click at [1265, 308] on span "Bate-papo" at bounding box center [1265, 310] width 68 height 21
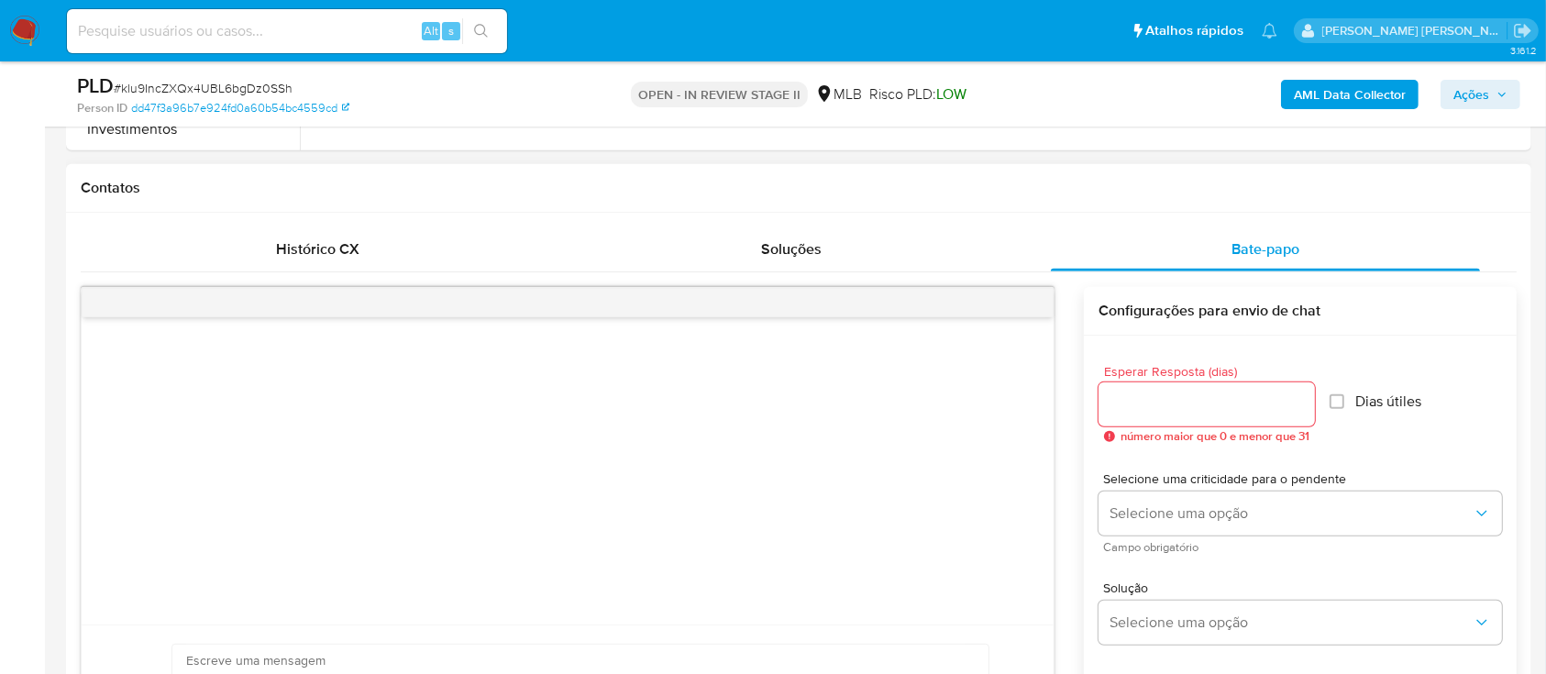
scroll to position [855, 0]
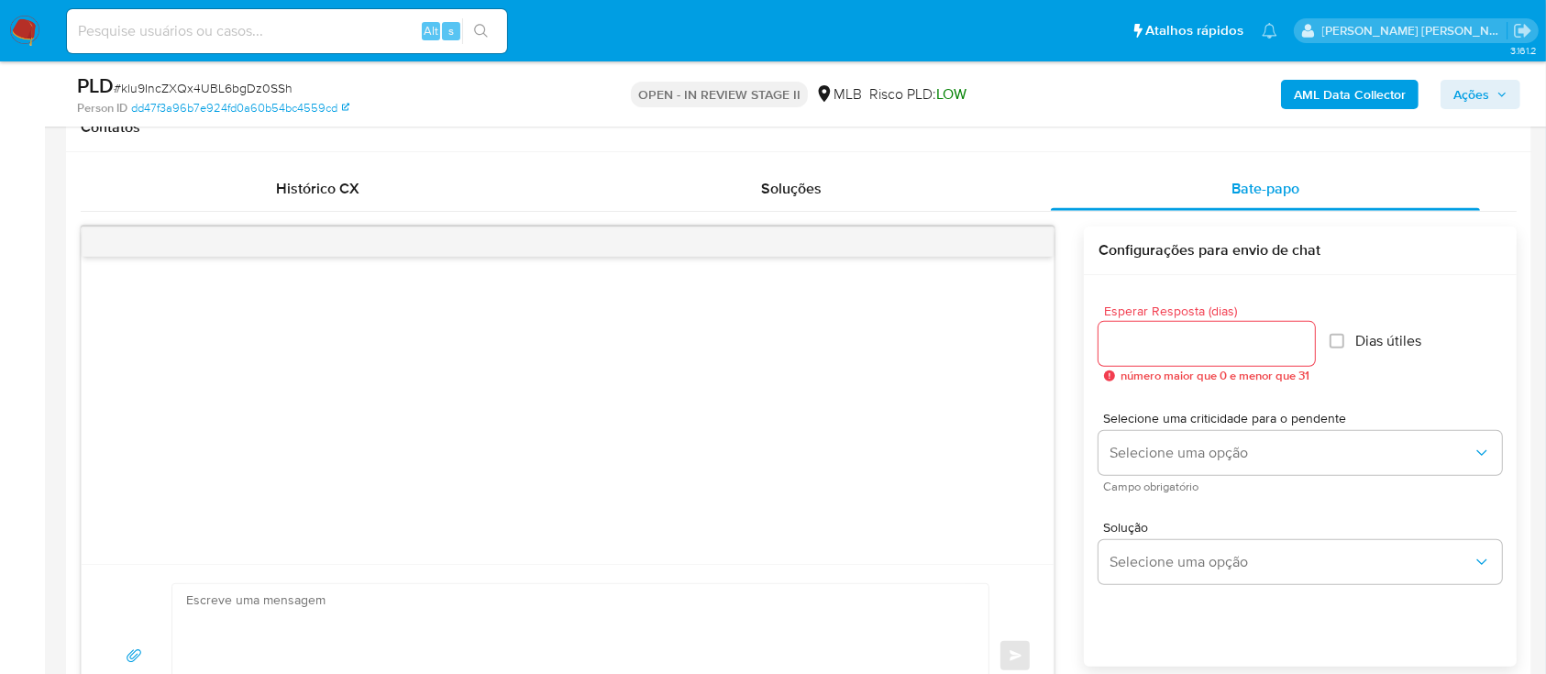
click at [1135, 336] on input "Esperar Resposta (dias)" at bounding box center [1206, 344] width 216 height 24
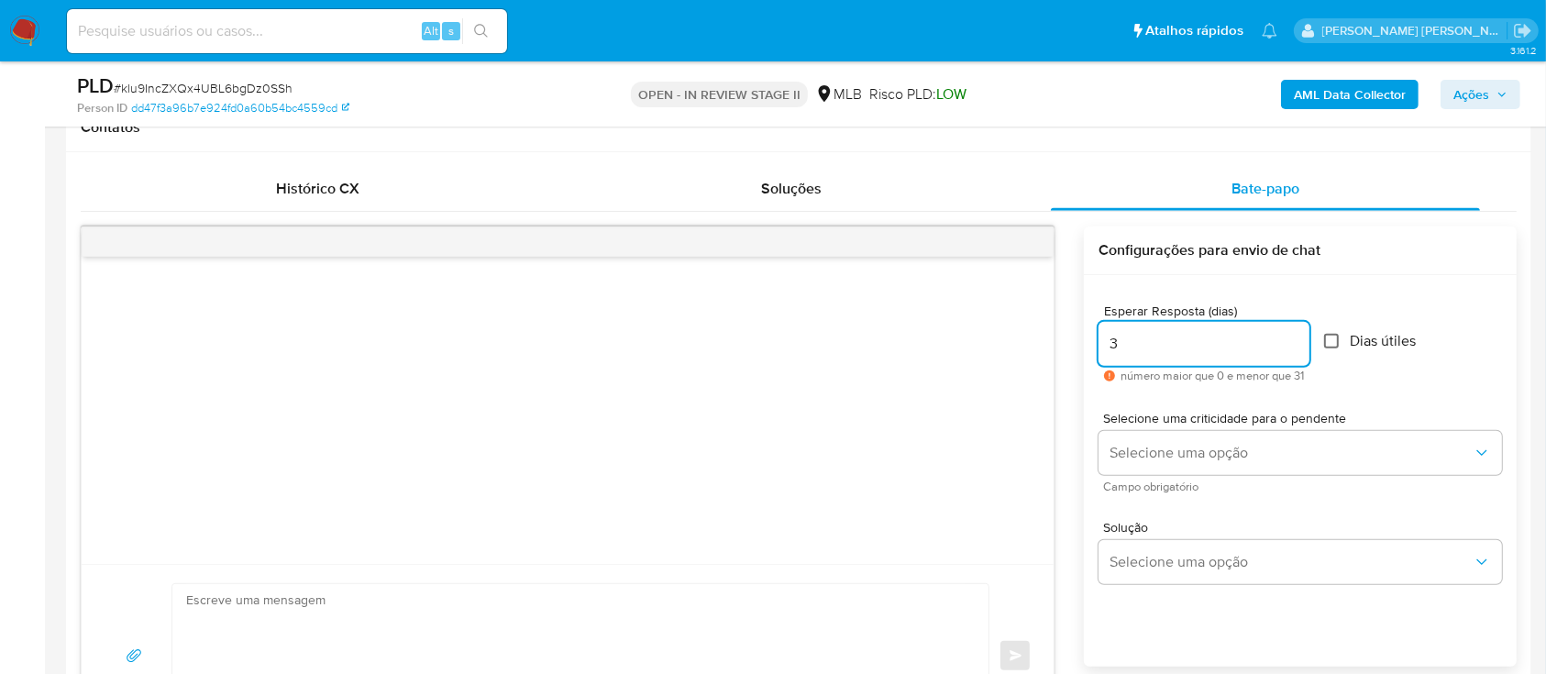
type input "3"
click at [1338, 344] on input "Dias útiles" at bounding box center [1331, 341] width 15 height 15
checkbox input "true"
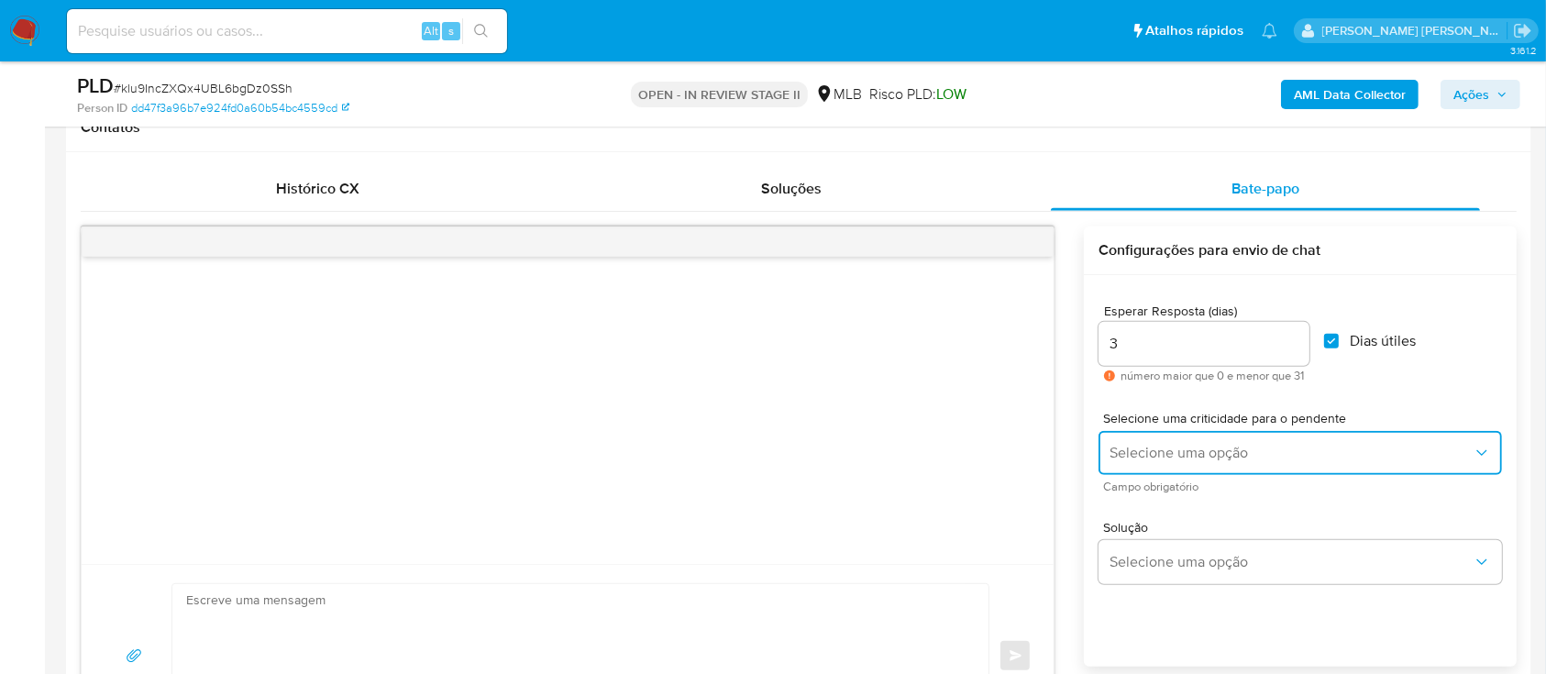
click at [1210, 461] on button "Selecione uma opção" at bounding box center [1299, 453] width 403 height 44
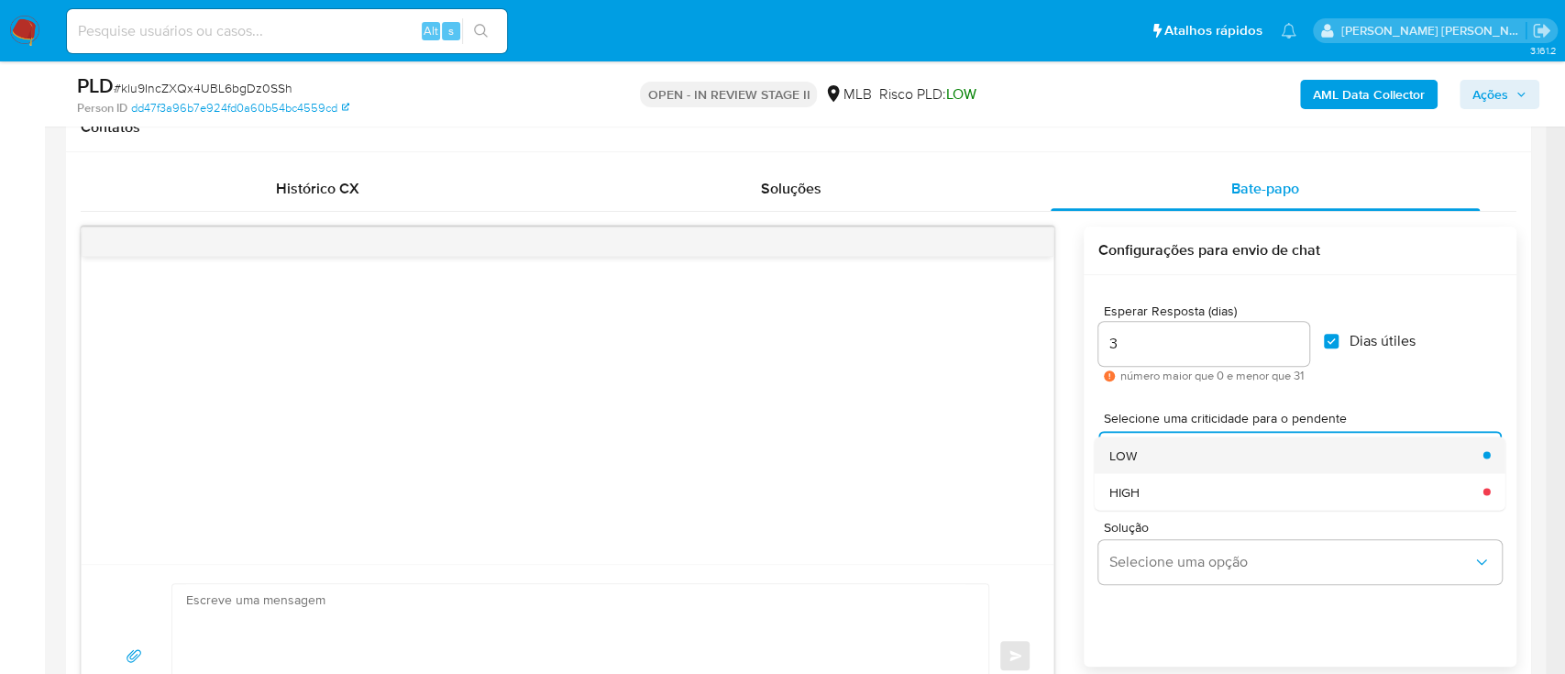
click at [1144, 458] on div "LOW" at bounding box center [1290, 454] width 363 height 37
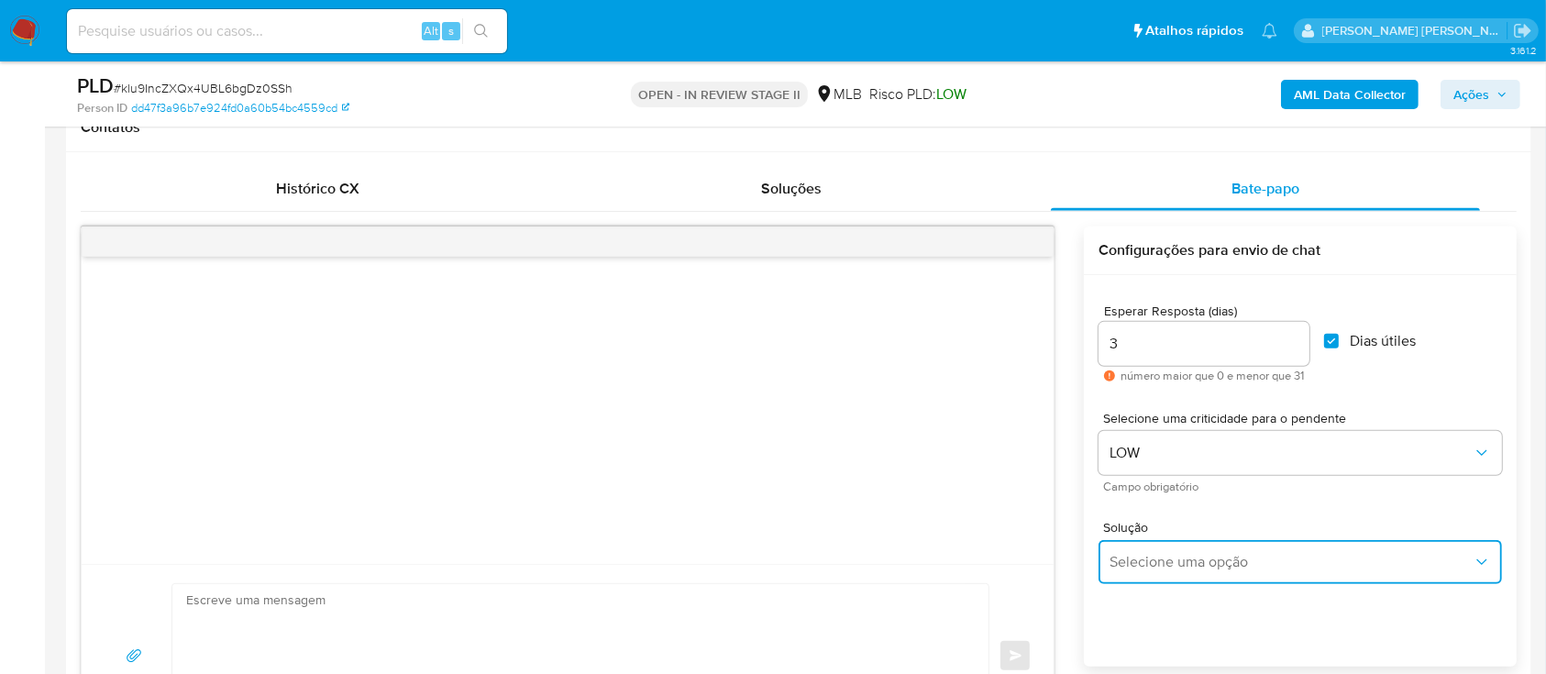
click at [1165, 567] on span "Selecione uma opção" at bounding box center [1290, 562] width 363 height 18
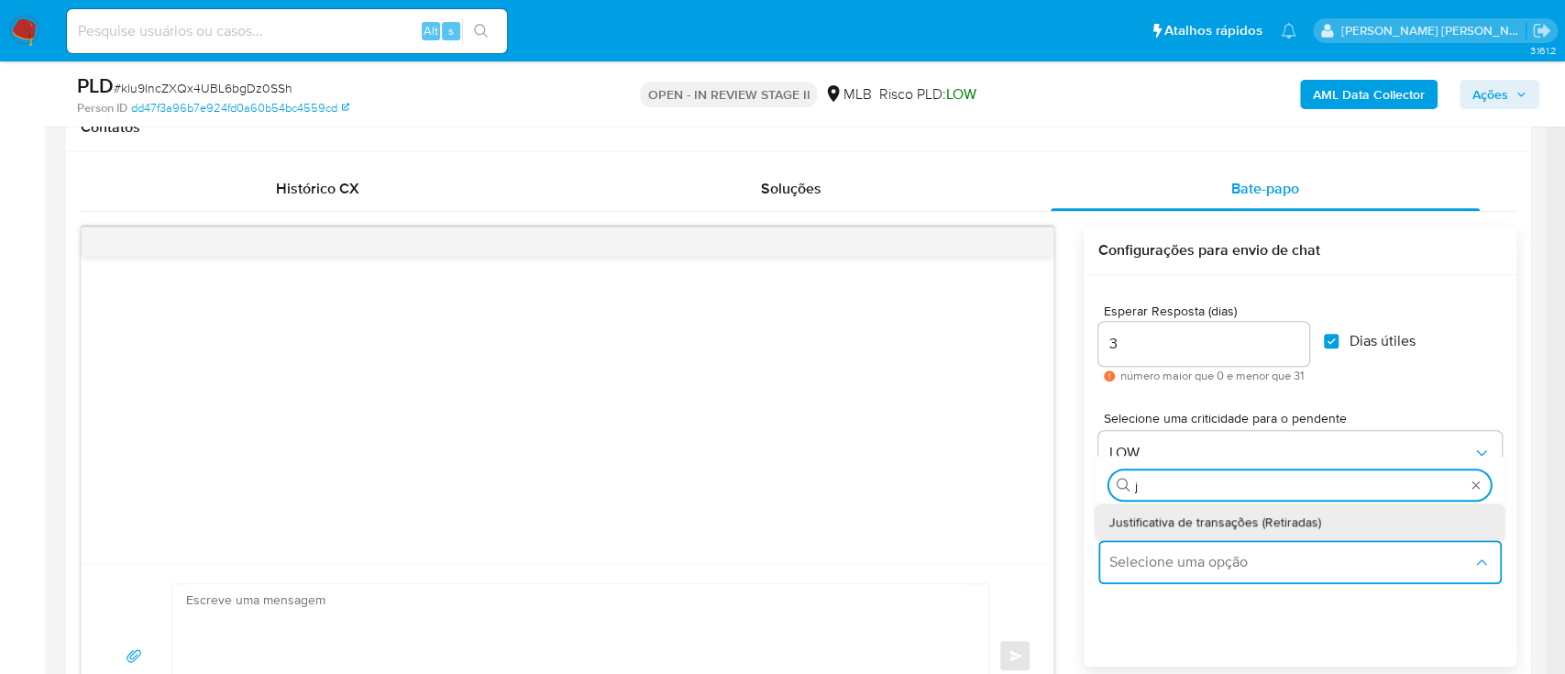
type input "ju"
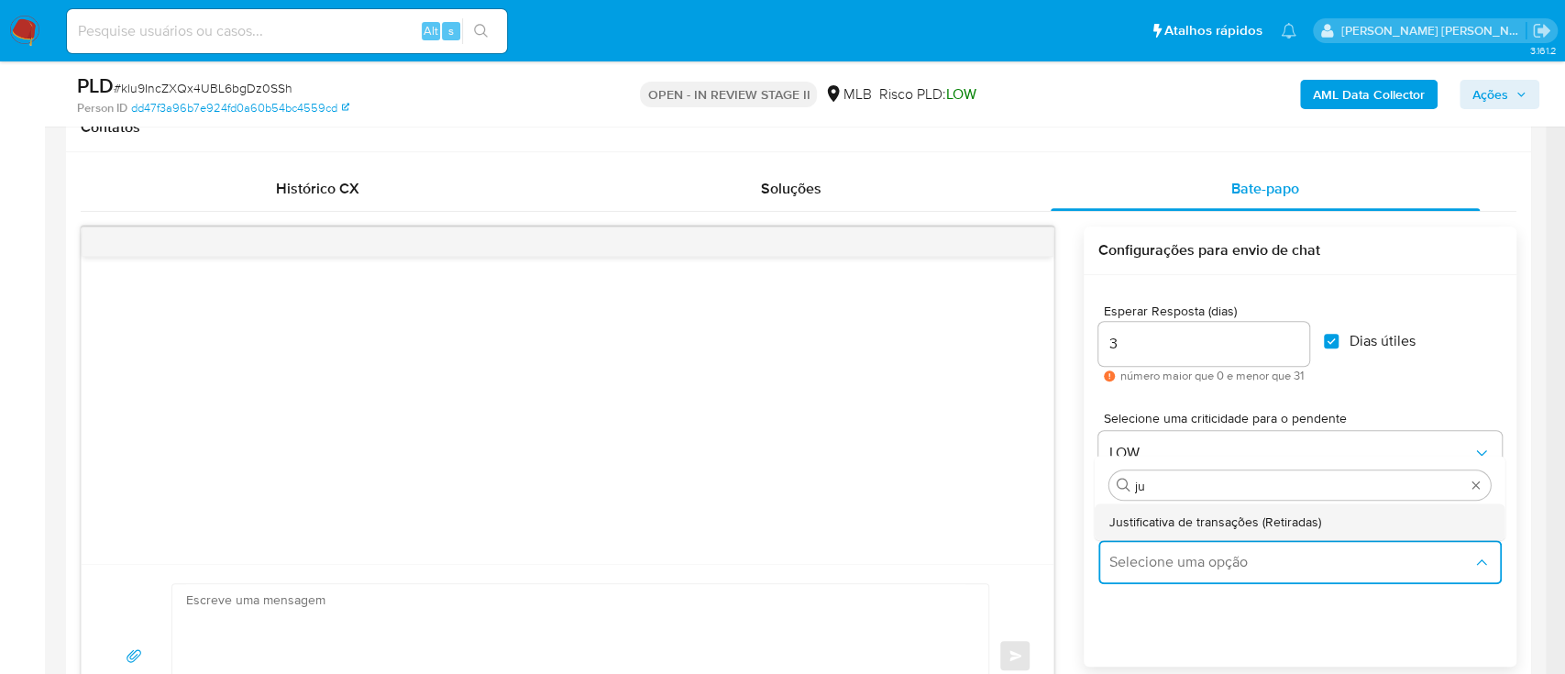
click at [1185, 532] on div "Justificativa de transações (Retiradas)" at bounding box center [1294, 521] width 370 height 37
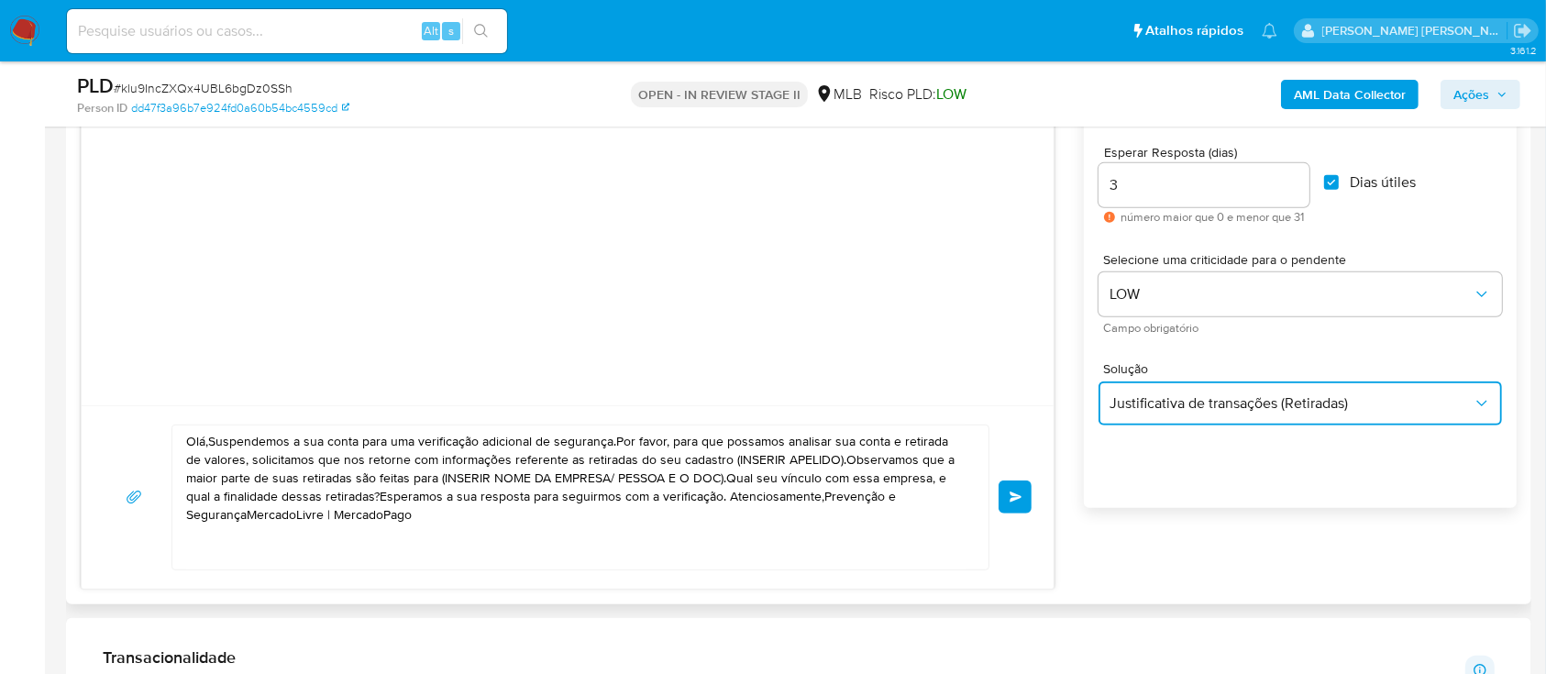
scroll to position [1100, 0]
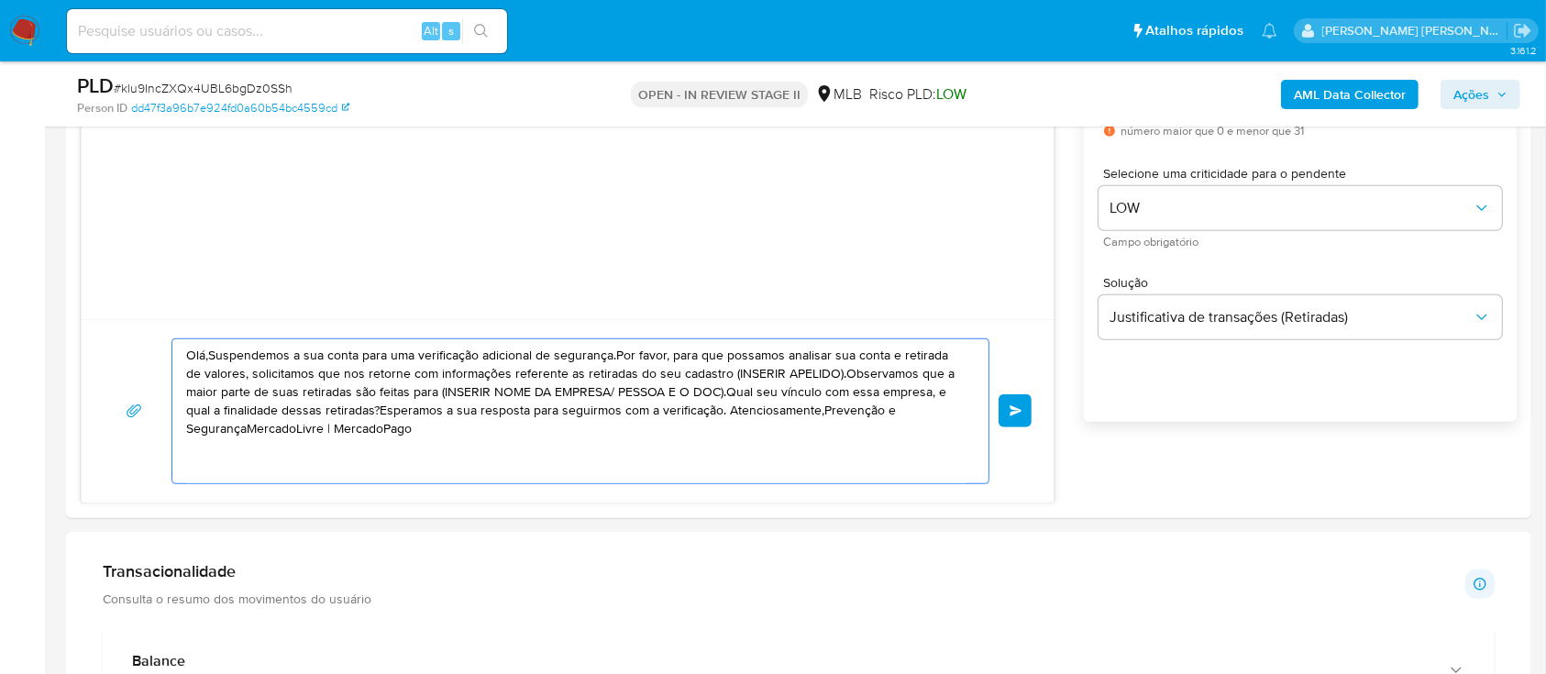
drag, startPoint x: 395, startPoint y: 431, endPoint x: 166, endPoint y: 350, distance: 243.0
click at [166, 350] on div "Olá,Suspendemos a sua conta para uma verificação adicional de segurança.Por fav…" at bounding box center [568, 411] width 928 height 146
paste textarea "! Estamos realizando uma verificação adicional de segurança em contas de usuári…"
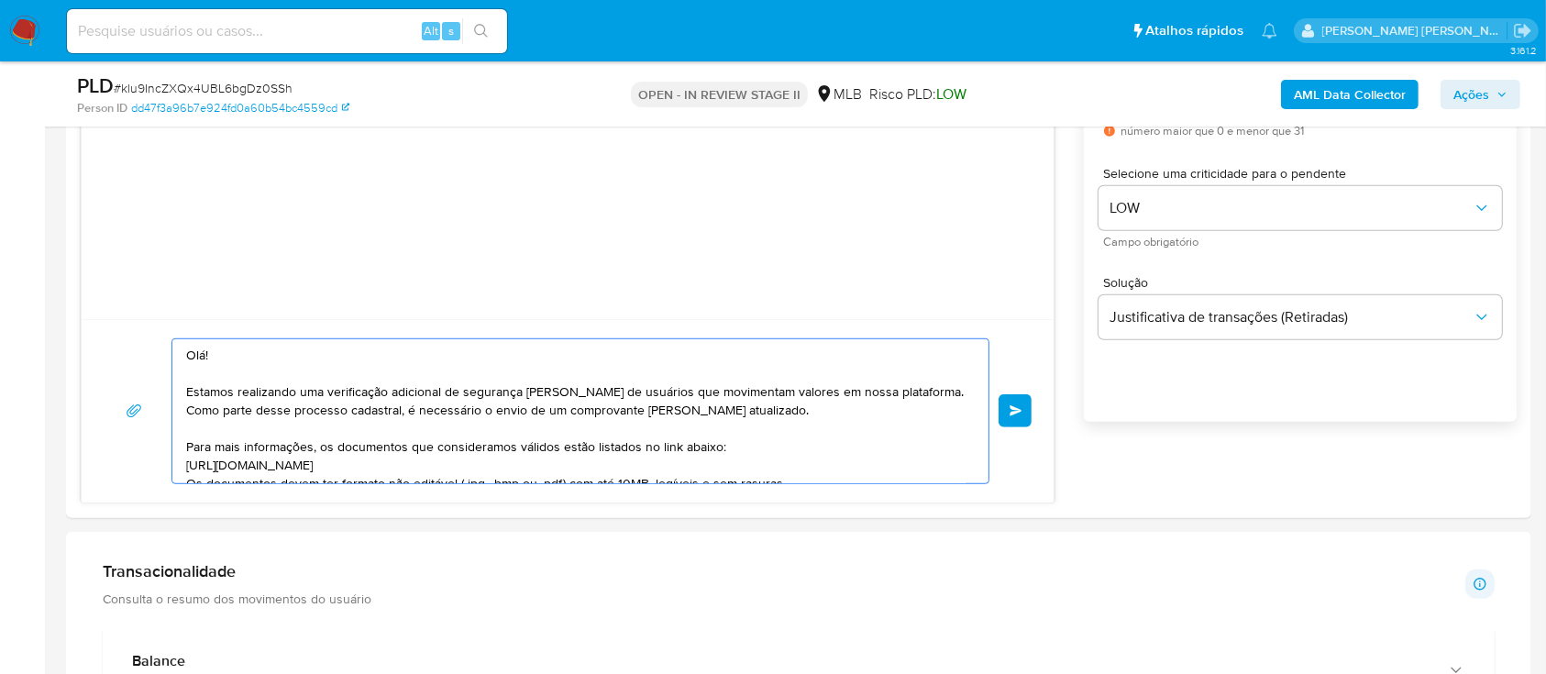
scroll to position [235, 0]
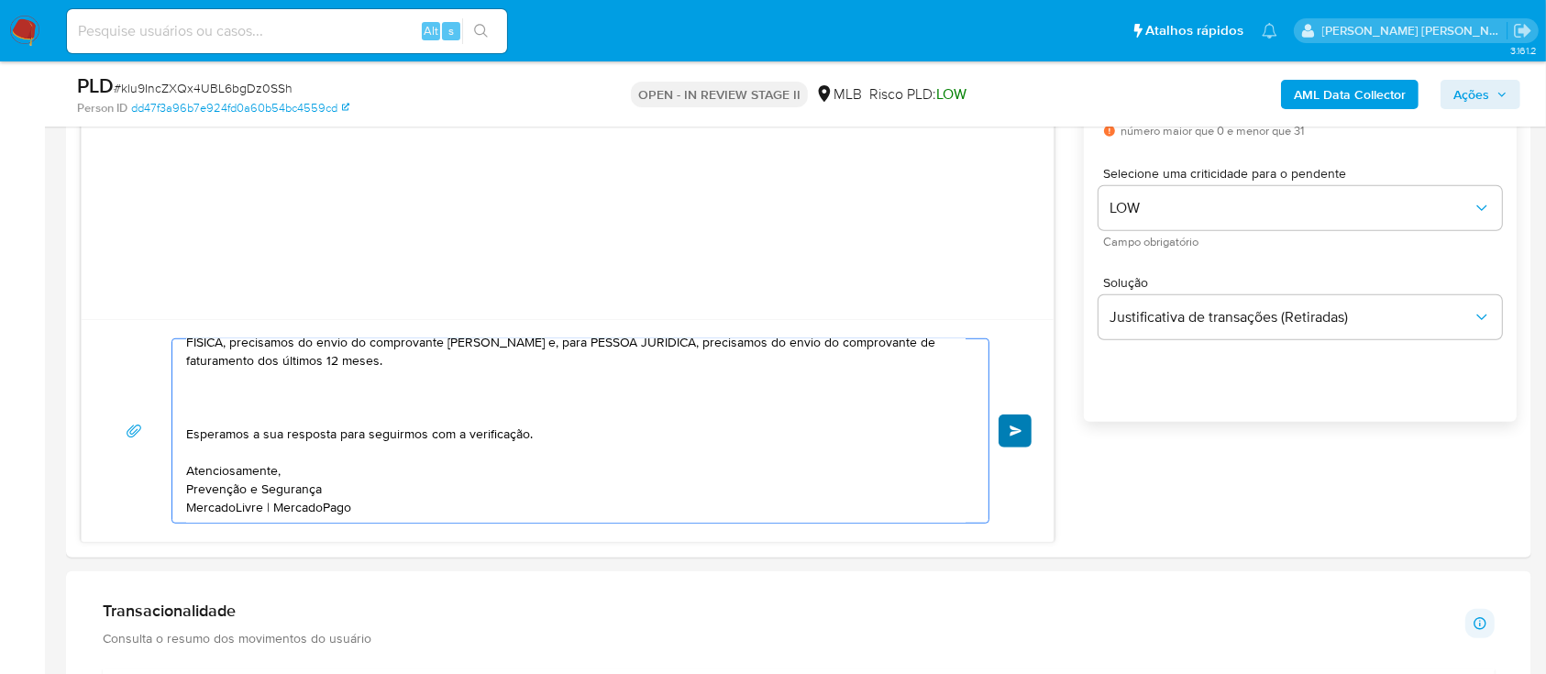
type textarea "Olá! Estamos realizando uma verificação adicional de segurança em contas de usu…"
click at [1020, 428] on span "common.send" at bounding box center [1015, 430] width 13 height 11
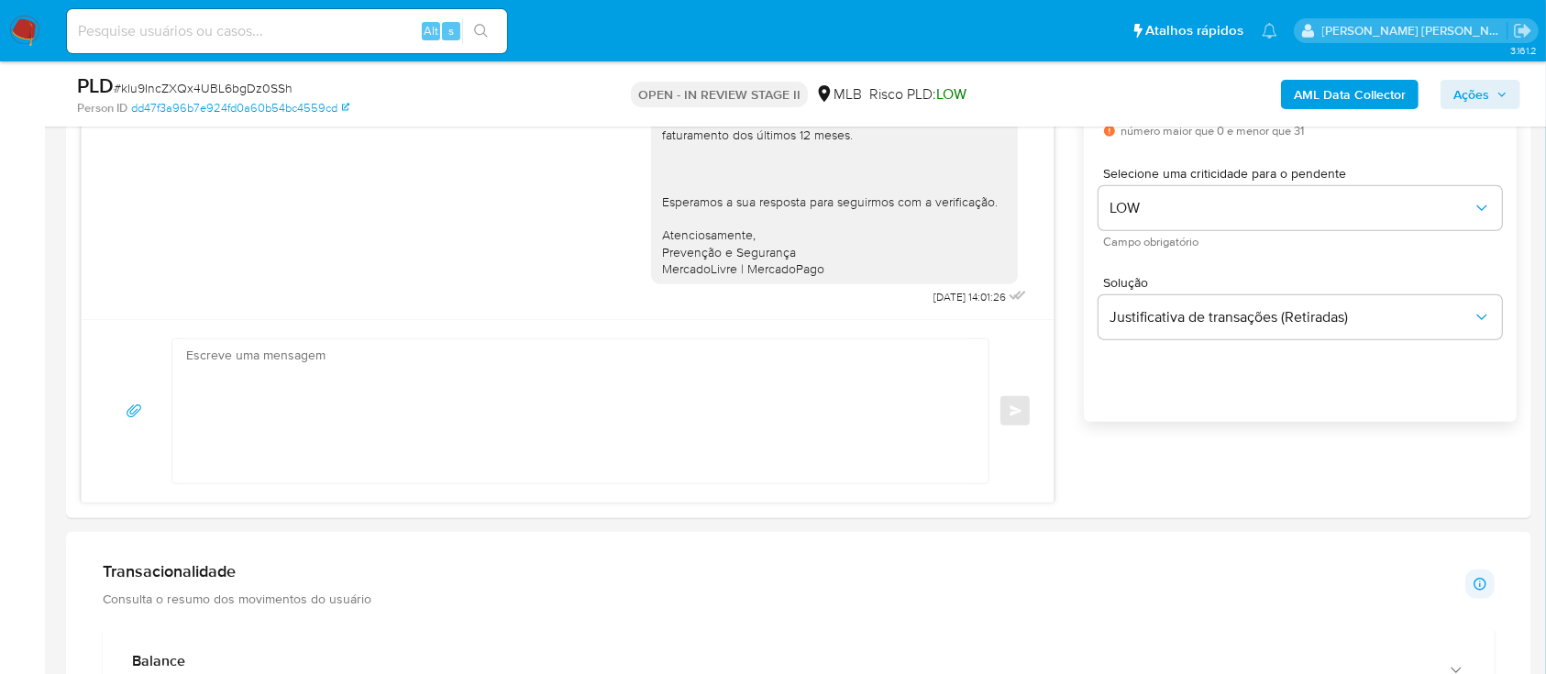
scroll to position [0, 0]
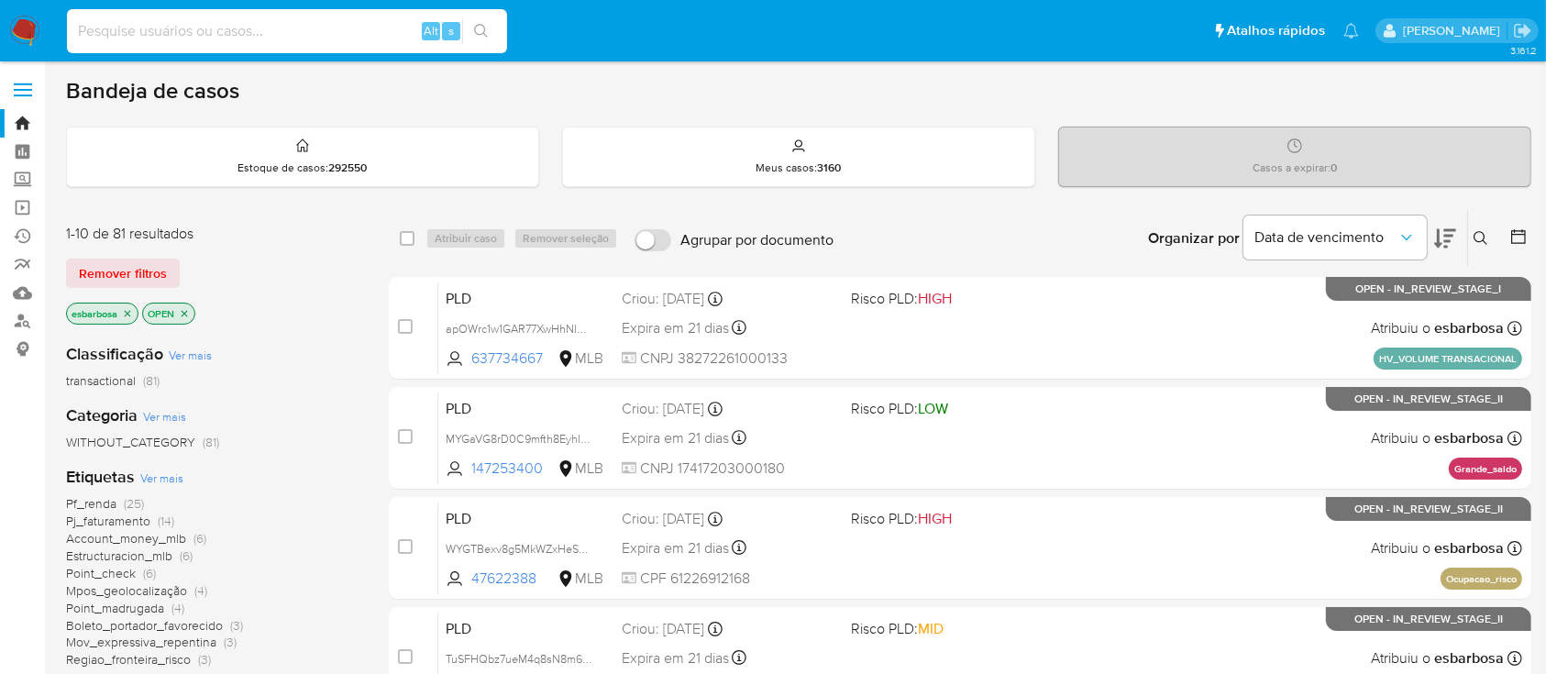
click at [316, 23] on input at bounding box center [287, 31] width 440 height 24
paste input "IpoC5Nc75WfLaALLiA9U8Ej5"
type input "IpoC5Nc75WfLaALLiA9U8Ej5"
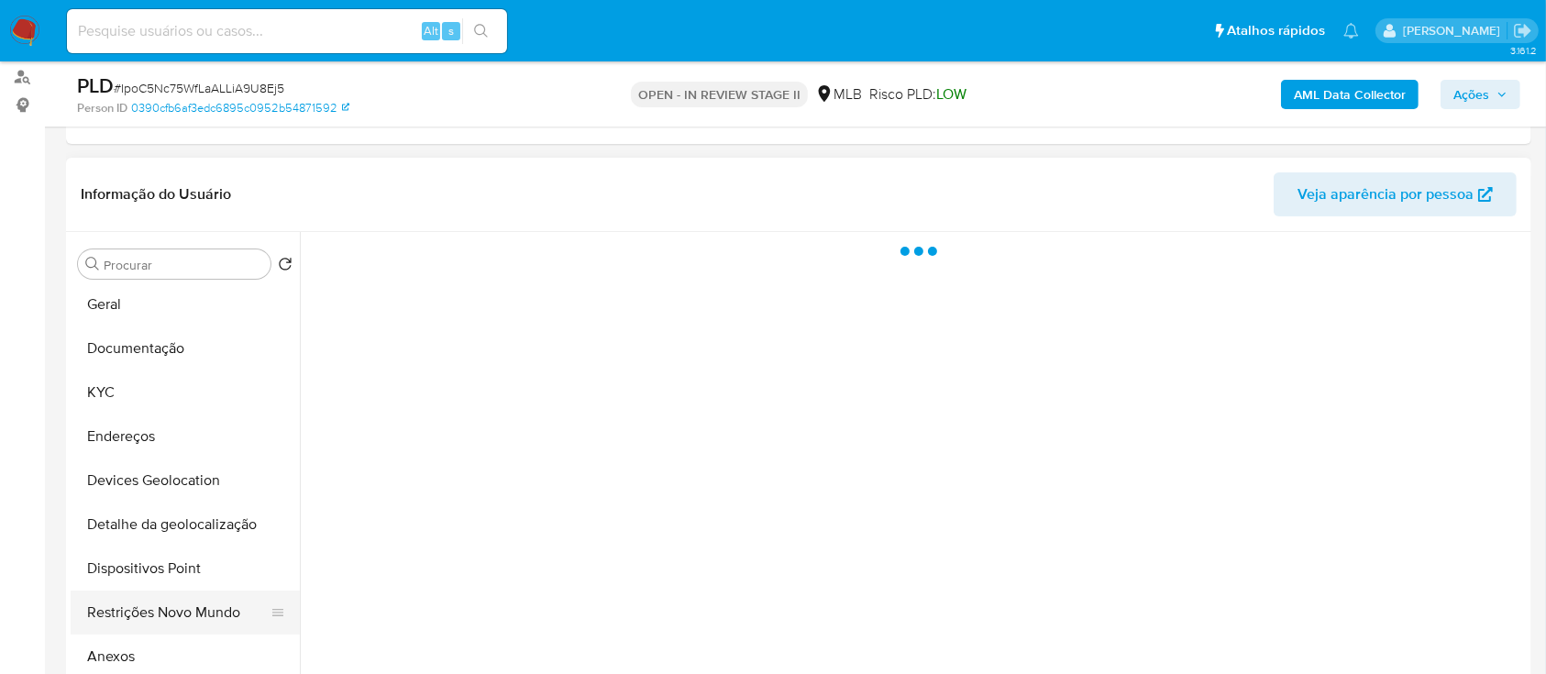
scroll to position [244, 0]
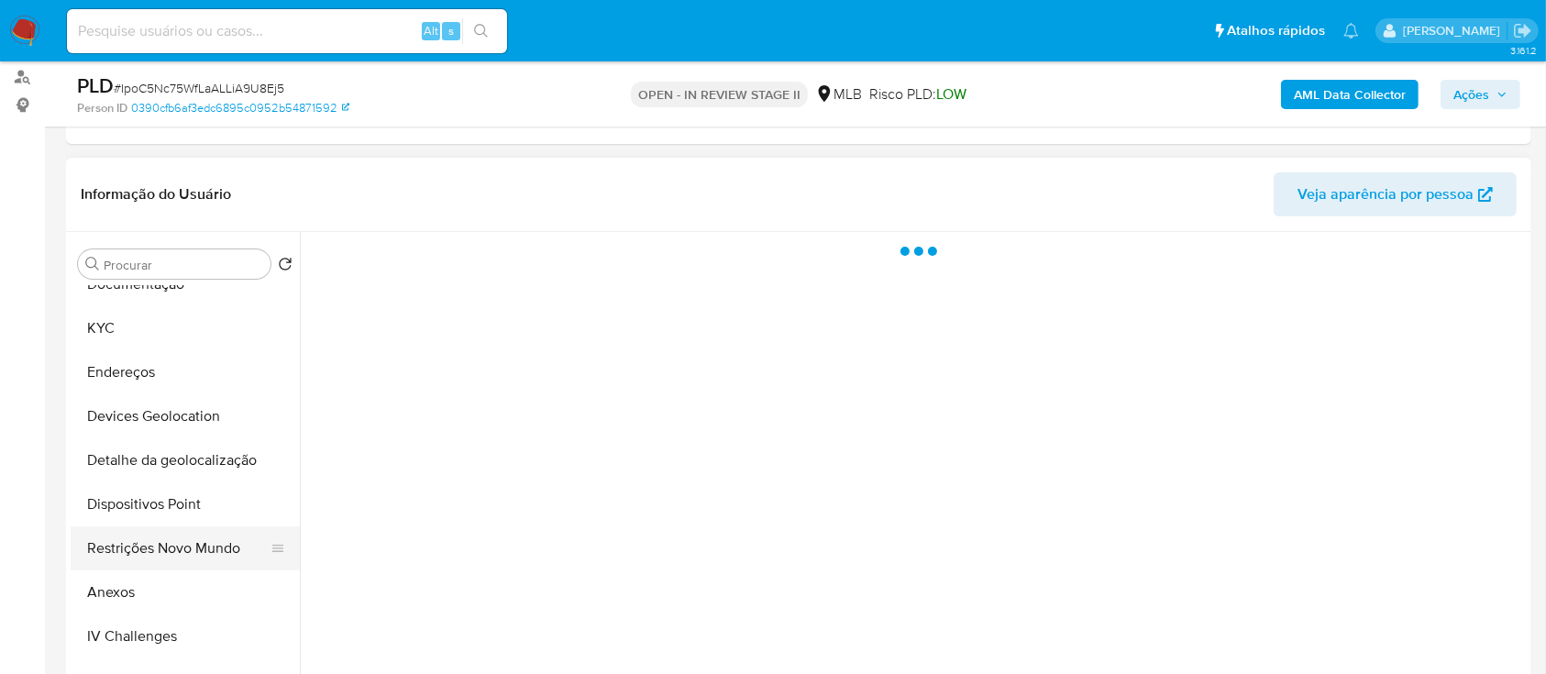
select select "10"
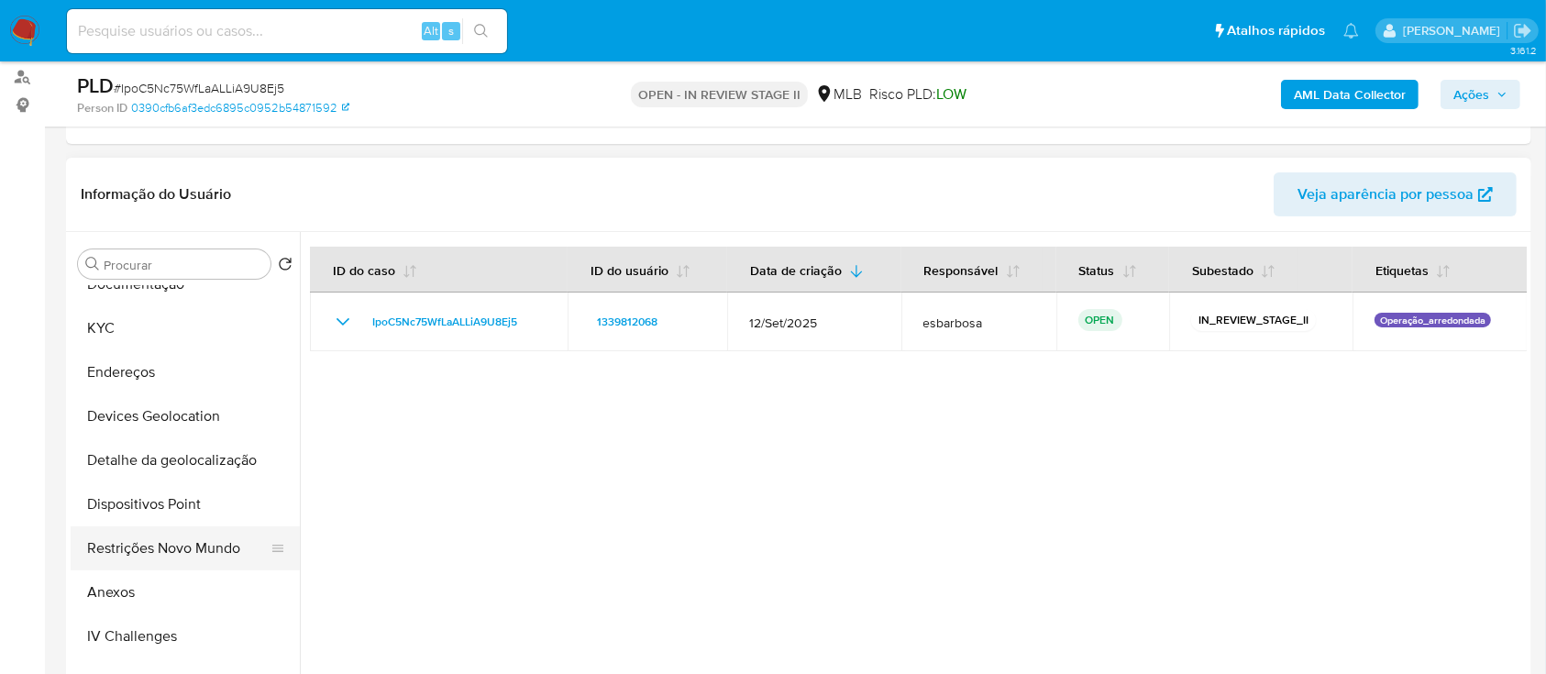
click at [146, 546] on button "Restrições Novo Mundo" at bounding box center [178, 548] width 215 height 44
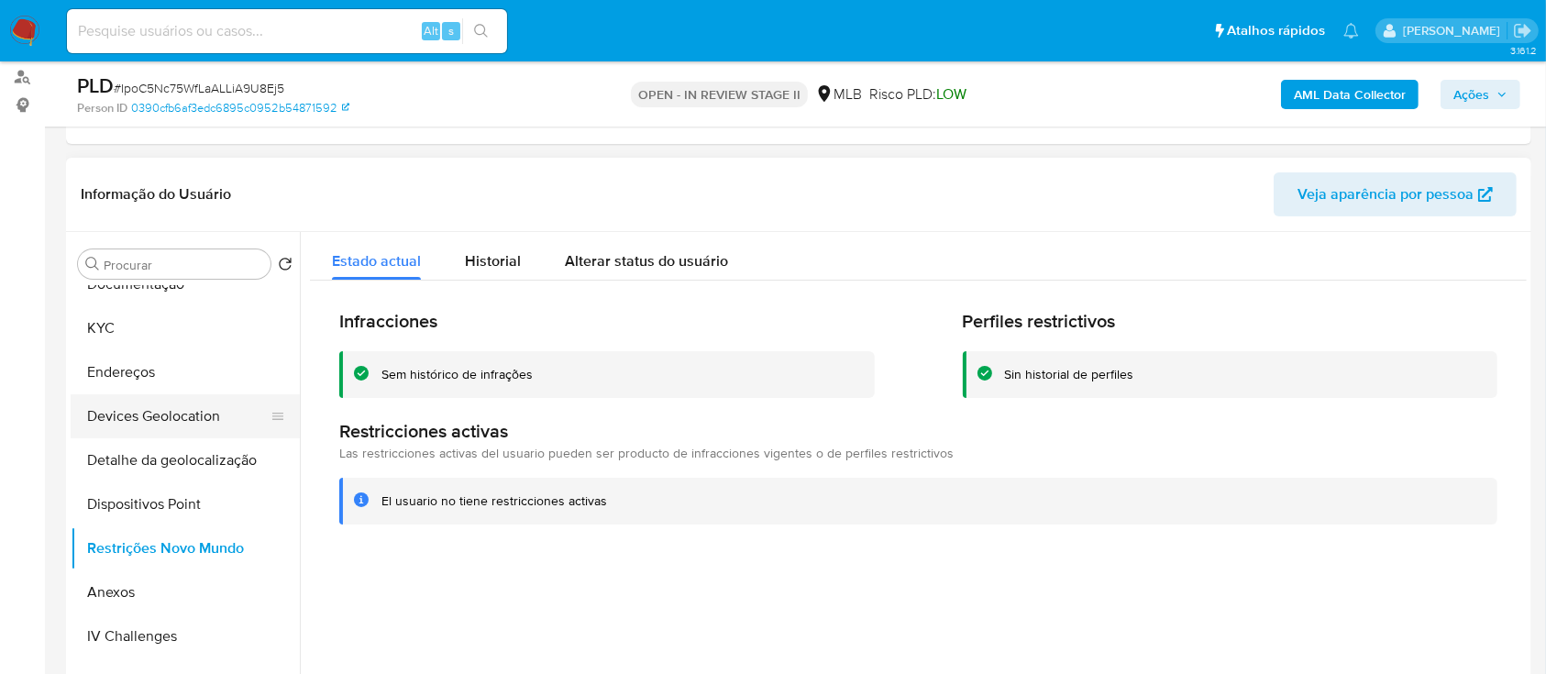
scroll to position [122, 0]
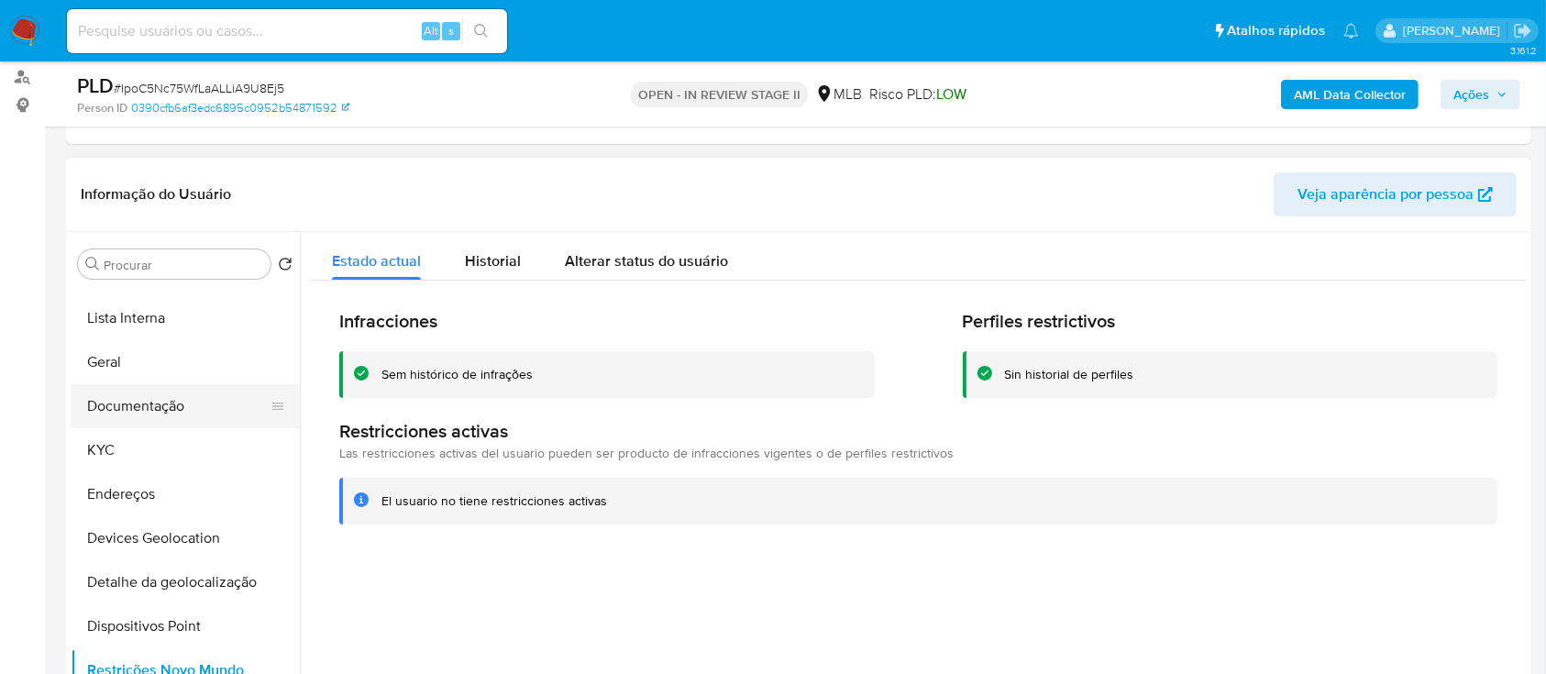
click at [166, 406] on button "Documentação" at bounding box center [178, 406] width 215 height 44
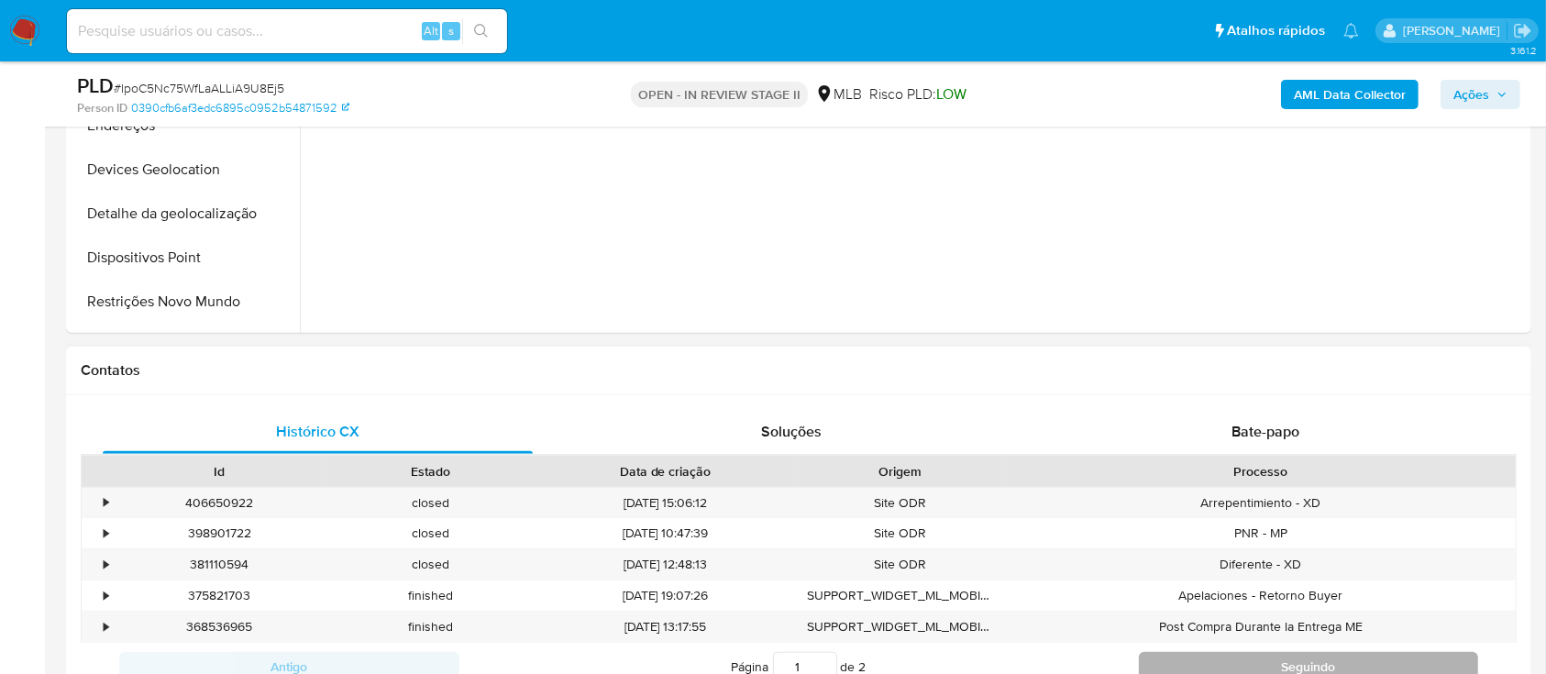
scroll to position [733, 0]
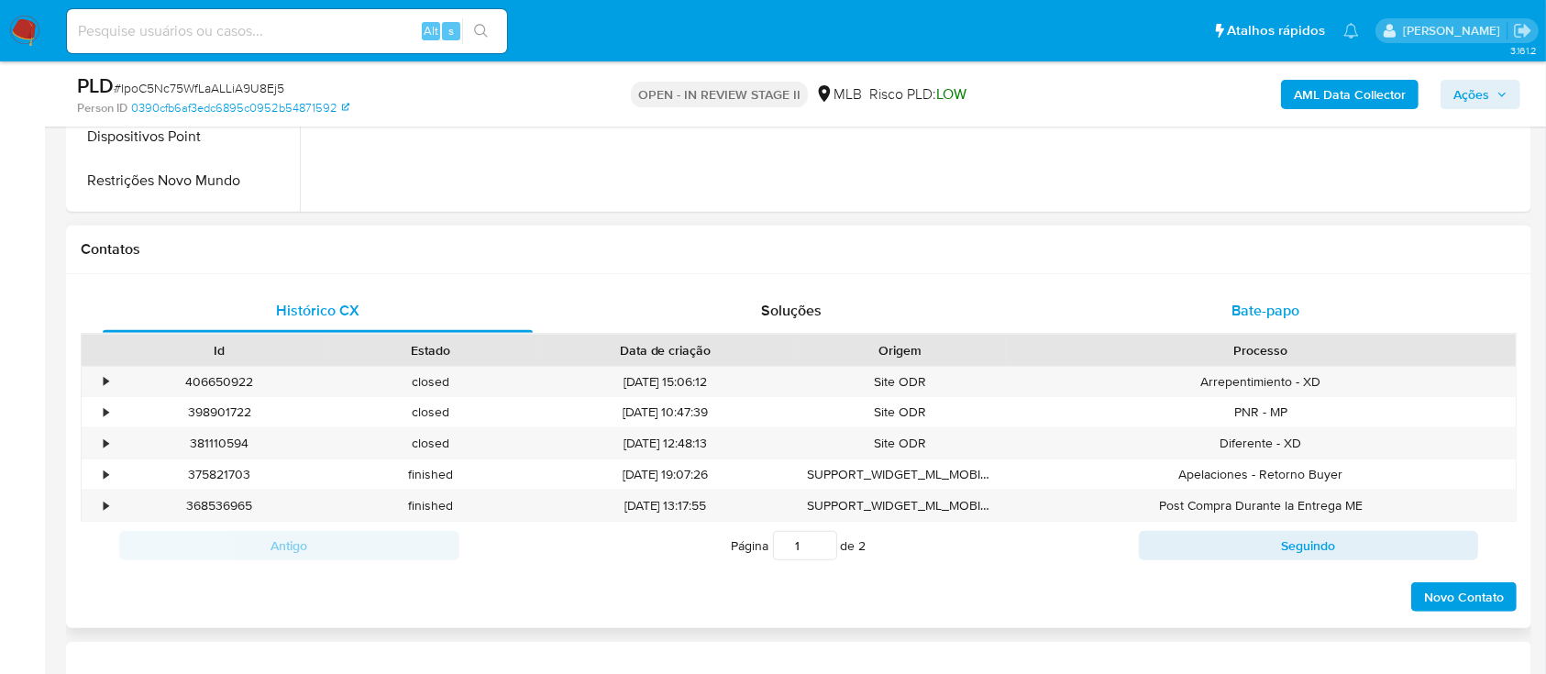
click at [1242, 312] on span "Bate-papo" at bounding box center [1265, 310] width 68 height 21
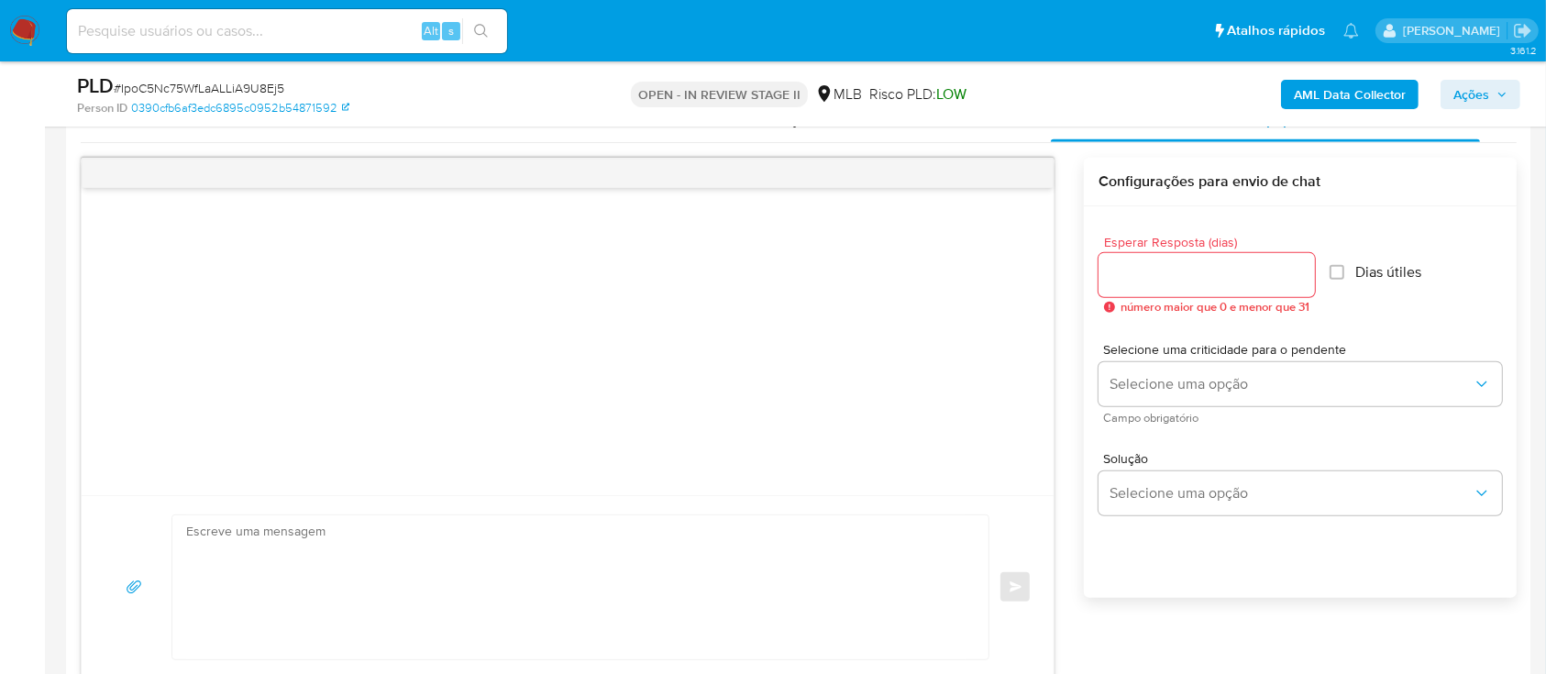
scroll to position [977, 0]
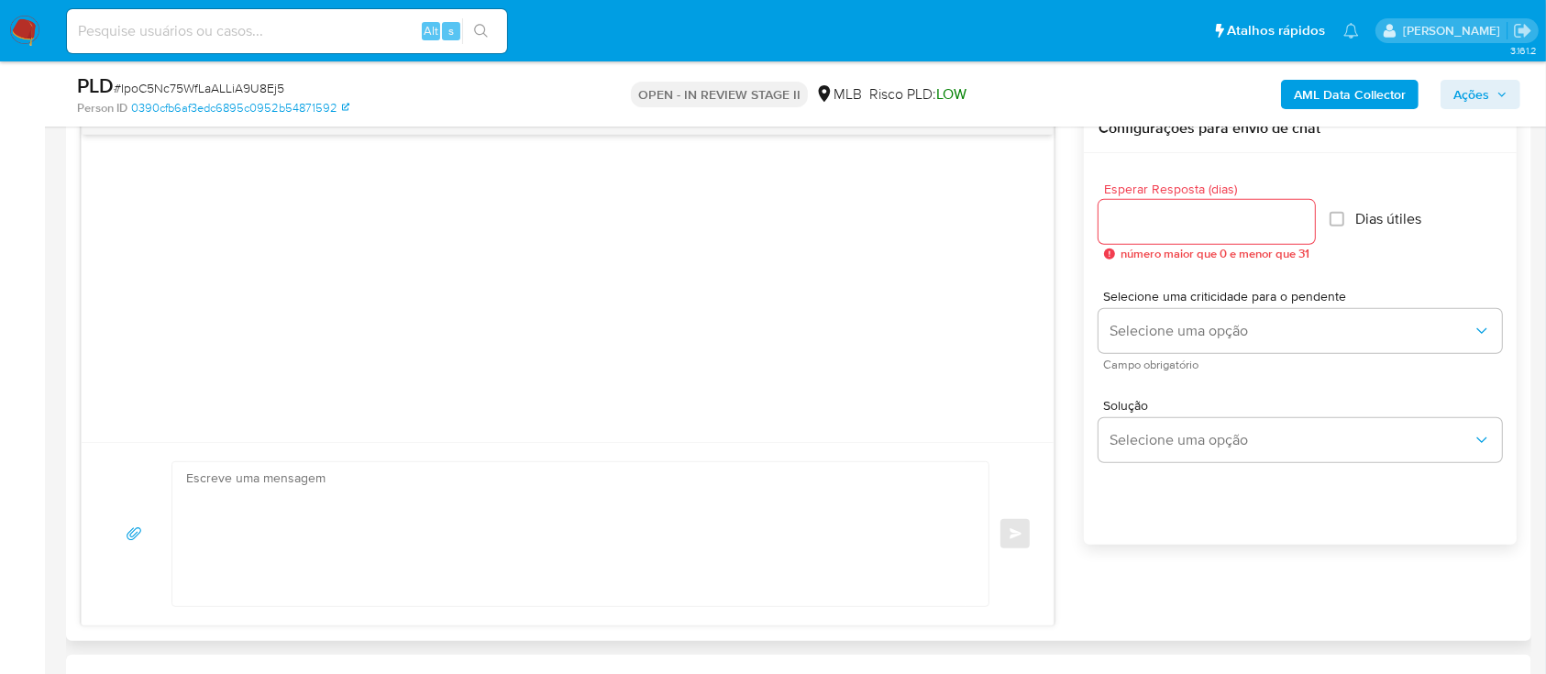
click at [290, 491] on textarea at bounding box center [575, 534] width 779 height 144
paste textarea "Olá! Estamos realizando uma verificação adicional de segurança em contas de usu…"
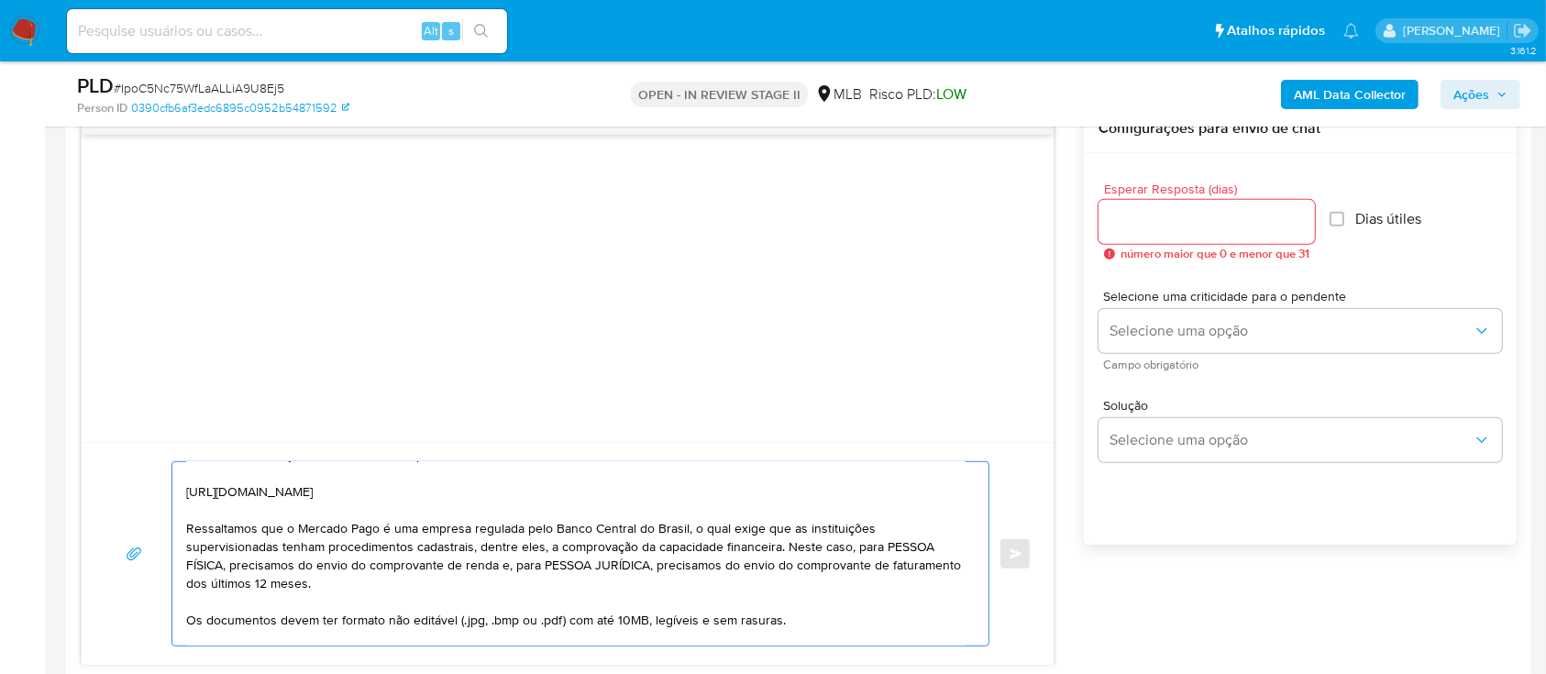
scroll to position [244, 0]
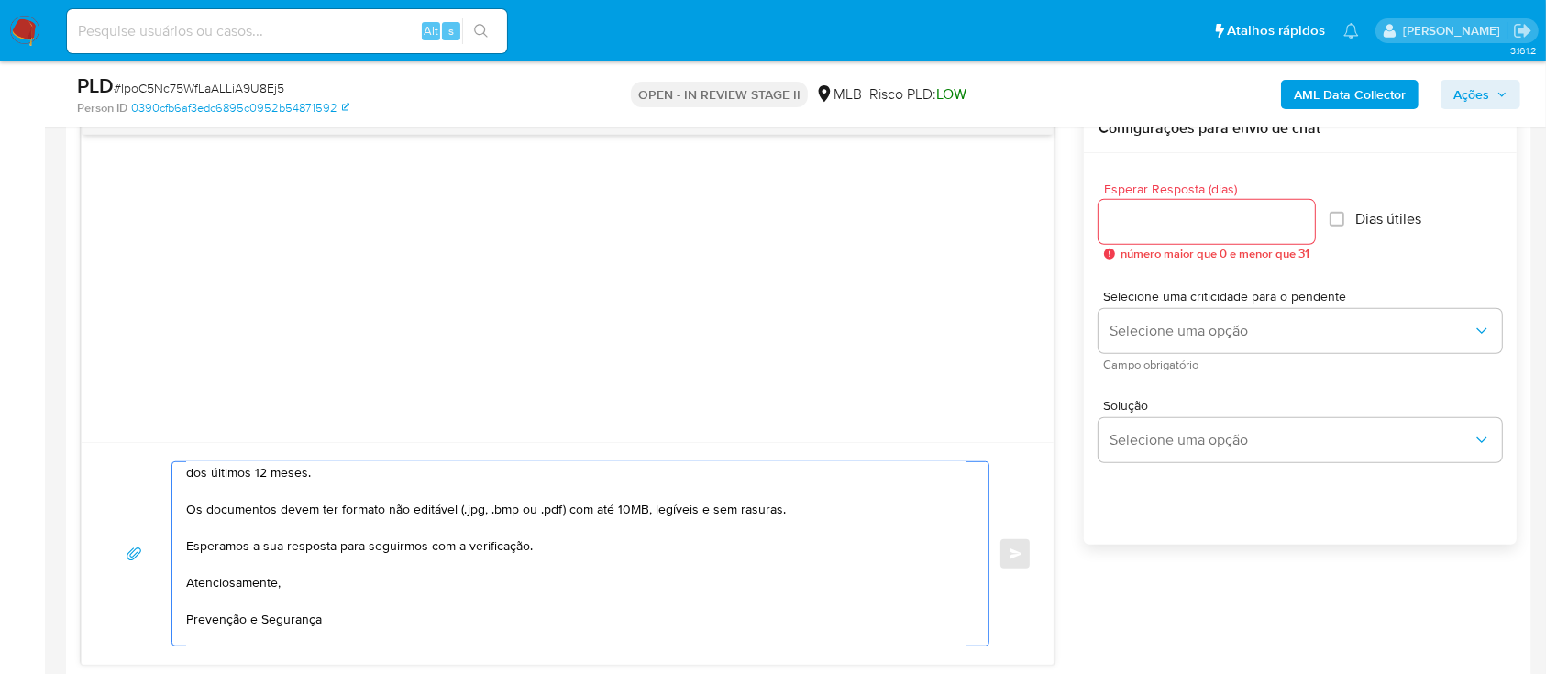
click at [539, 553] on textarea "Olá! Estamos realizando uma verificação adicional de segurança em contas de usu…" at bounding box center [575, 553] width 779 height 183
drag, startPoint x: 539, startPoint y: 552, endPoint x: 519, endPoint y: 567, distance: 24.9
click at [351, 586] on textarea "Olá! Estamos realizando uma verificação adicional de segurança em contas de usu…" at bounding box center [575, 553] width 779 height 183
click at [357, 602] on textarea "Olá! Estamos realizando uma verificação adicional de segurança em contas de usu…" at bounding box center [575, 553] width 779 height 183
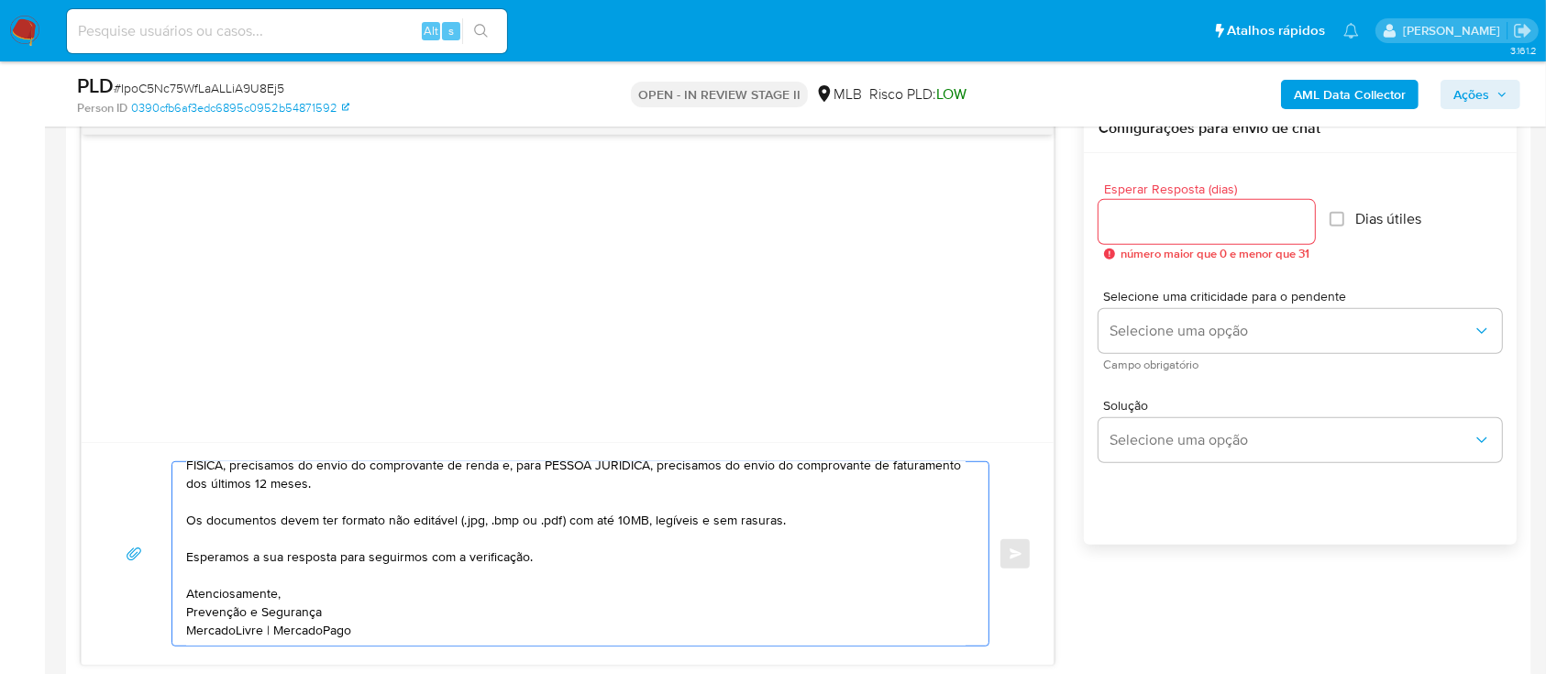
click at [452, 589] on textarea "Olá! Estamos realizando uma verificação adicional de segurança em contas de usu…" at bounding box center [575, 553] width 779 height 183
drag, startPoint x: 794, startPoint y: 505, endPoint x: 183, endPoint y: 498, distance: 610.6
click at [183, 498] on div "Olá! Estamos realizando uma verificação adicional de segurança em contas de usu…" at bounding box center [575, 553] width 807 height 183
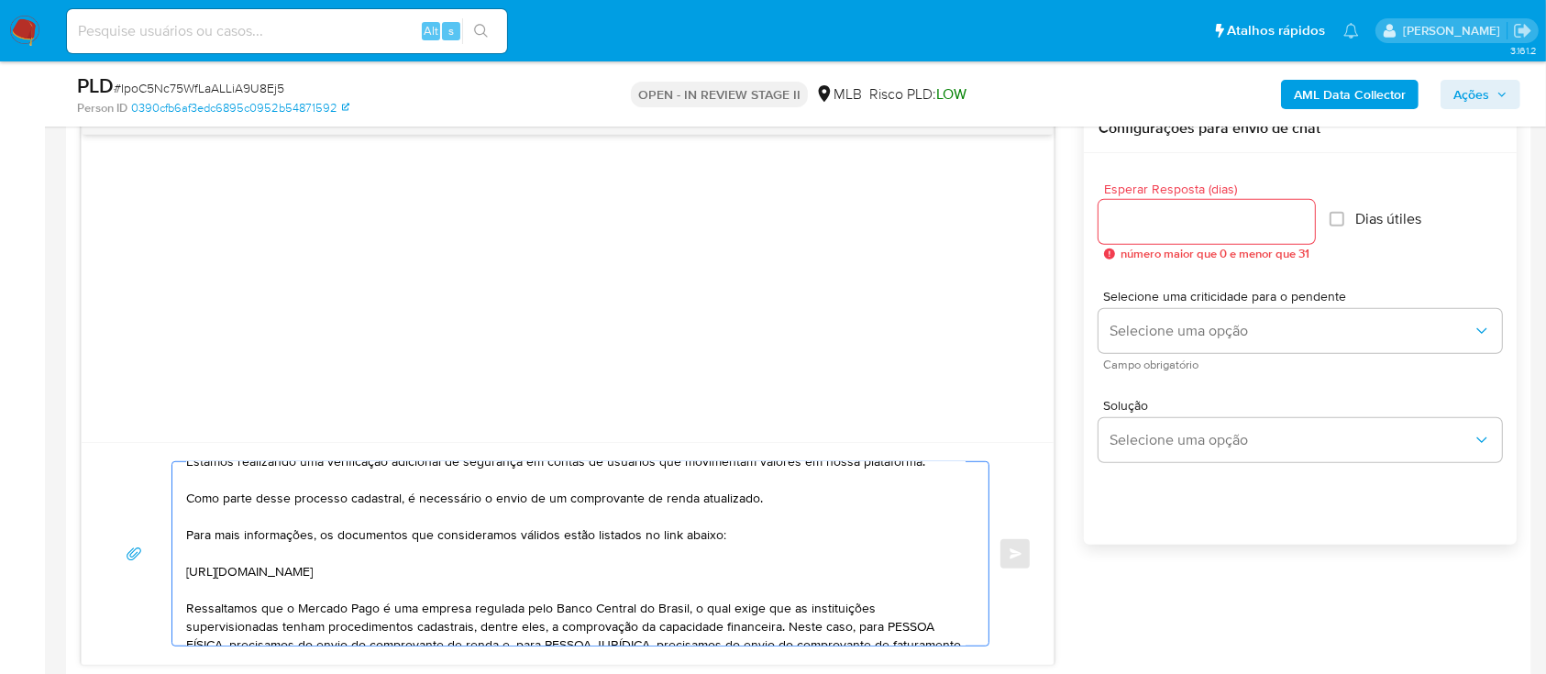
scroll to position [16, 0]
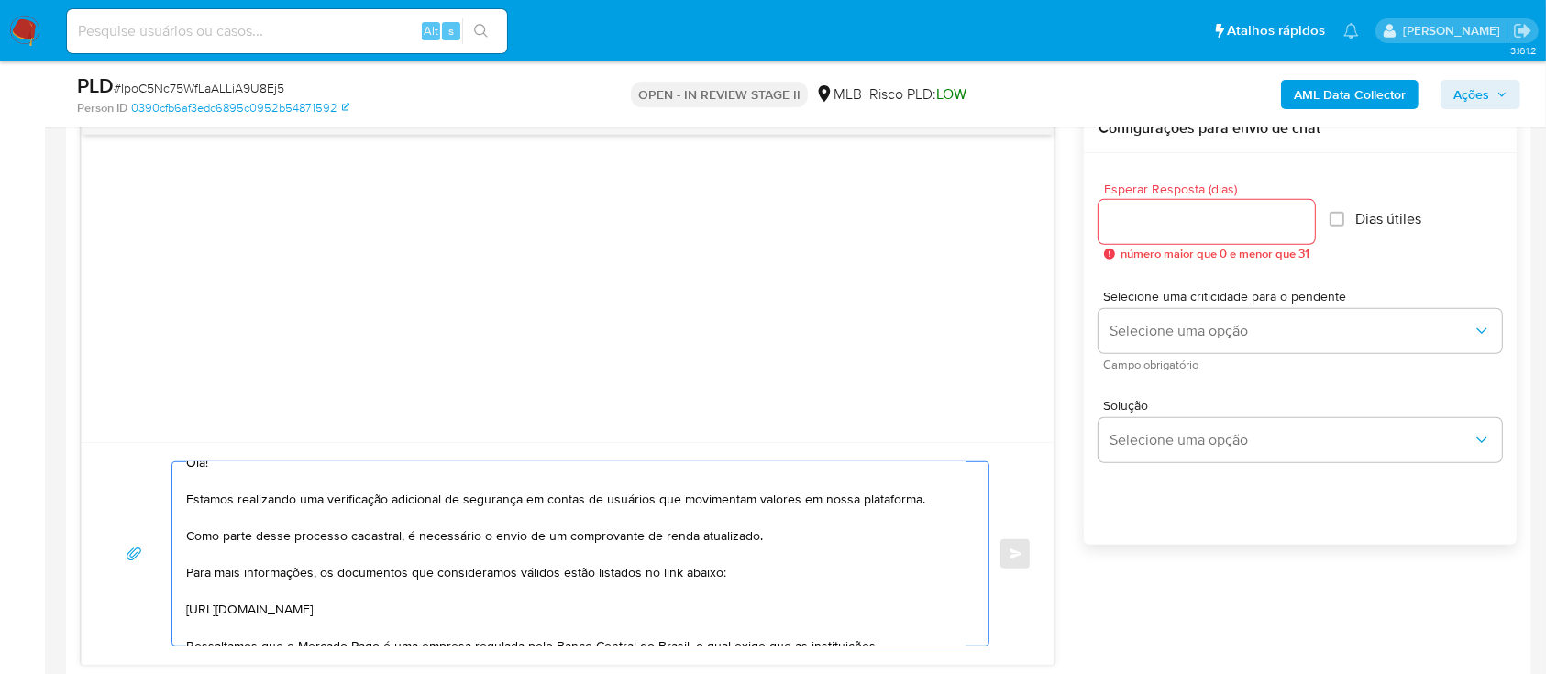
click at [470, 607] on textarea "Olá! Estamos realizando uma verificação adicional de segurança em contas de usu…" at bounding box center [575, 553] width 779 height 183
paste textarea "Os documentos devem ter formato não editável (.jpg, .bmp ou .pdf) com até 10MB,…"
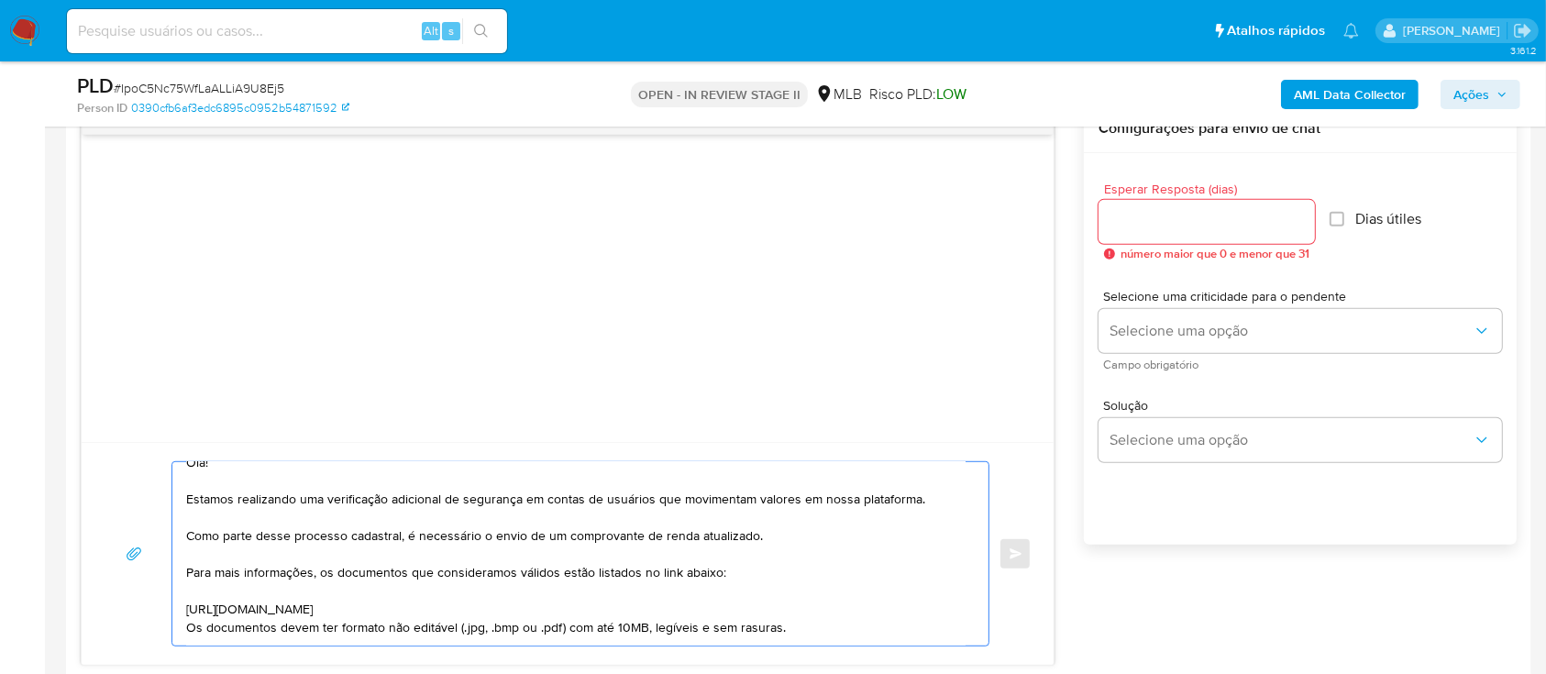
click at [259, 588] on textarea "Olá! Estamos realizando uma verificação adicional de segurança em contas de usu…" at bounding box center [575, 553] width 779 height 183
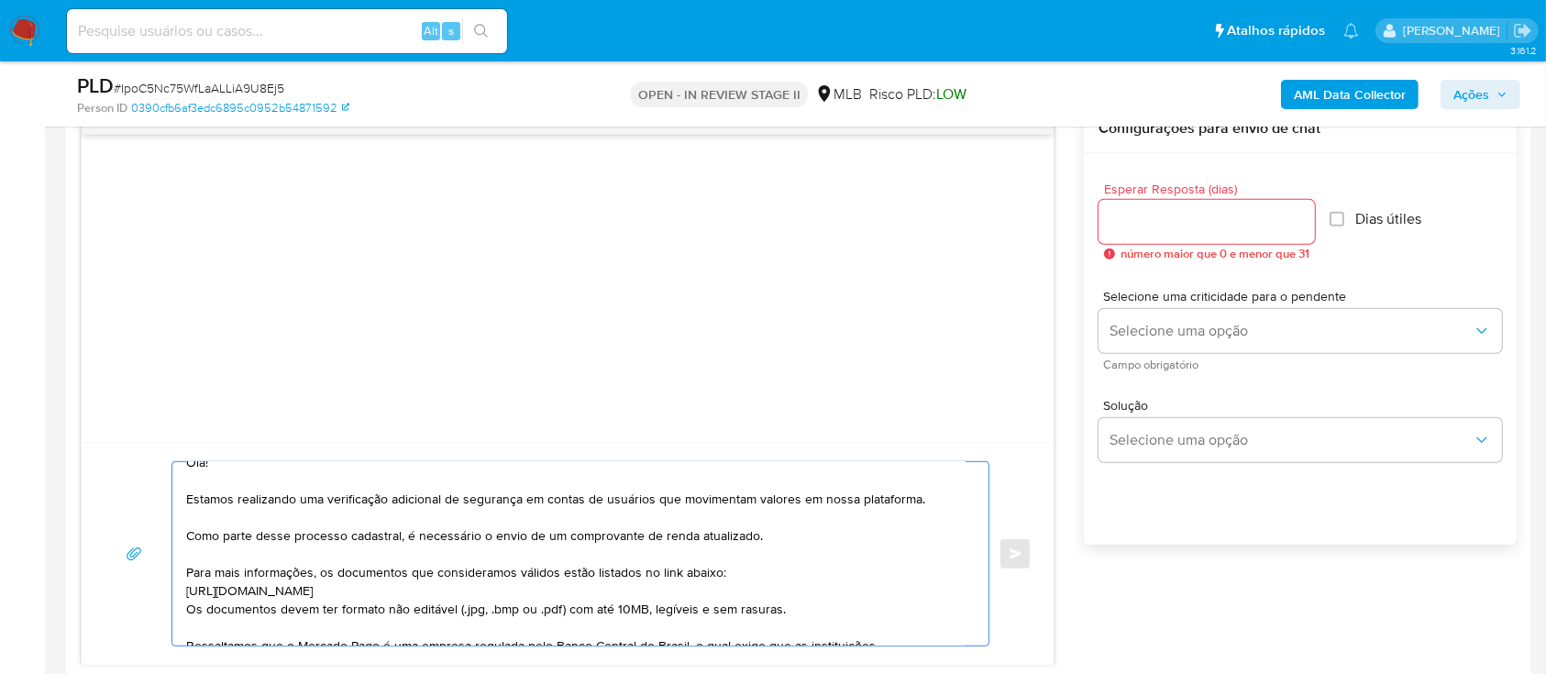
click at [238, 519] on textarea "Olá! Estamos realizando uma verificação adicional de segurança em contas de usu…" at bounding box center [575, 553] width 779 height 183
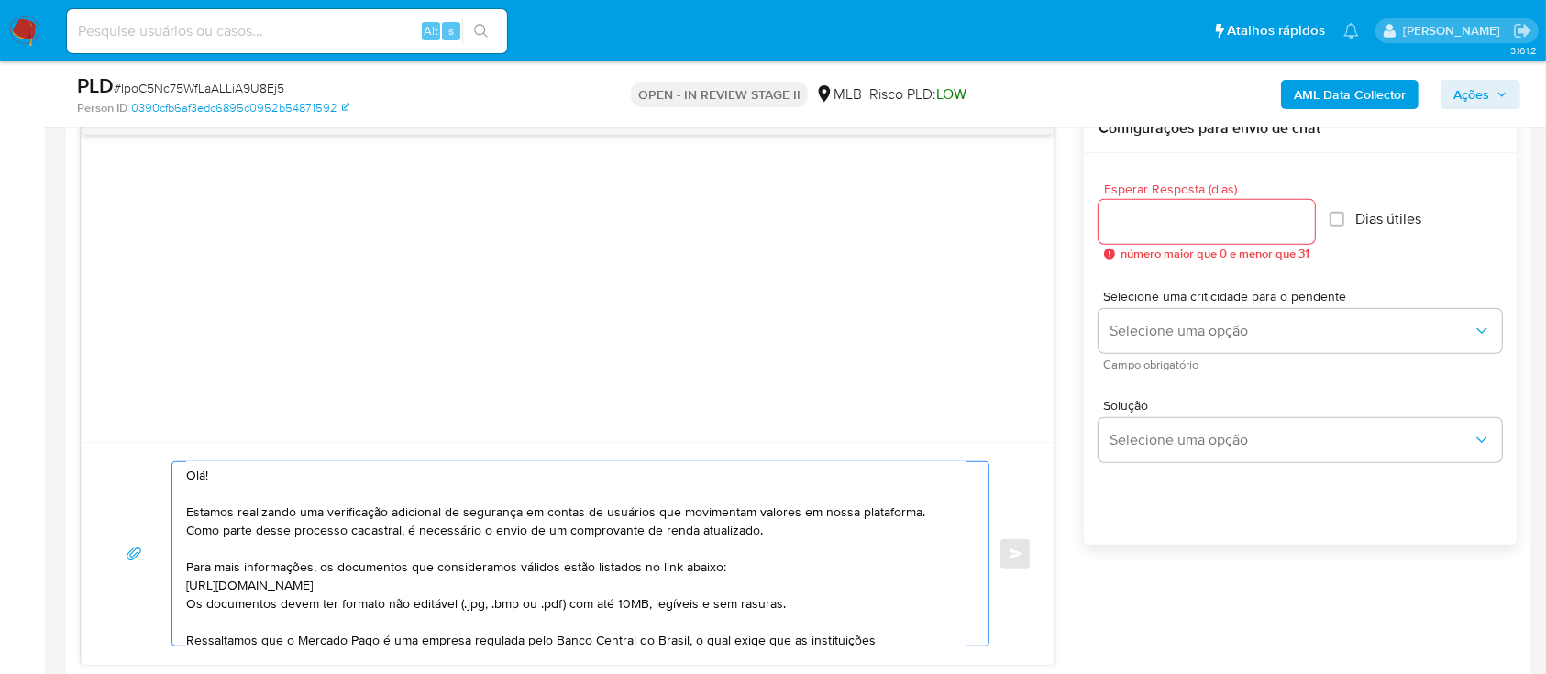
scroll to position [0, 0]
click at [352, 561] on textarea "Olá! Estamos realizando uma verificação adicional de segurança em contas de usu…" at bounding box center [575, 553] width 779 height 183
type textarea "Olá! Estamos realizando uma verificação adicional de segurança em contas de usu…"
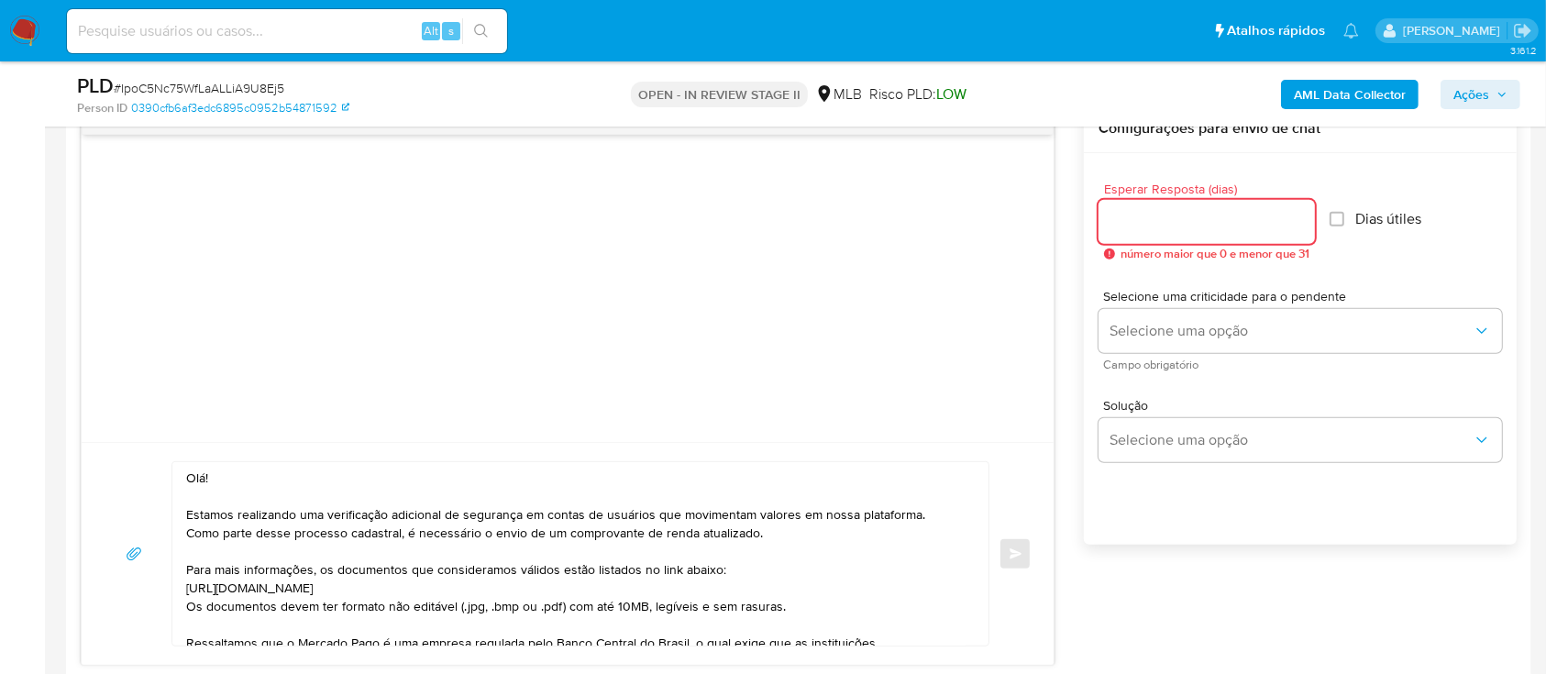
click at [1198, 231] on input "Esperar Resposta (dias)" at bounding box center [1206, 222] width 216 height 24
type input "3"
click at [1338, 216] on input "Dias útiles" at bounding box center [1331, 219] width 15 height 15
checkbox input "true"
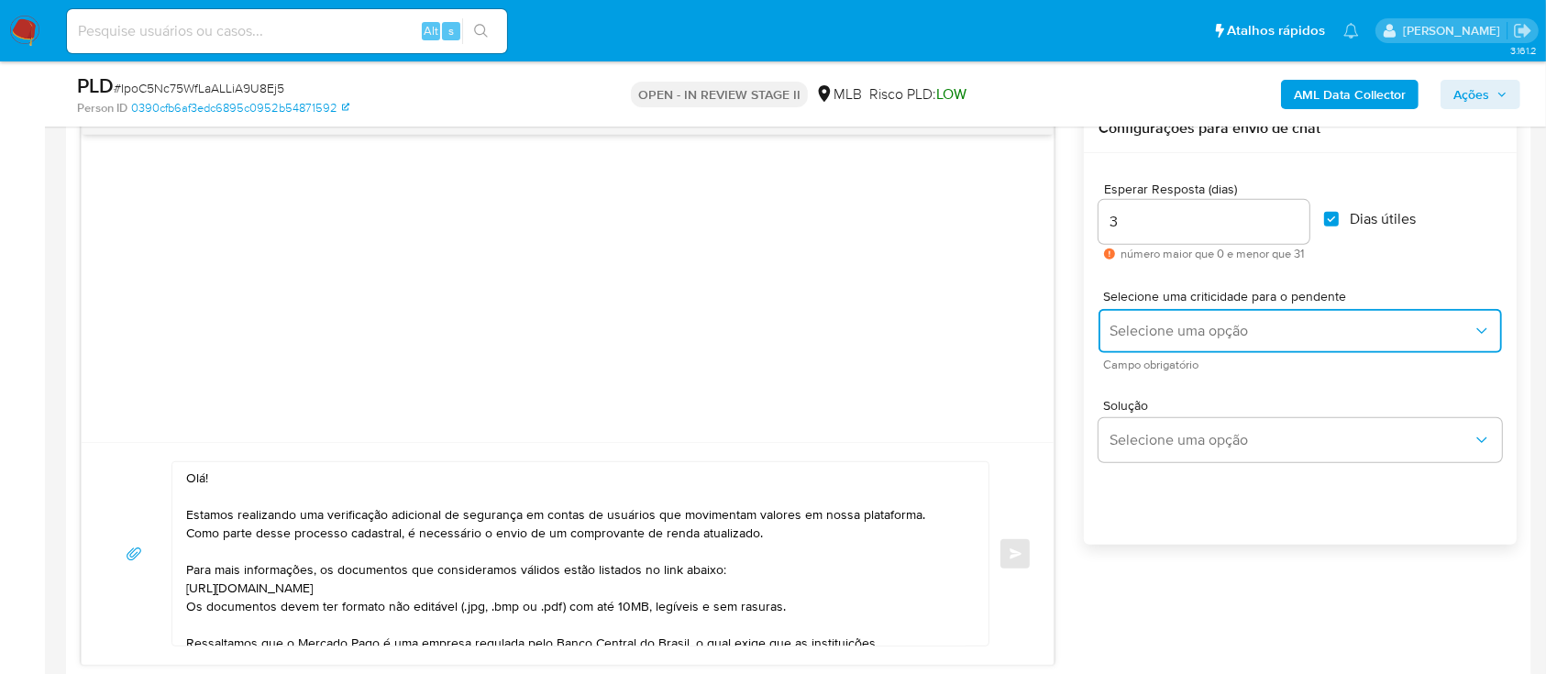
click at [1232, 327] on span "Selecione uma opção" at bounding box center [1290, 331] width 363 height 18
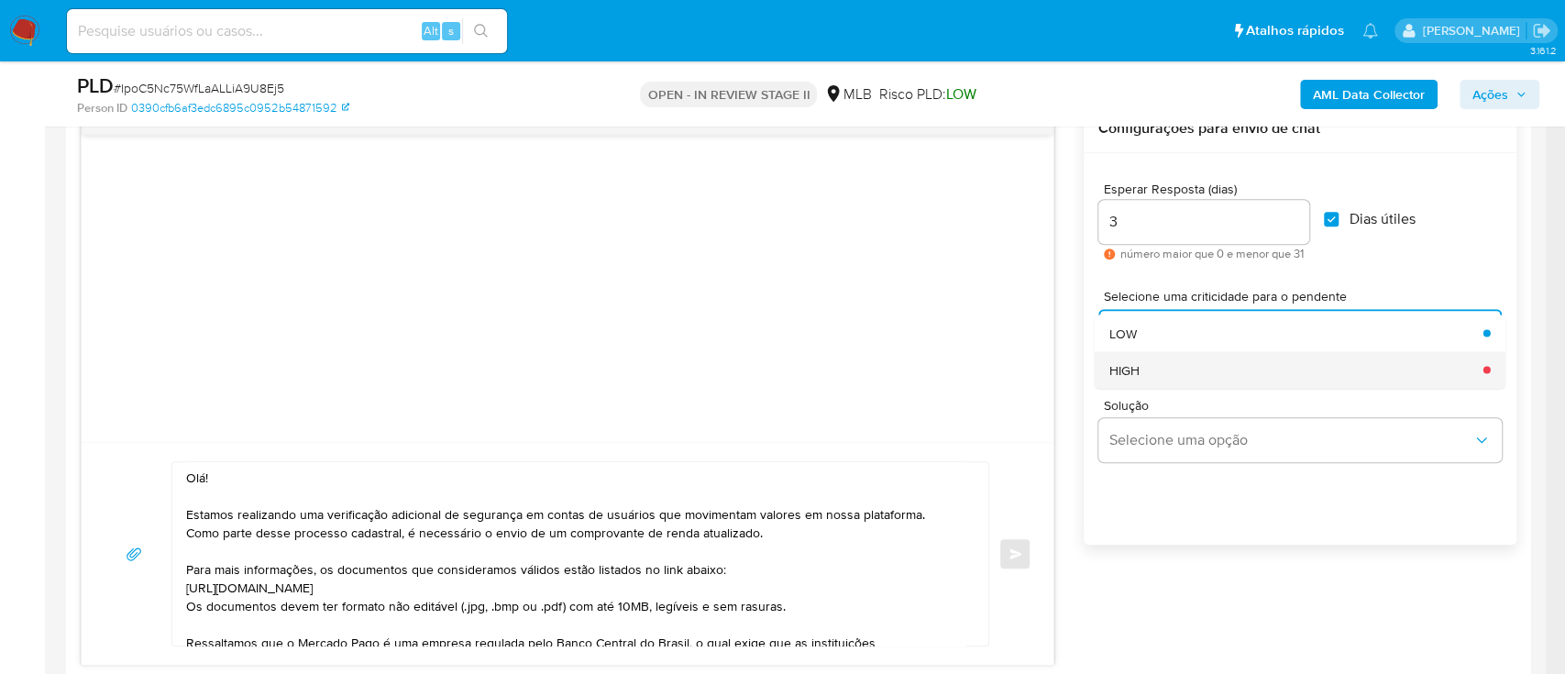
drag, startPoint x: 1145, startPoint y: 368, endPoint x: 1150, endPoint y: 384, distance: 17.1
click at [1145, 369] on div "HIGH" at bounding box center [1290, 369] width 363 height 37
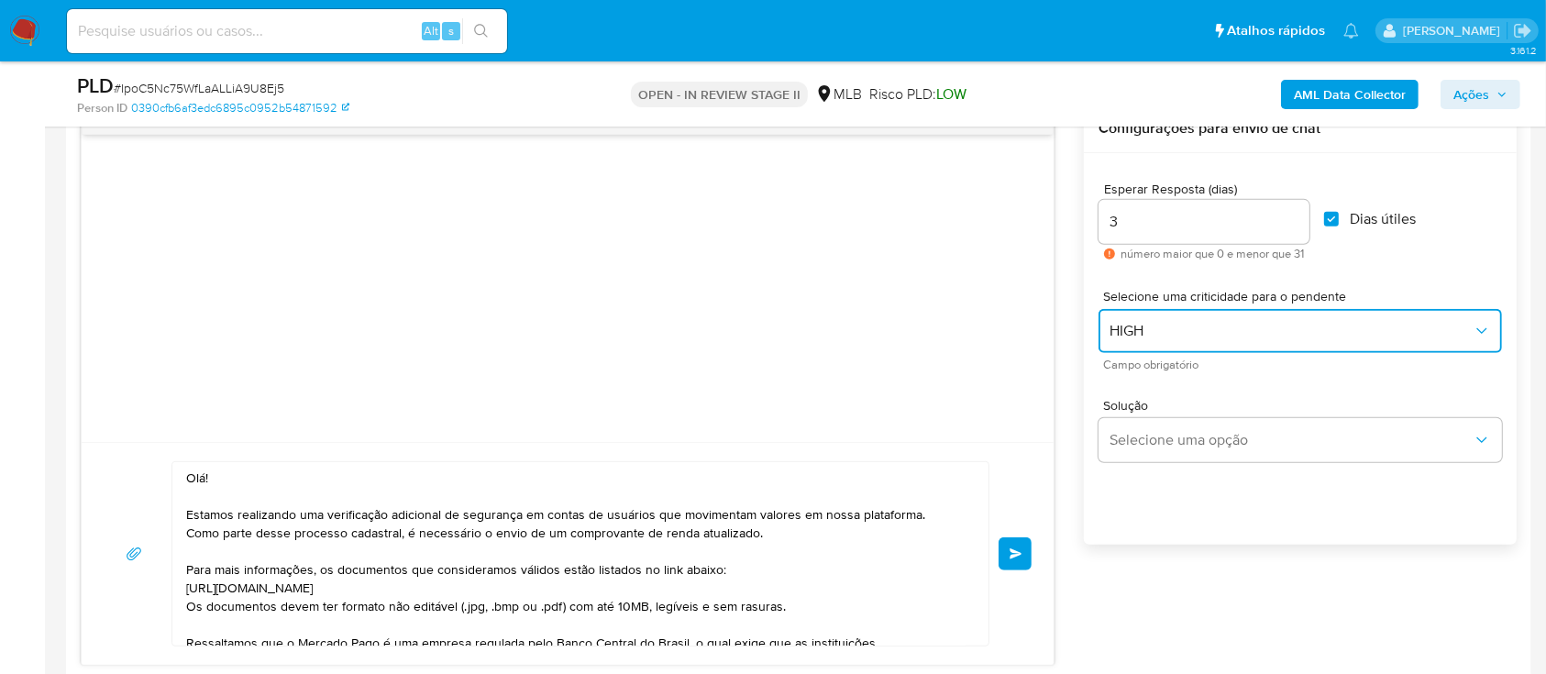
click at [1151, 330] on span "HIGH" at bounding box center [1290, 331] width 363 height 18
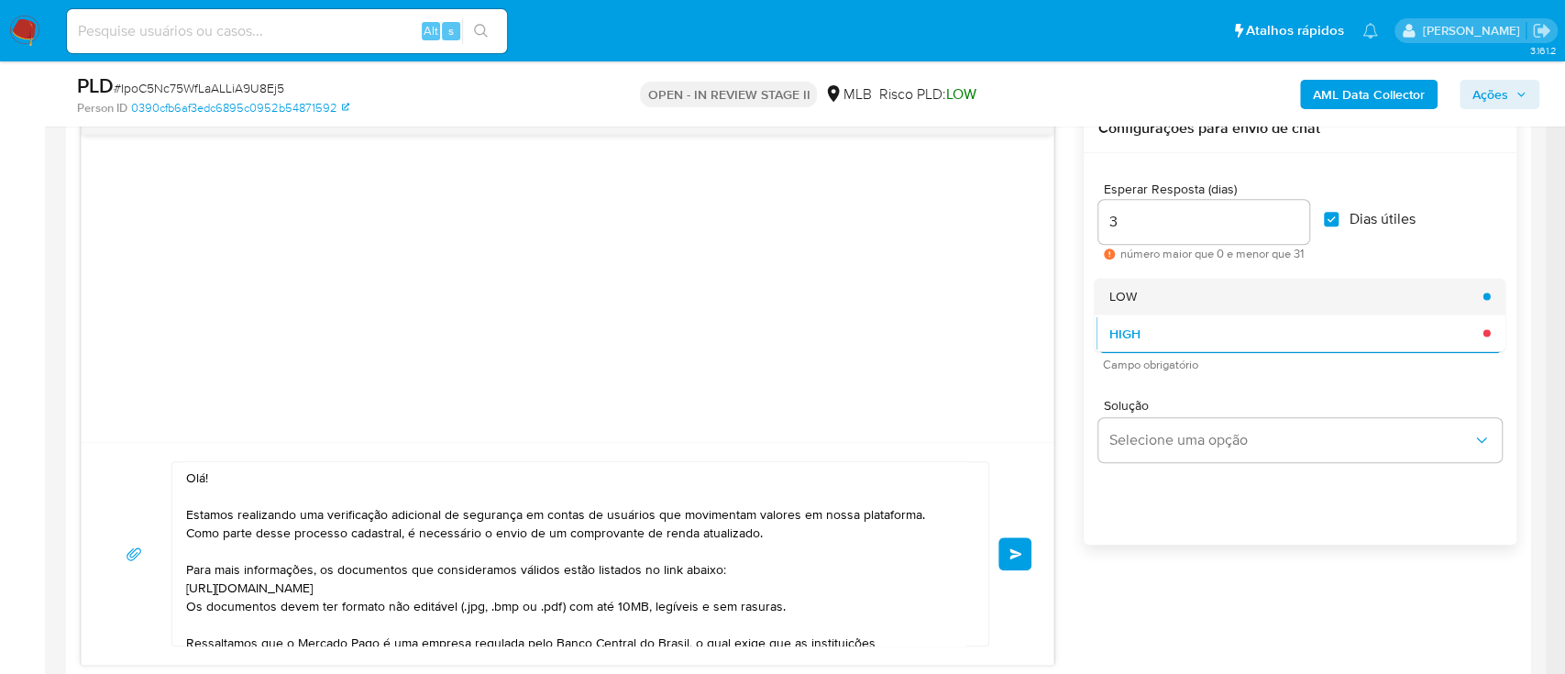
click at [1151, 292] on div "LOW" at bounding box center [1290, 296] width 363 height 37
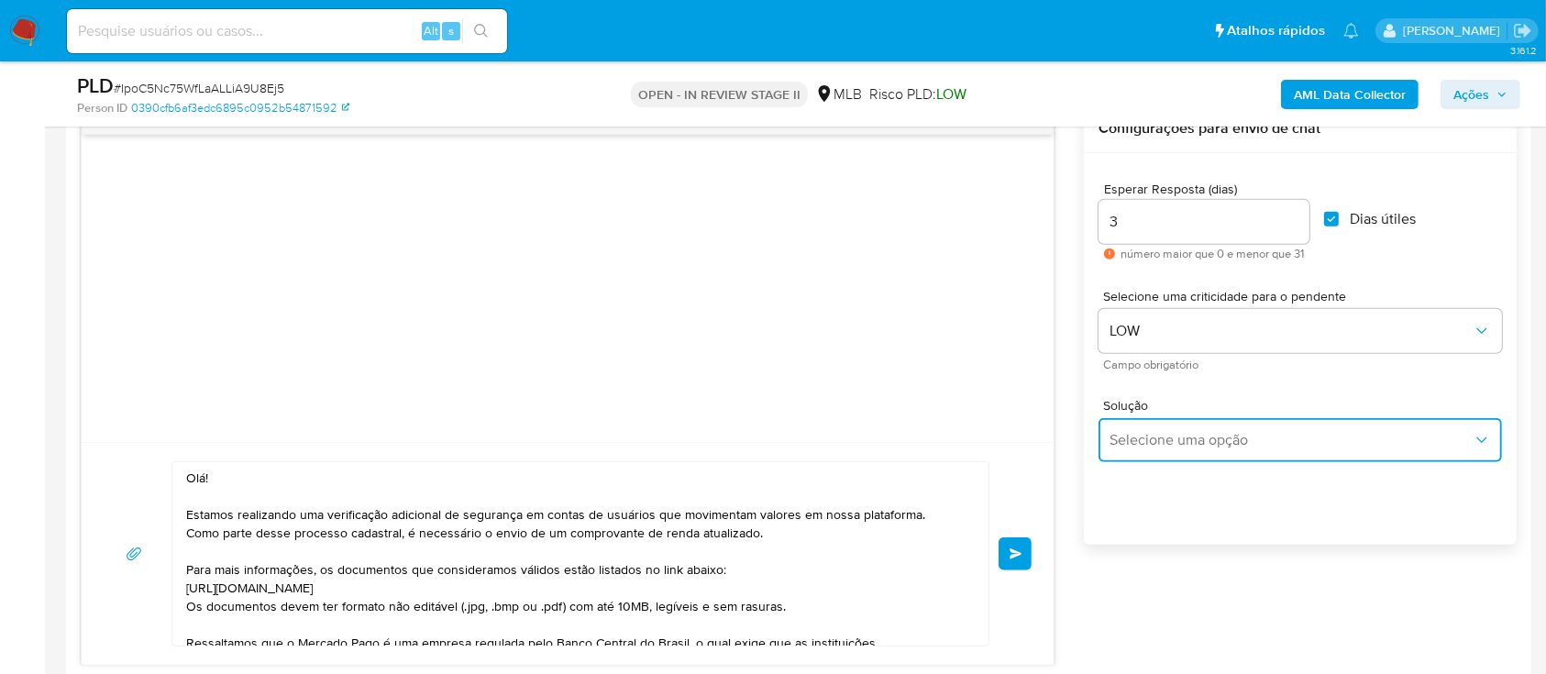
click at [1168, 434] on span "Selecione uma opção" at bounding box center [1290, 440] width 363 height 18
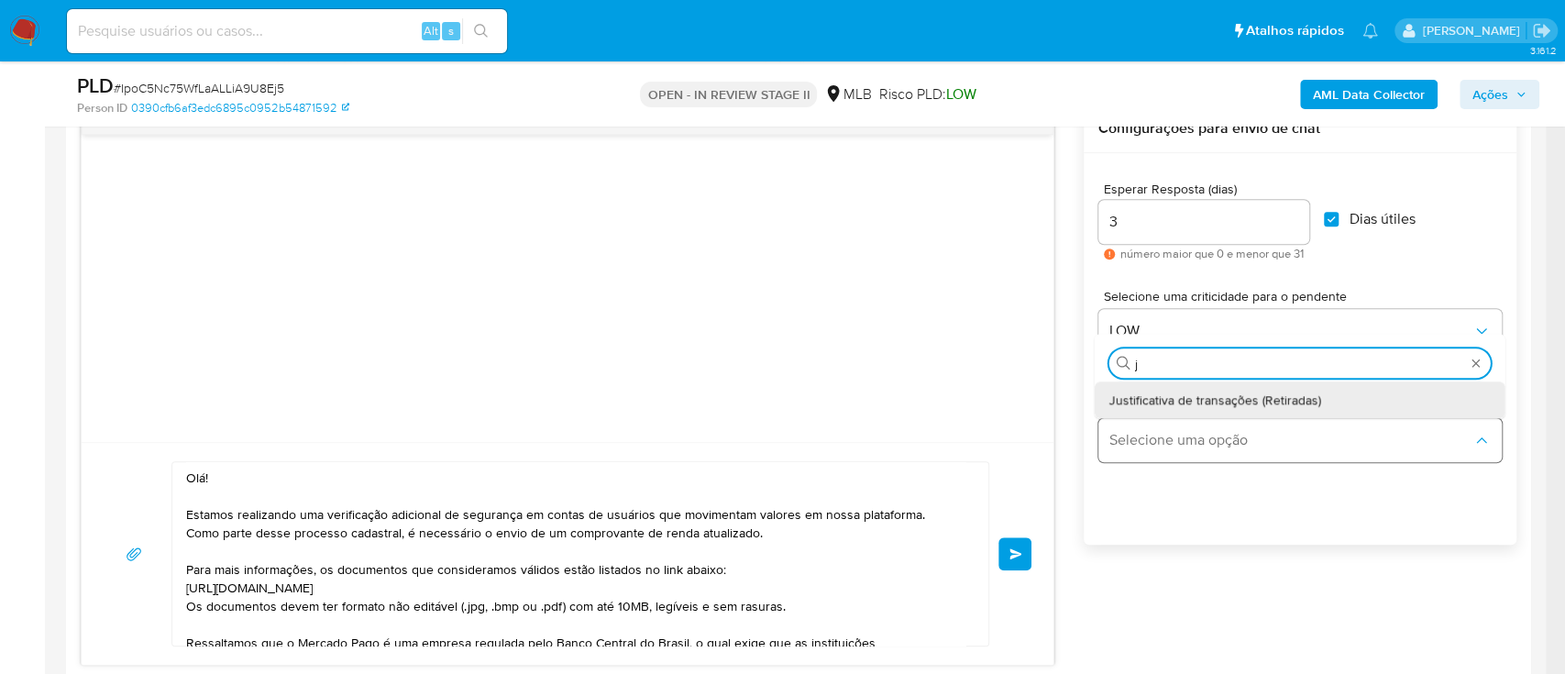
type input "ju"
click at [1165, 402] on span "Justificativa de transações (Retiradas)" at bounding box center [1215, 399] width 212 height 17
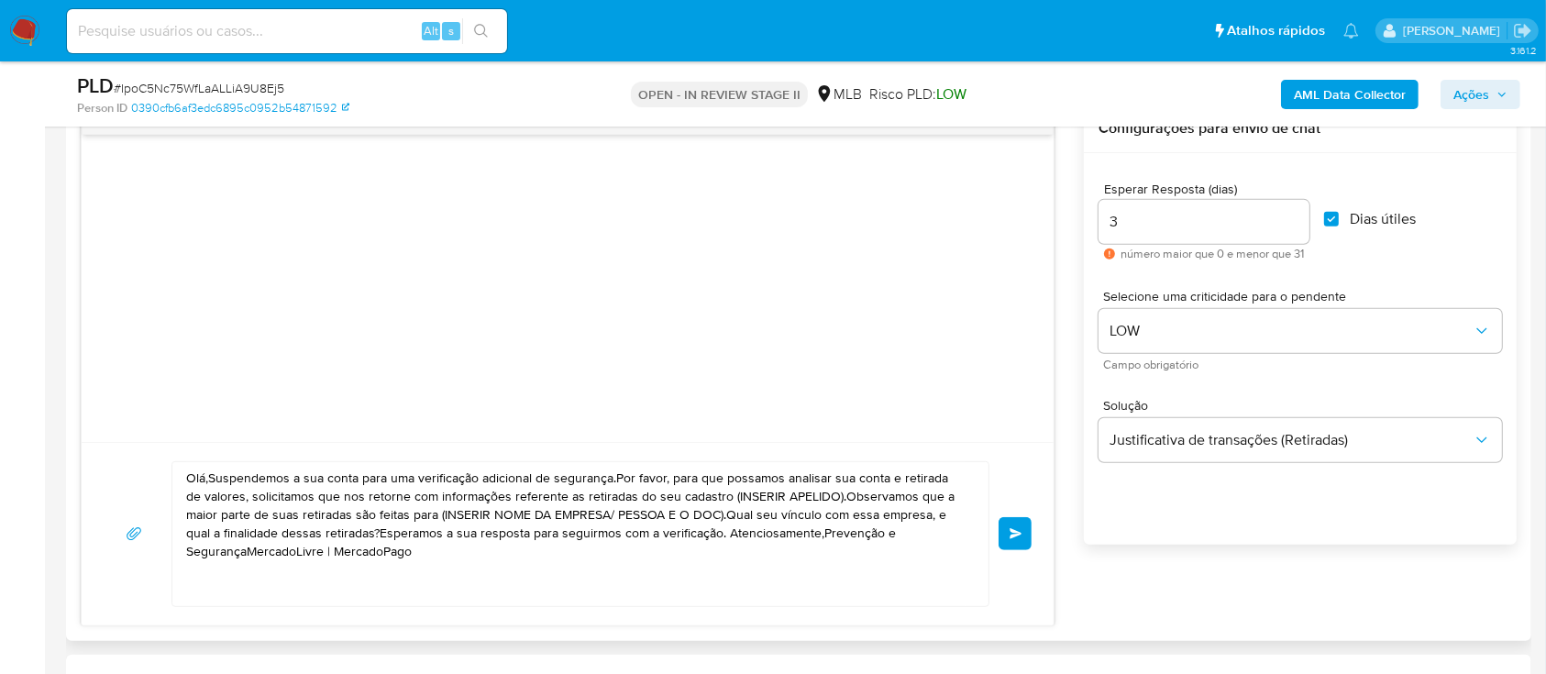
click at [623, 539] on textarea "Olá,Suspendemos a sua conta para uma verificação adicional de segurança.Por fav…" at bounding box center [575, 534] width 779 height 144
drag, startPoint x: 476, startPoint y: 558, endPoint x: 156, endPoint y: 464, distance: 333.6
click at [156, 464] on div "Olá,Suspendemos a sua conta para uma verificação adicional de segurança.Por fav…" at bounding box center [568, 534] width 928 height 146
paste textarea "! Estamos realizando uma verificação adicional de segurança em contas de usuári…"
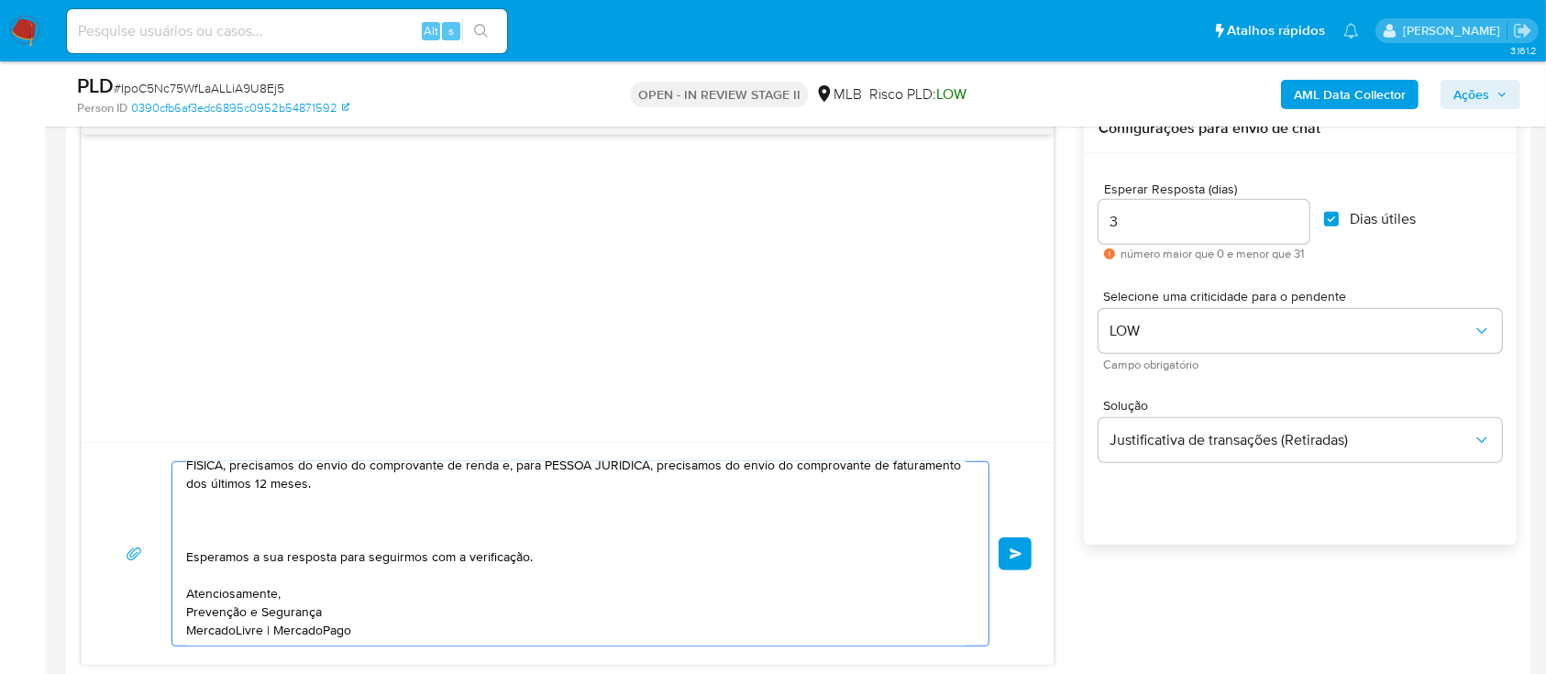
scroll to position [242, 0]
type textarea "Olá! Estamos realizando uma verificação adicional de segurança em contas de usu…"
click at [1019, 557] on button "common.send" at bounding box center [1014, 553] width 33 height 33
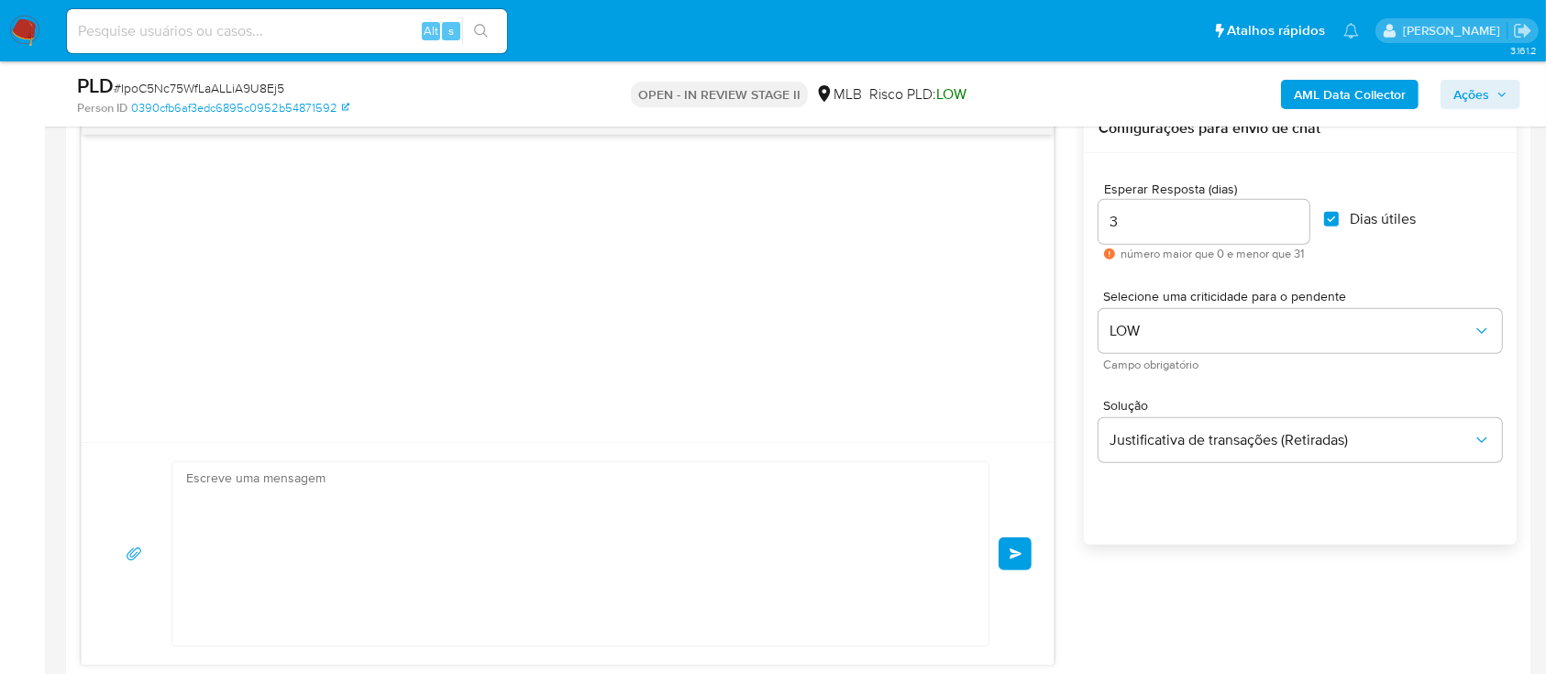
scroll to position [248, 0]
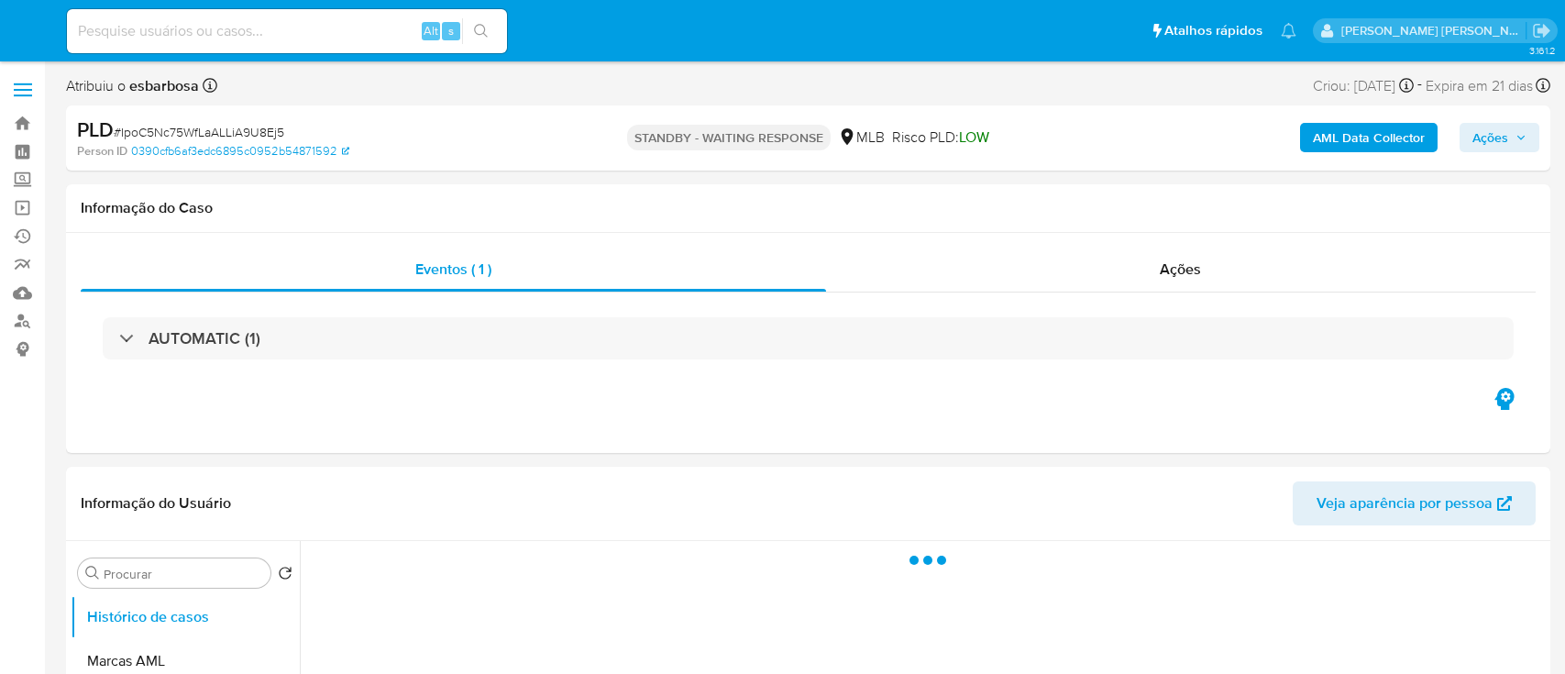
select select "10"
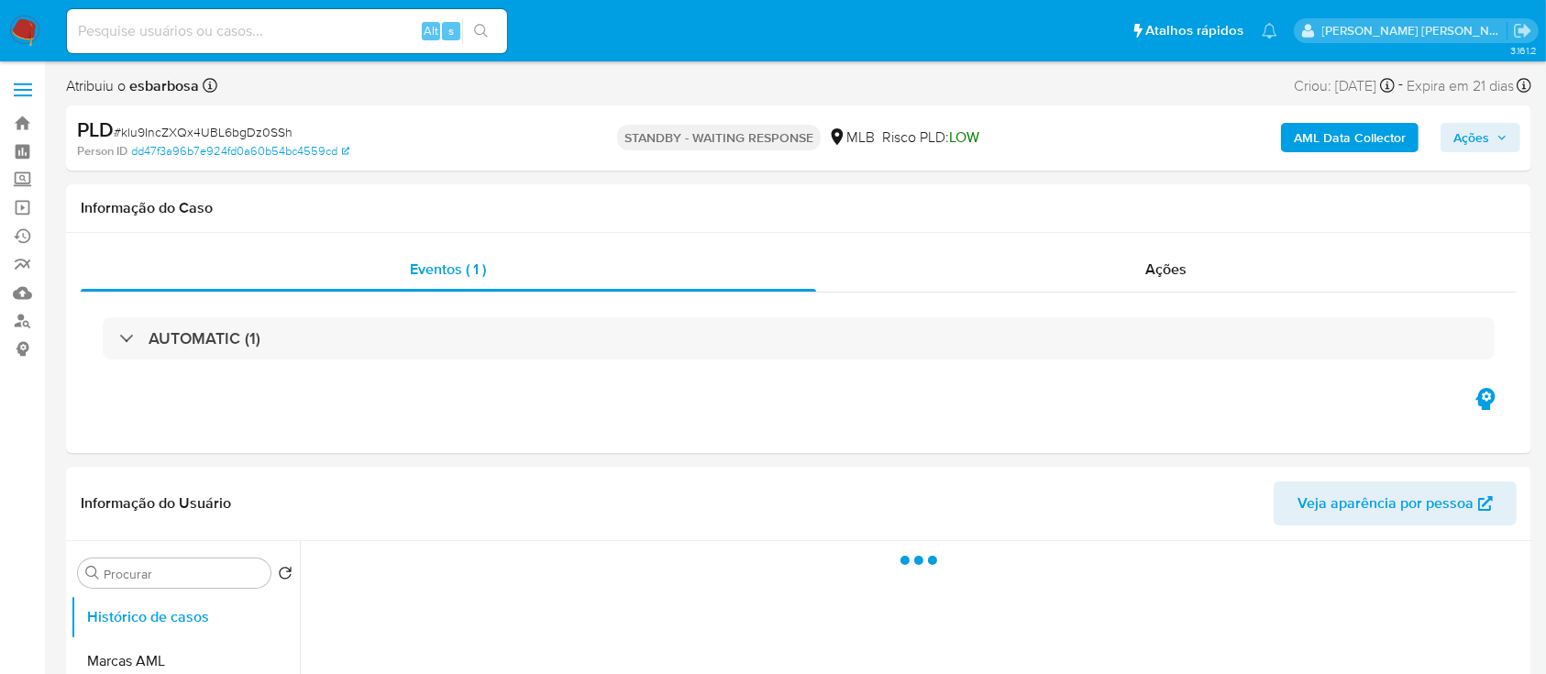
select select "10"
